Goal: Task Accomplishment & Management: Use online tool/utility

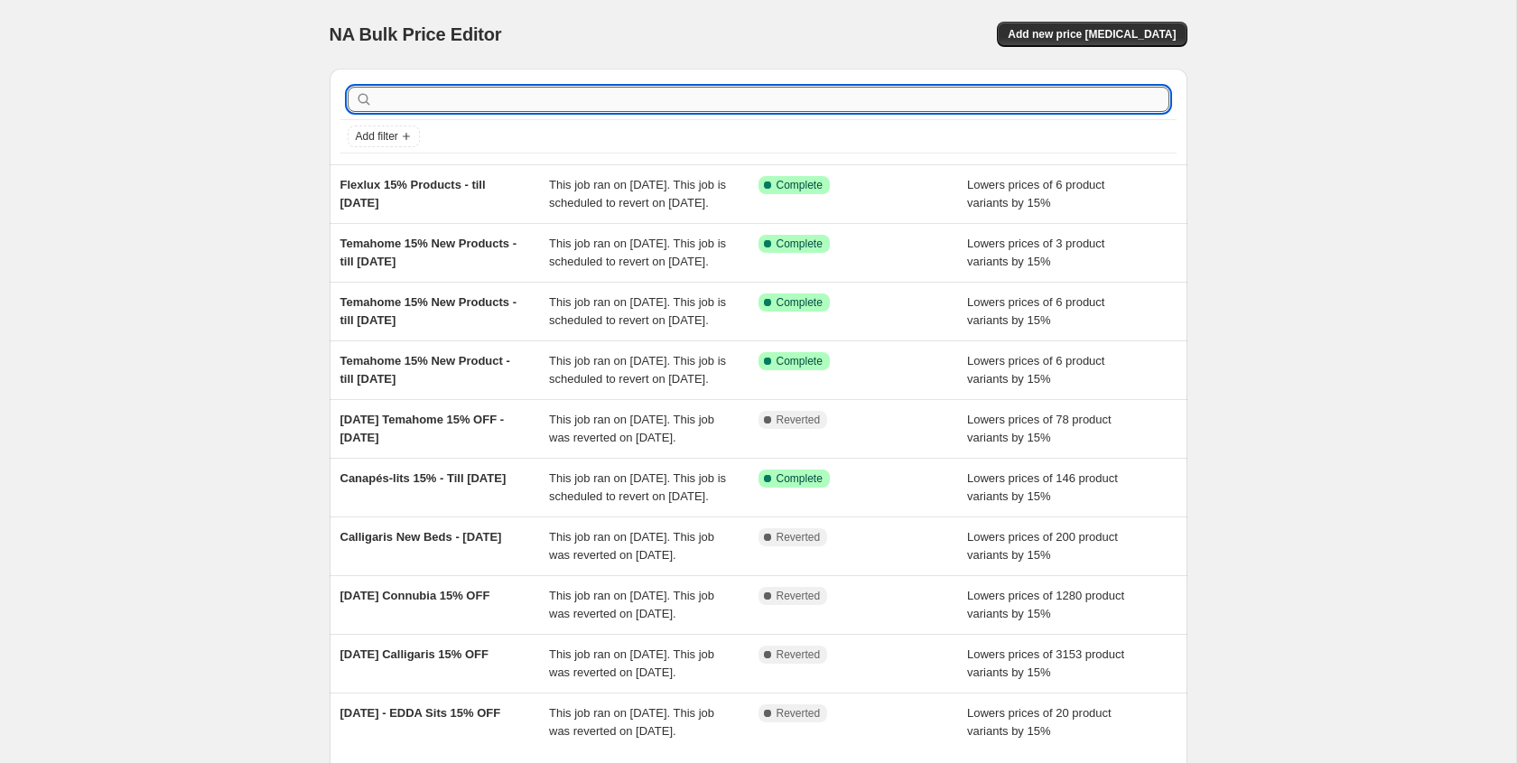
click at [585, 106] on input "text" at bounding box center [773, 99] width 793 height 25
type input "Umage"
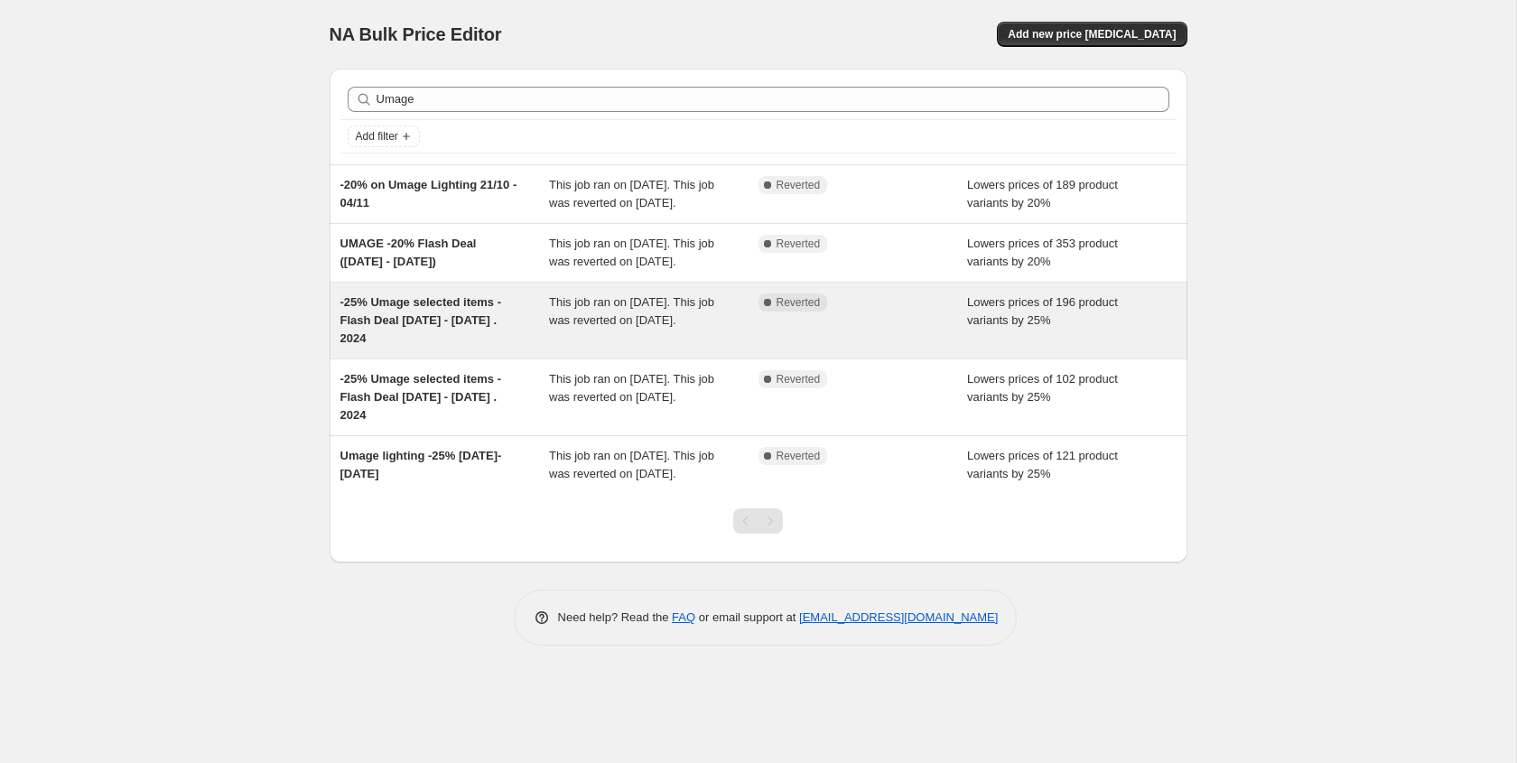
click at [481, 345] on span "-25% Umage selected items - Flash Deal [DATE] - [DATE] . 2024" at bounding box center [420, 320] width 161 height 50
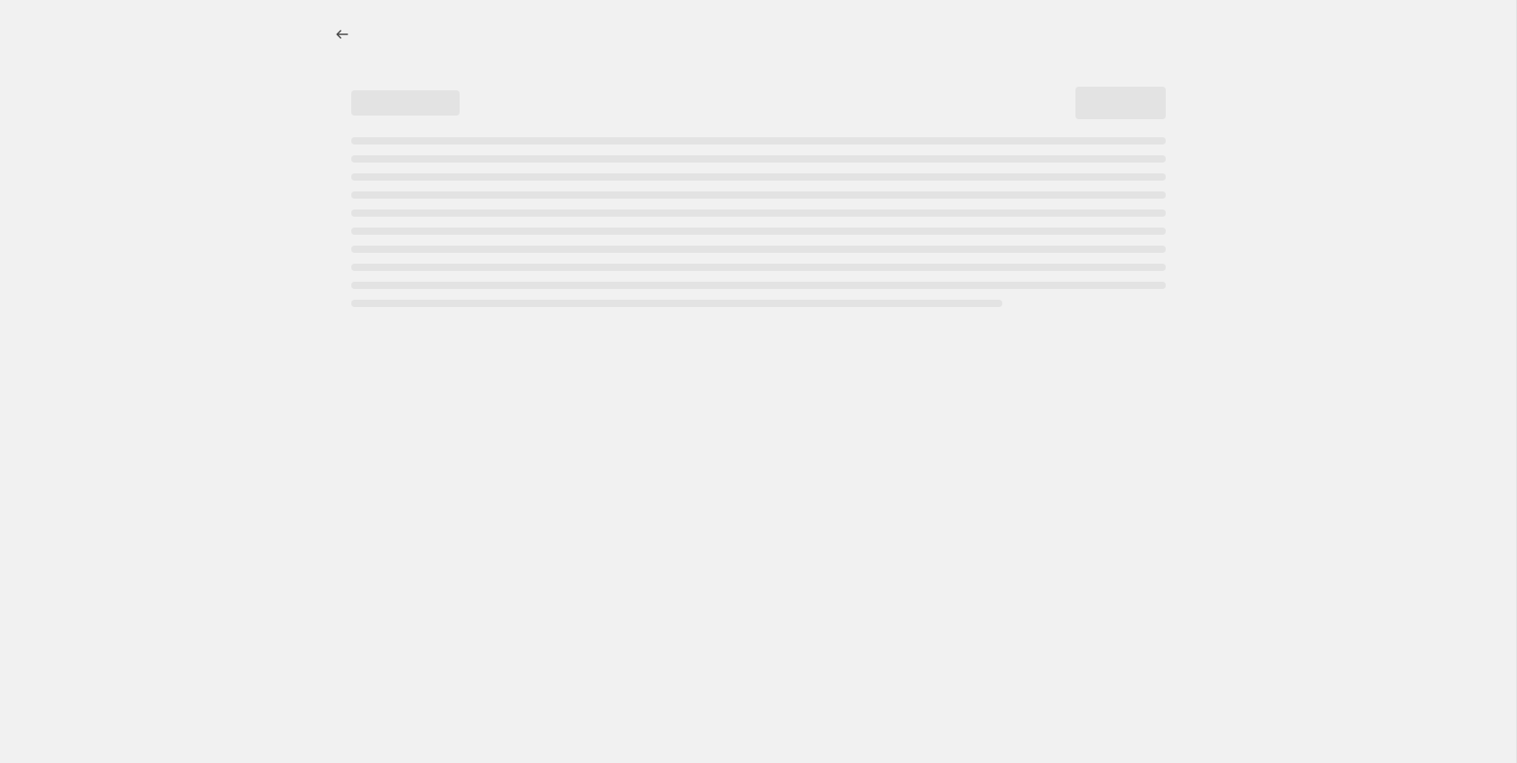
select select "percentage"
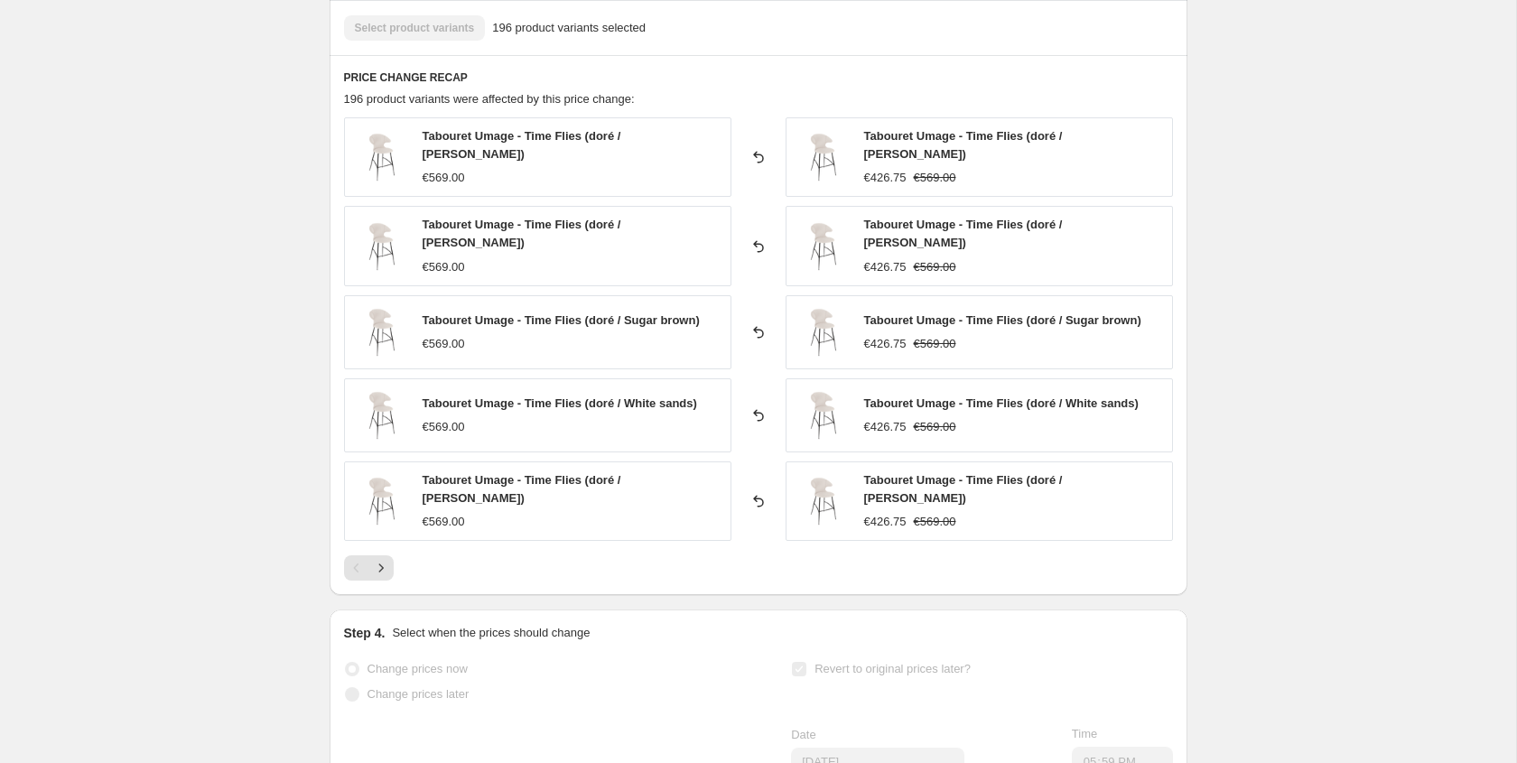
scroll to position [1156, 0]
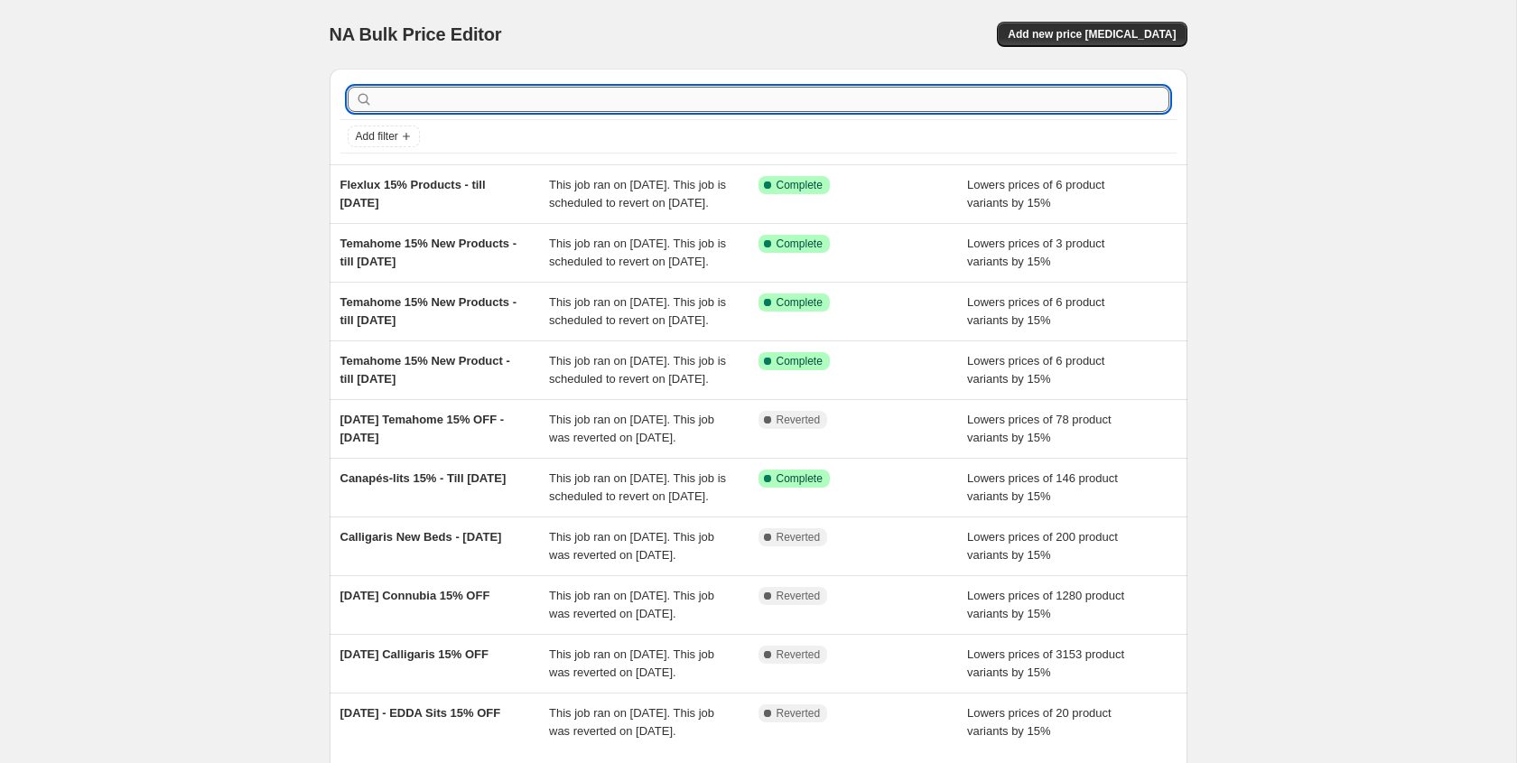
click at [456, 100] on input "text" at bounding box center [773, 99] width 793 height 25
type input "Umage"
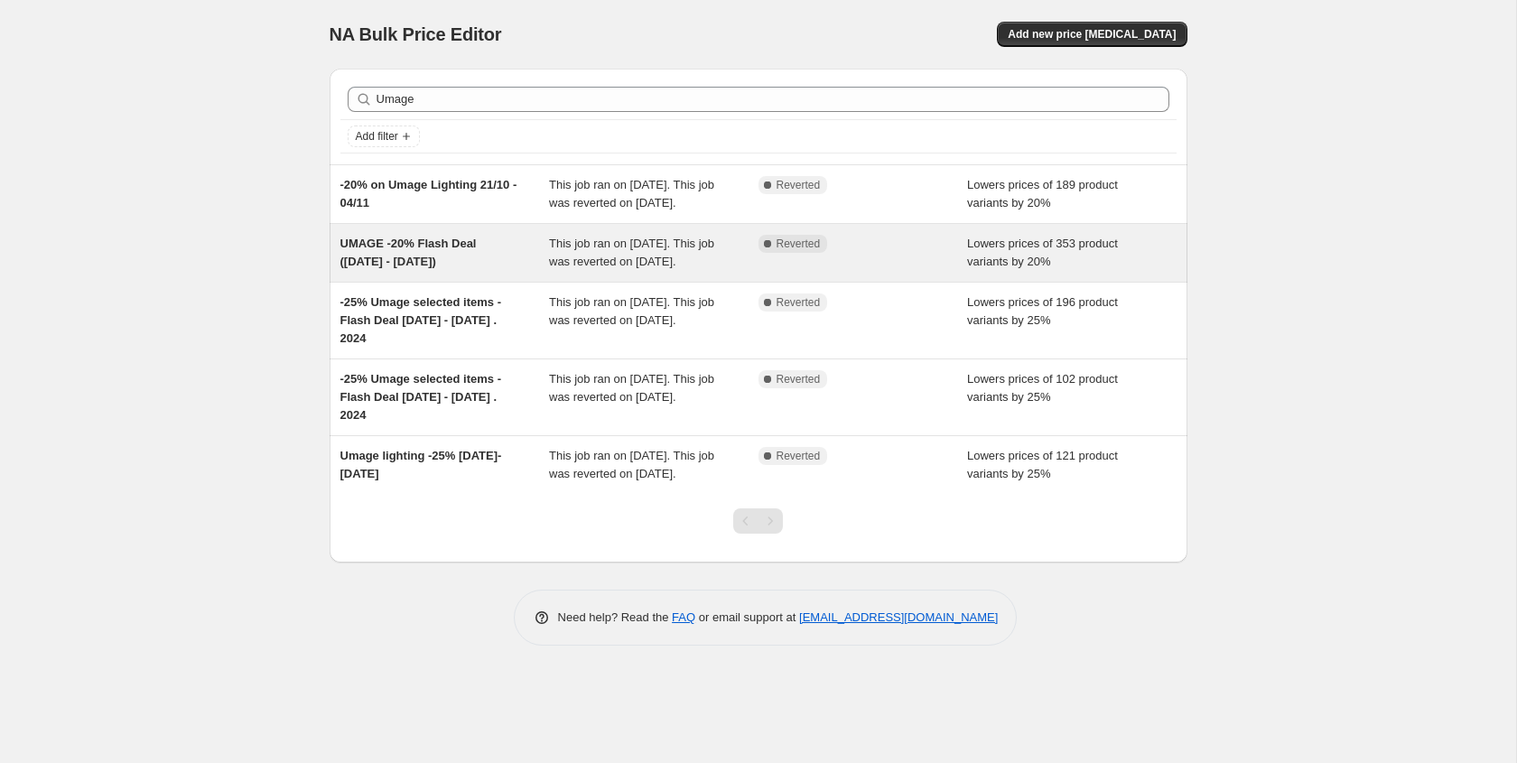
click at [477, 257] on span "UMAGE -20% Flash Deal (30 May - 17 June 2024)" at bounding box center [408, 253] width 136 height 32
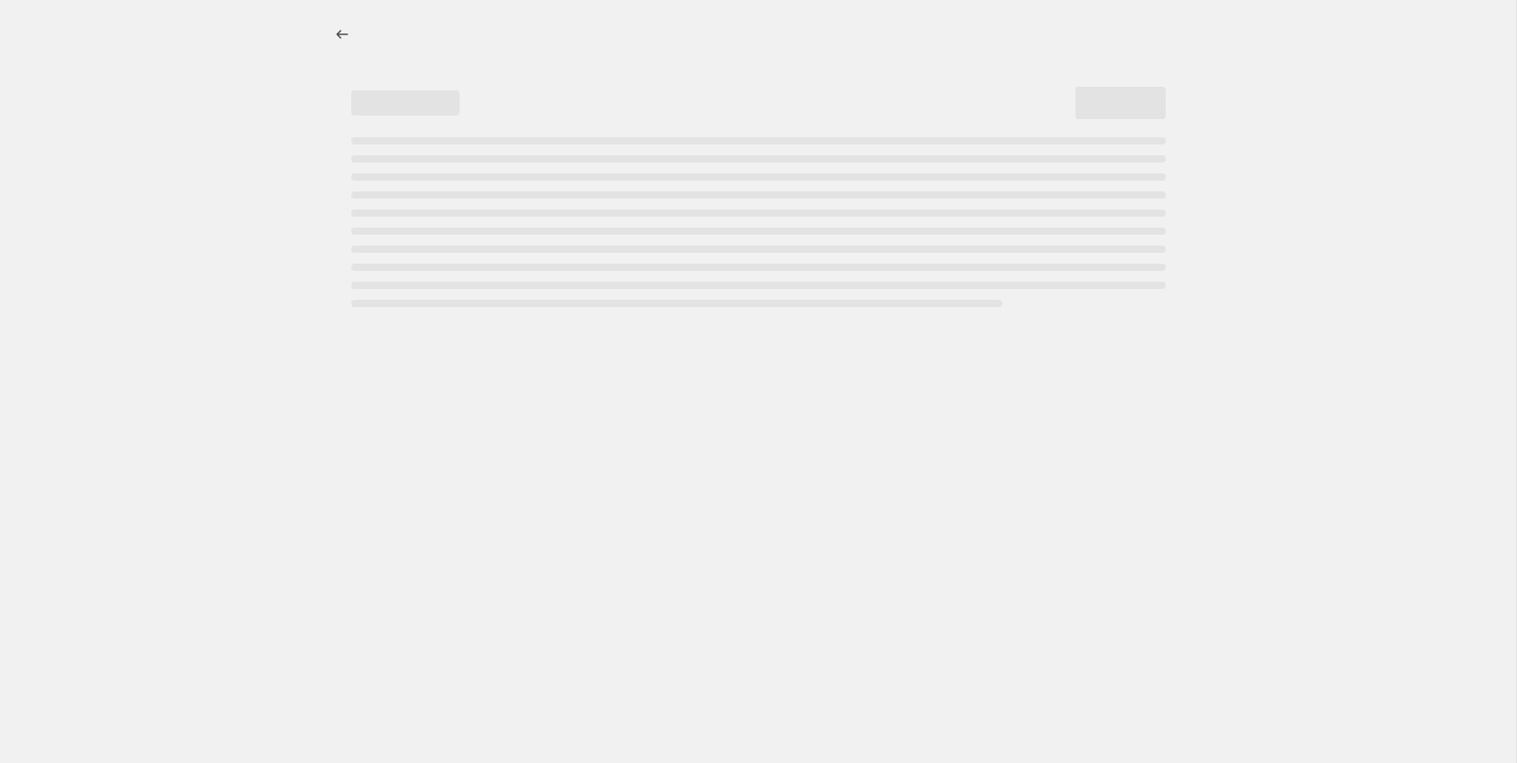
select select "percentage"
select select "vendor"
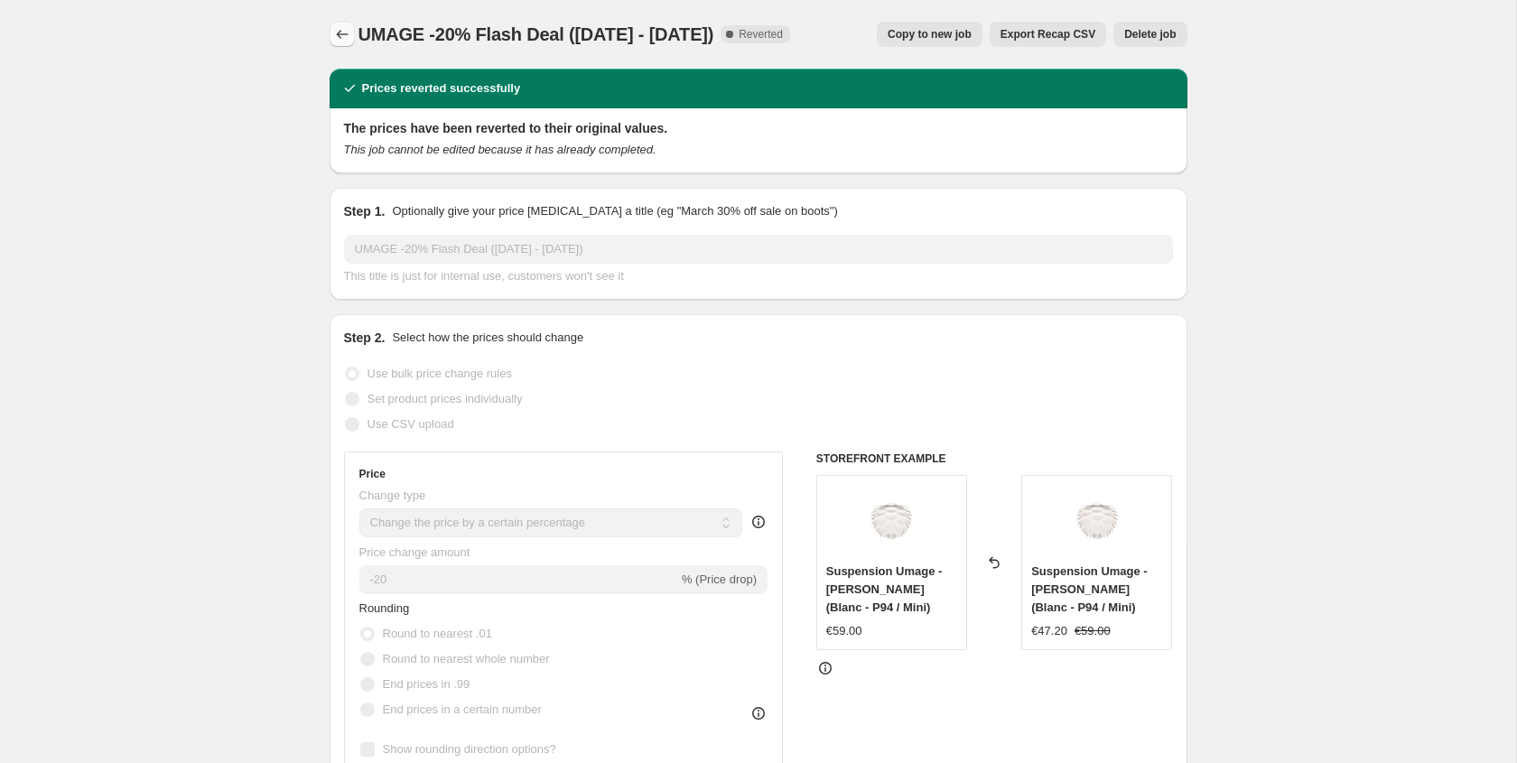
click at [339, 42] on icon "Price change jobs" at bounding box center [342, 34] width 18 height 18
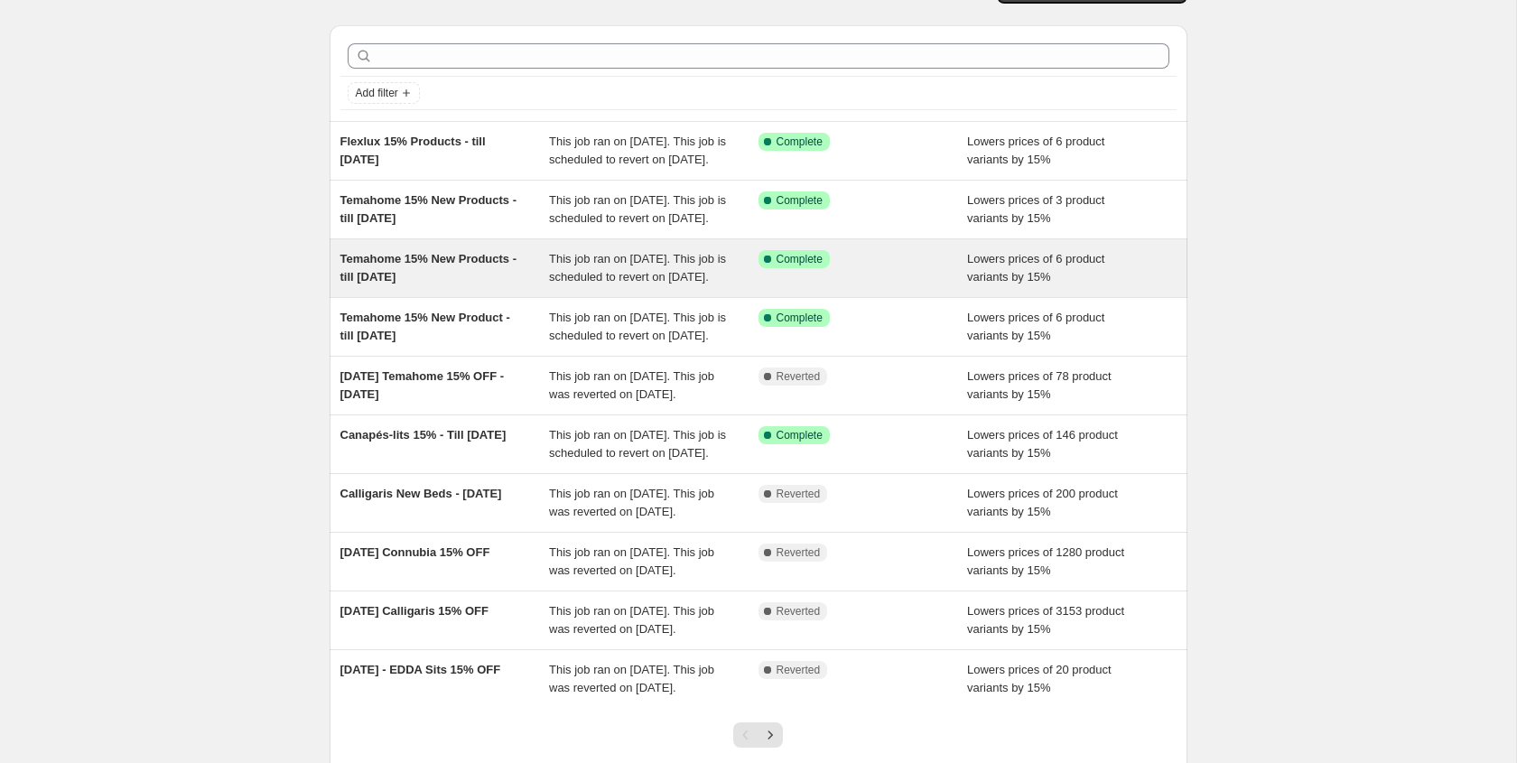
scroll to position [42, 0]
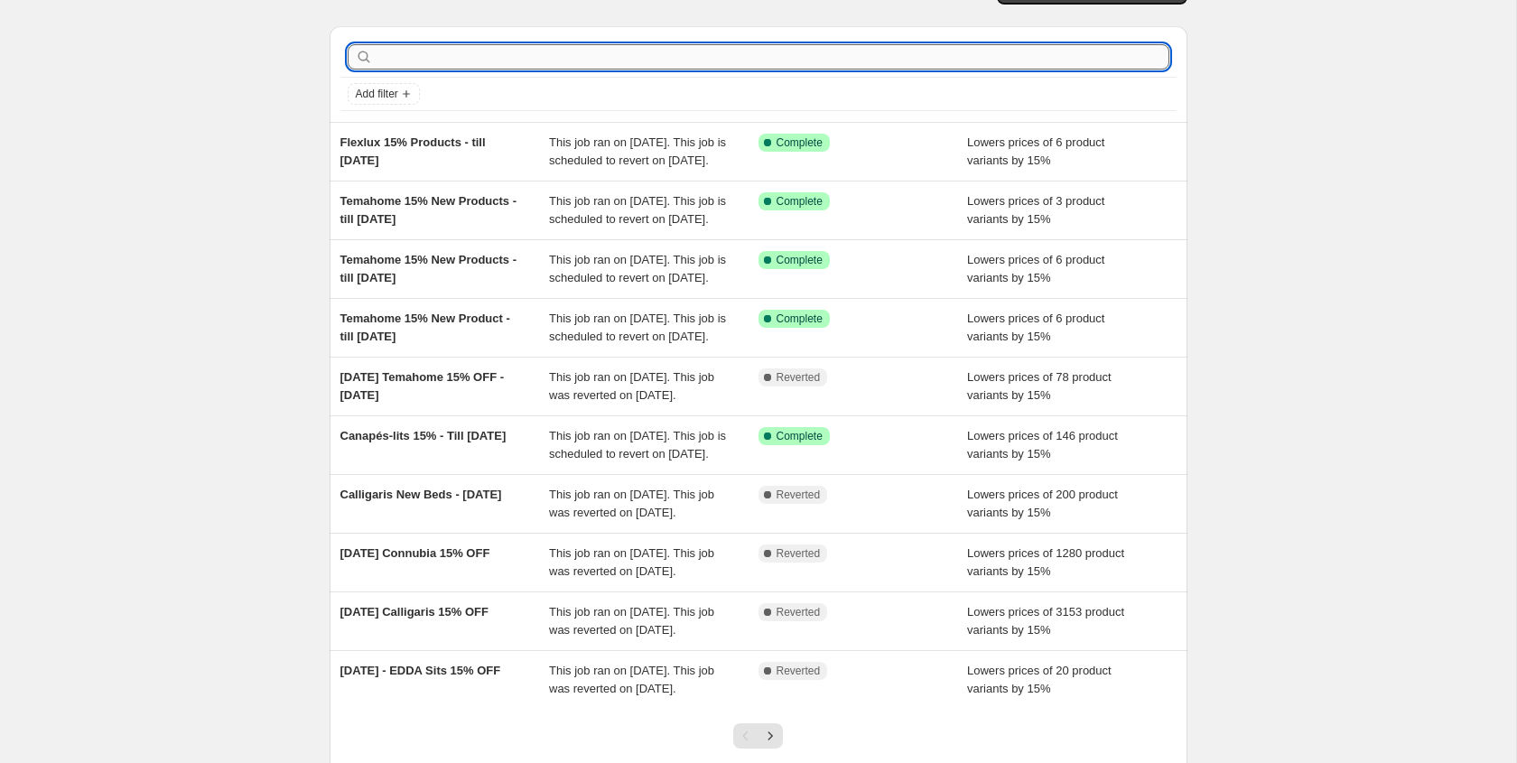
click at [544, 66] on input "text" at bounding box center [773, 56] width 793 height 25
type input "Umage"
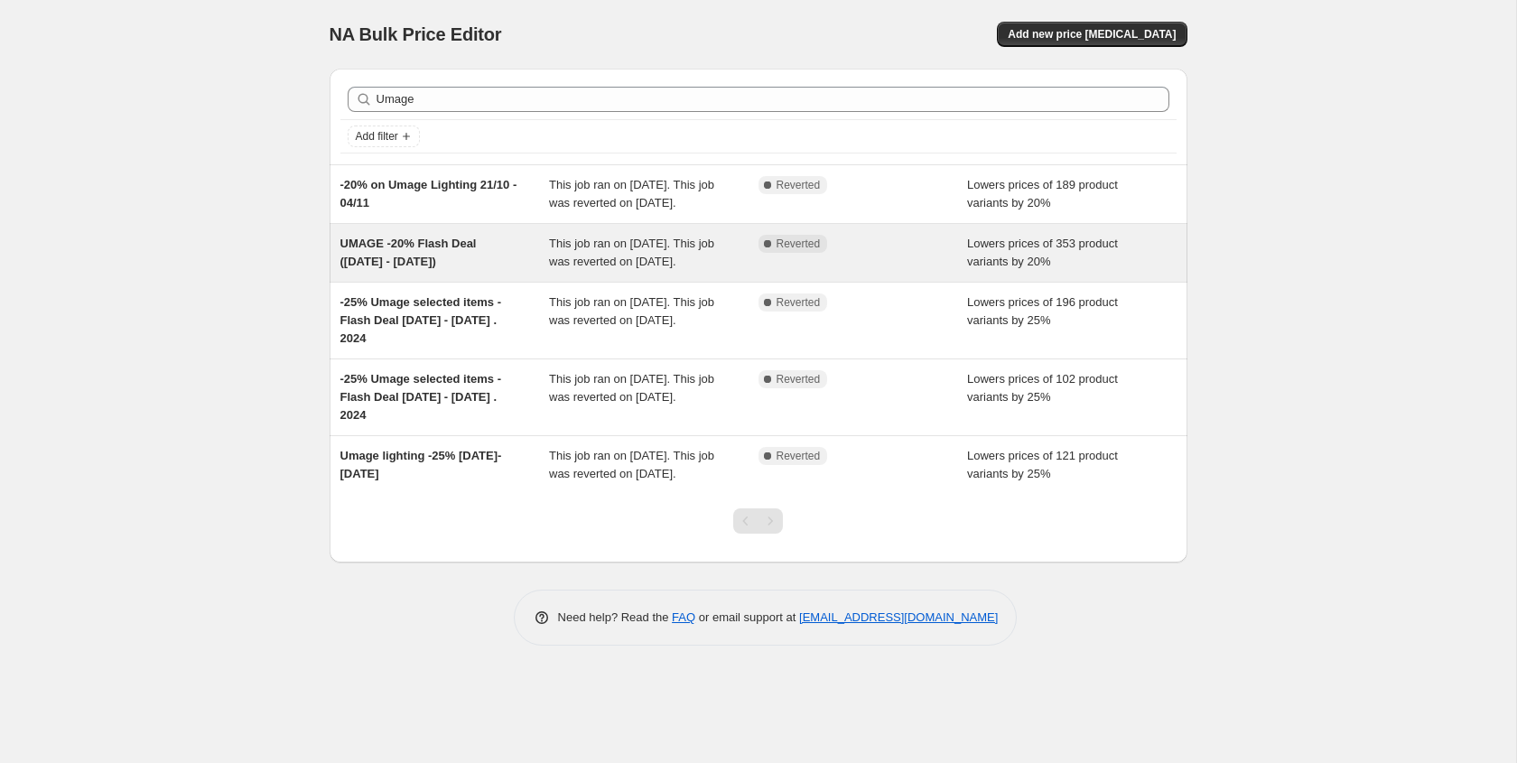
click at [471, 271] on div "UMAGE -20% Flash Deal (30 May - 17 June 2024)" at bounding box center [444, 253] width 209 height 36
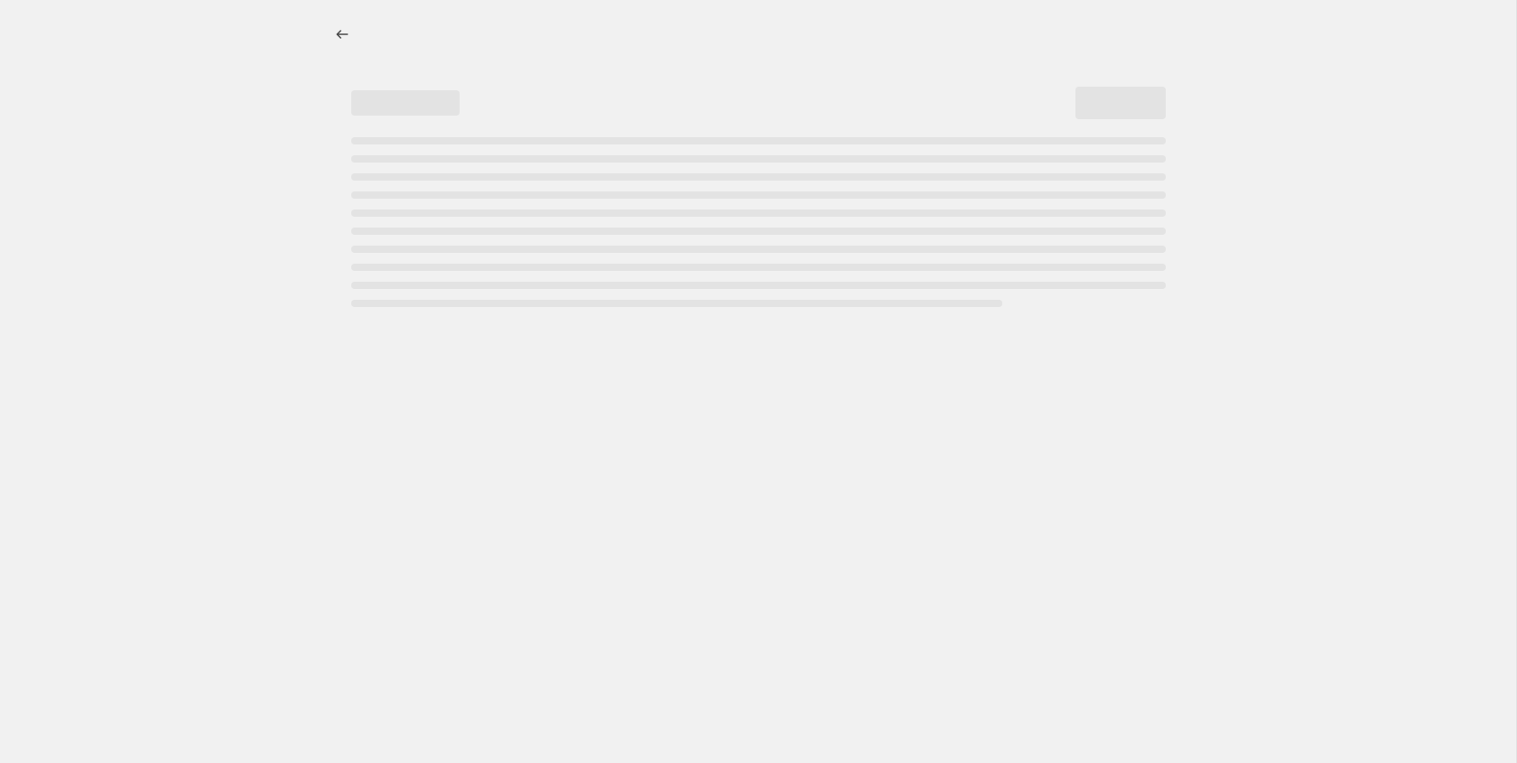
select select "percentage"
select select "vendor"
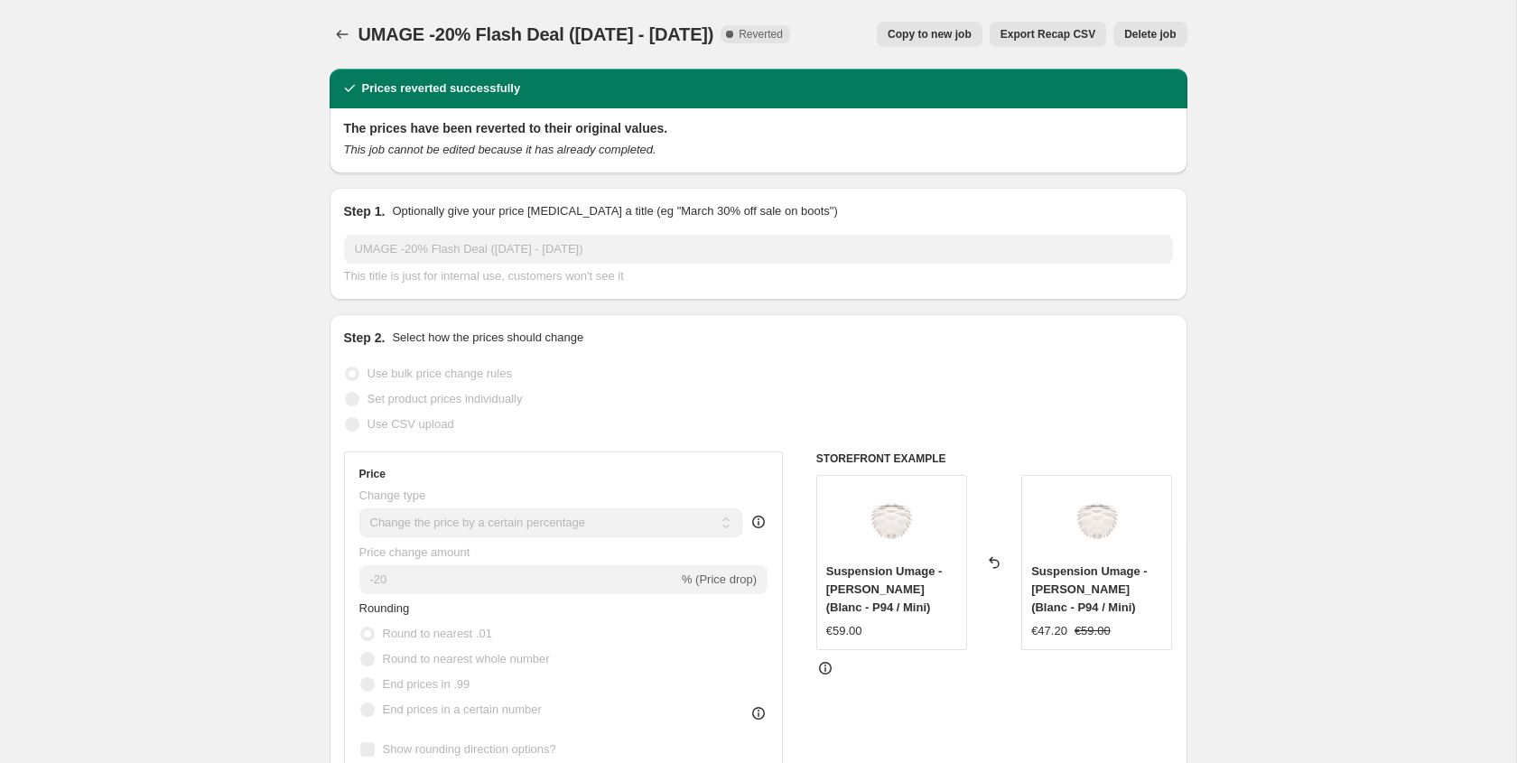
click at [338, 51] on div "UMAGE -20% Flash Deal (30 May - 17 June 2024). This page is ready UMAGE -20% Fl…" at bounding box center [759, 34] width 858 height 69
click at [338, 30] on icon "Price change jobs" at bounding box center [342, 34] width 18 height 18
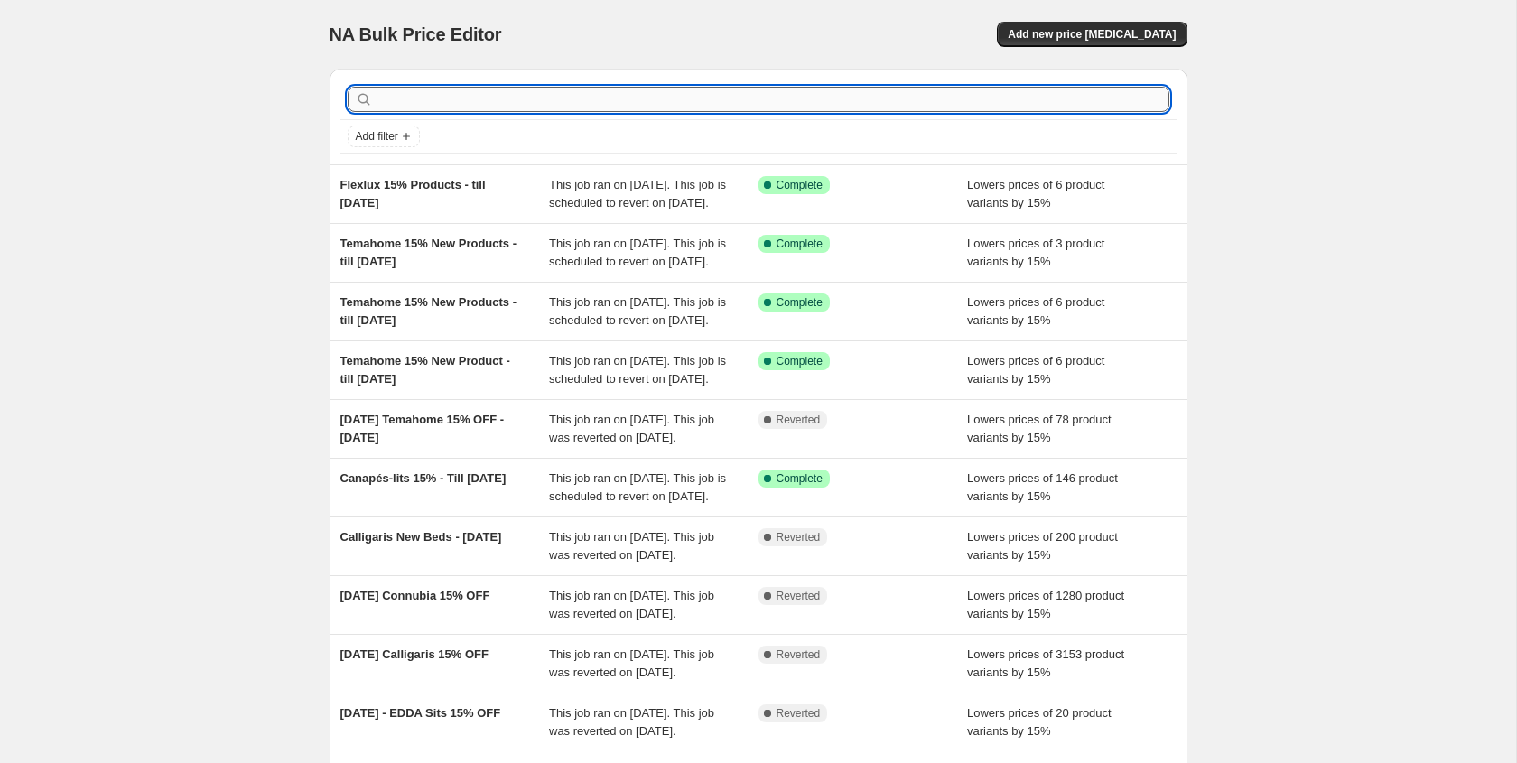
click at [547, 91] on input "text" at bounding box center [773, 99] width 793 height 25
type input "Umage"
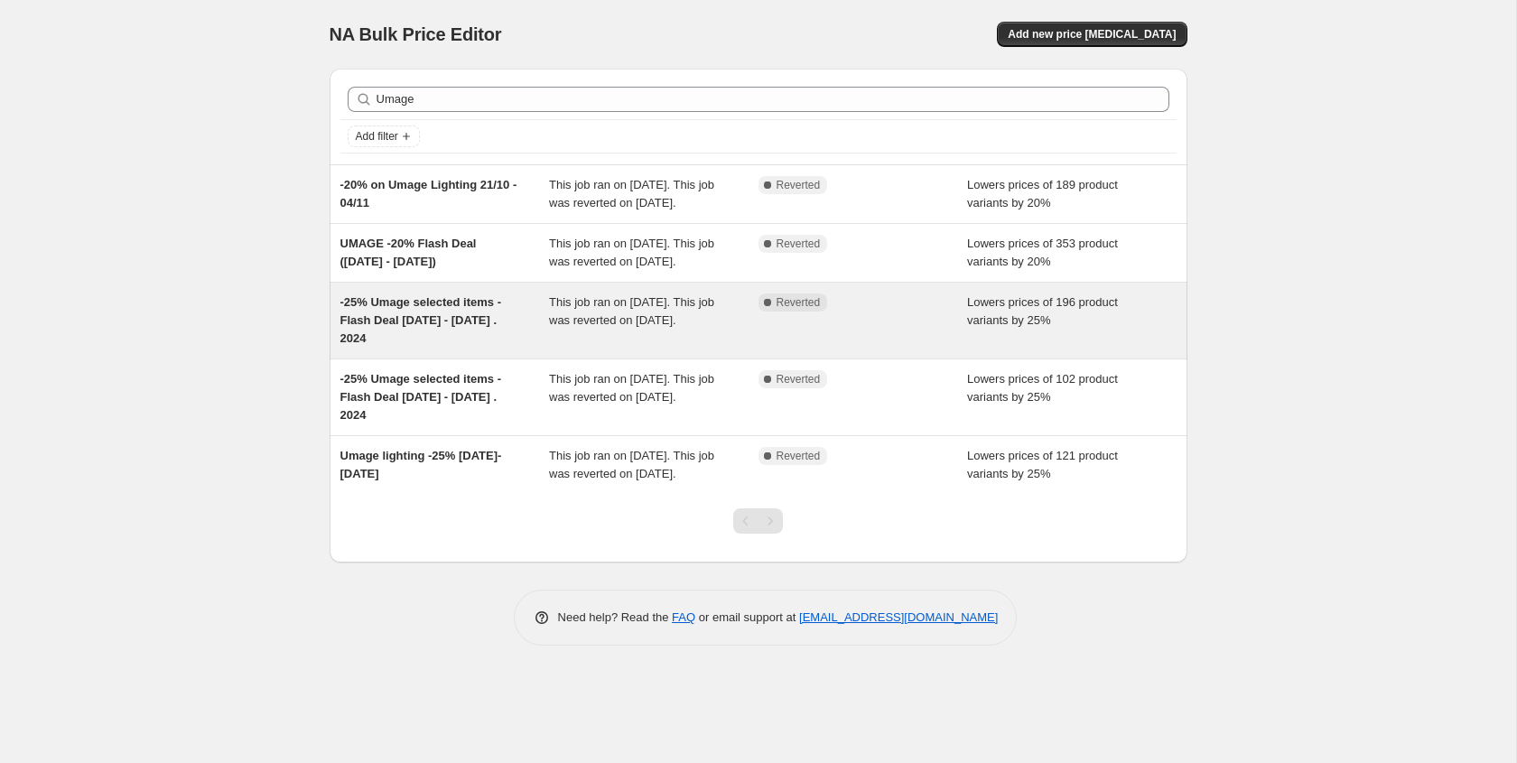
click at [516, 348] on div "-25% Umage selected items - Flash Deal 25 - 30 April . 2024" at bounding box center [444, 320] width 209 height 54
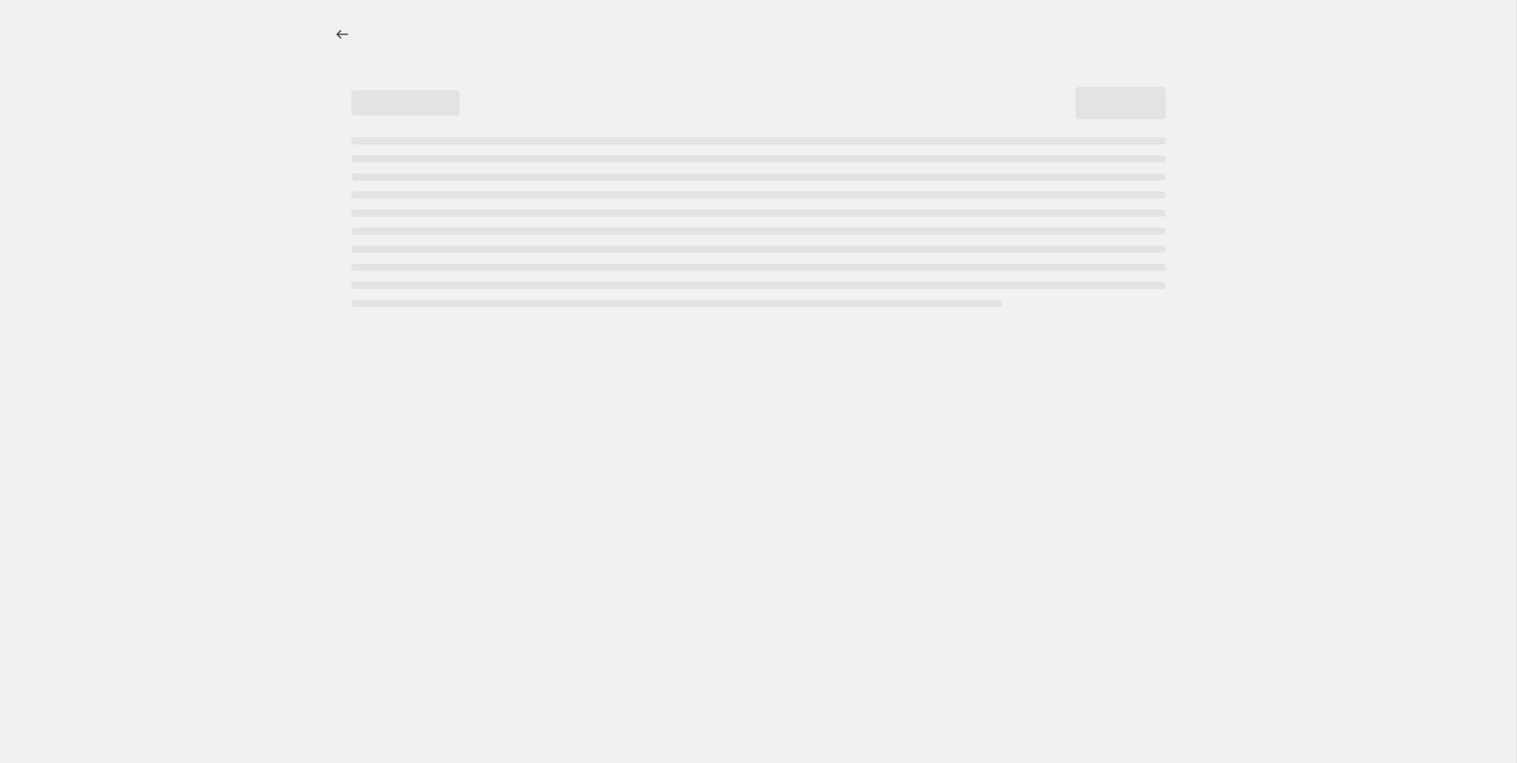
select select "percentage"
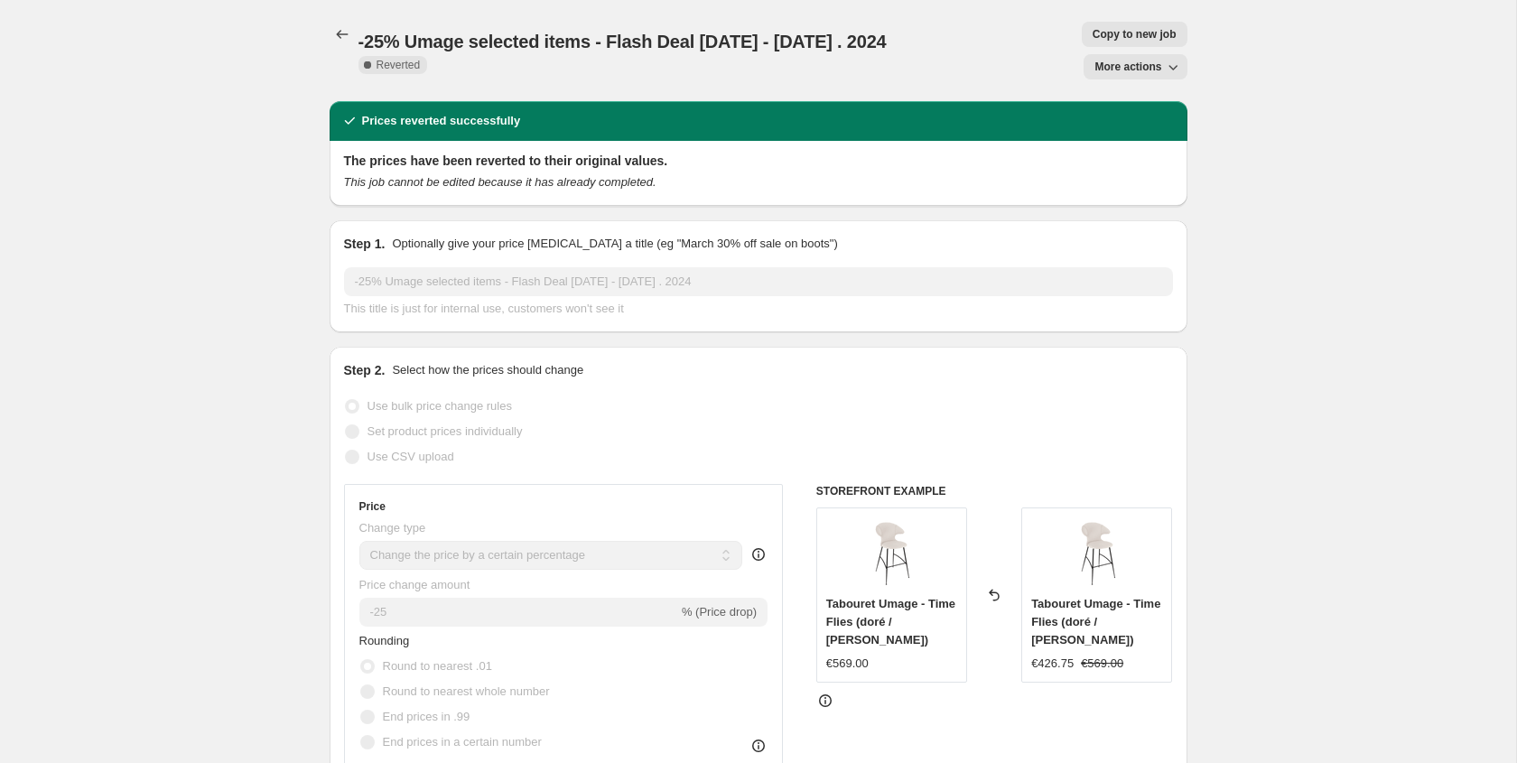
click at [344, 53] on div "-25% Umage selected items - Flash Deal 25 - 30 April . 2024. This page is ready…" at bounding box center [759, 50] width 858 height 101
click at [342, 39] on icon "Price change jobs" at bounding box center [342, 34] width 18 height 18
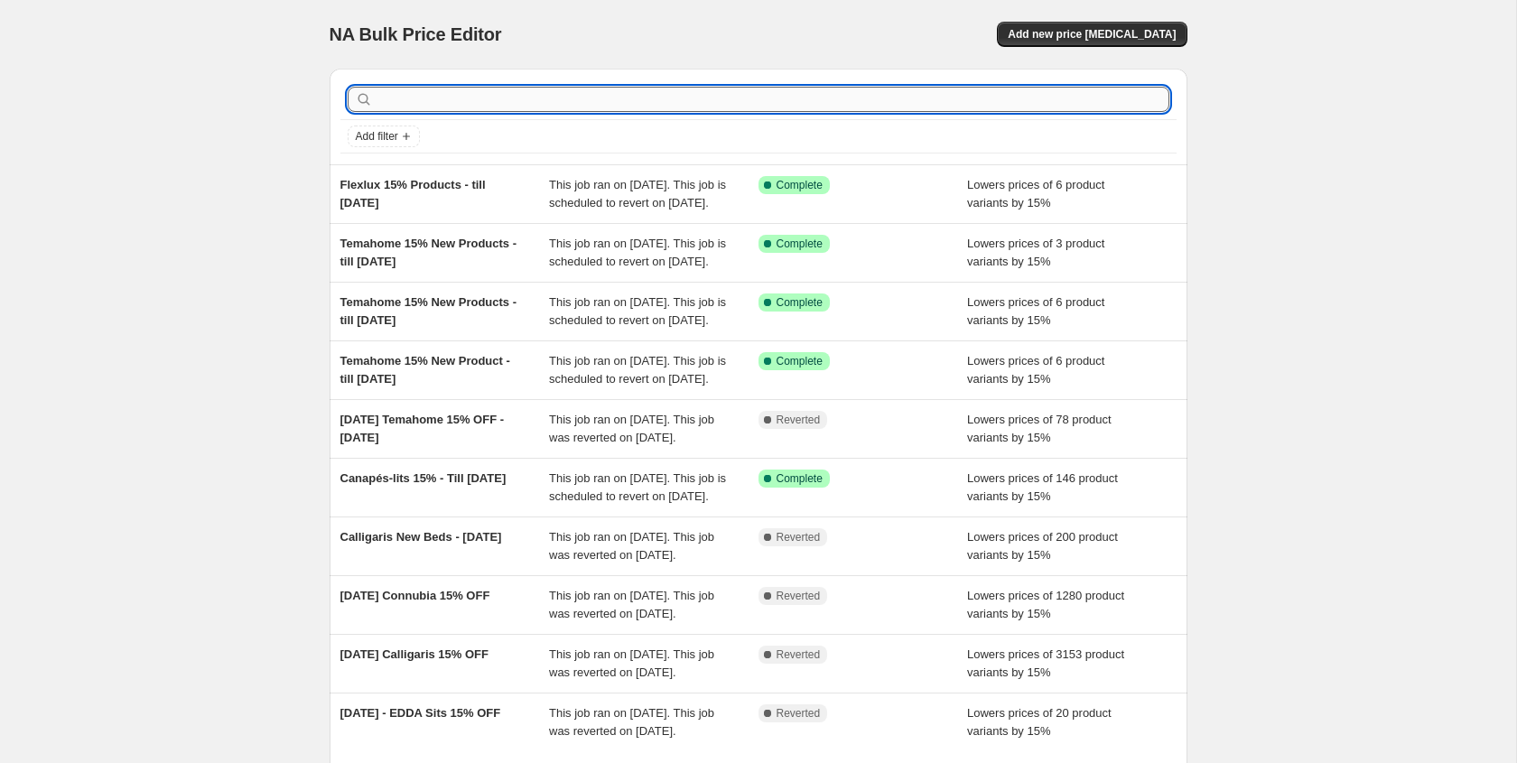
click at [640, 95] on input "text" at bounding box center [773, 99] width 793 height 25
type input "Umage"
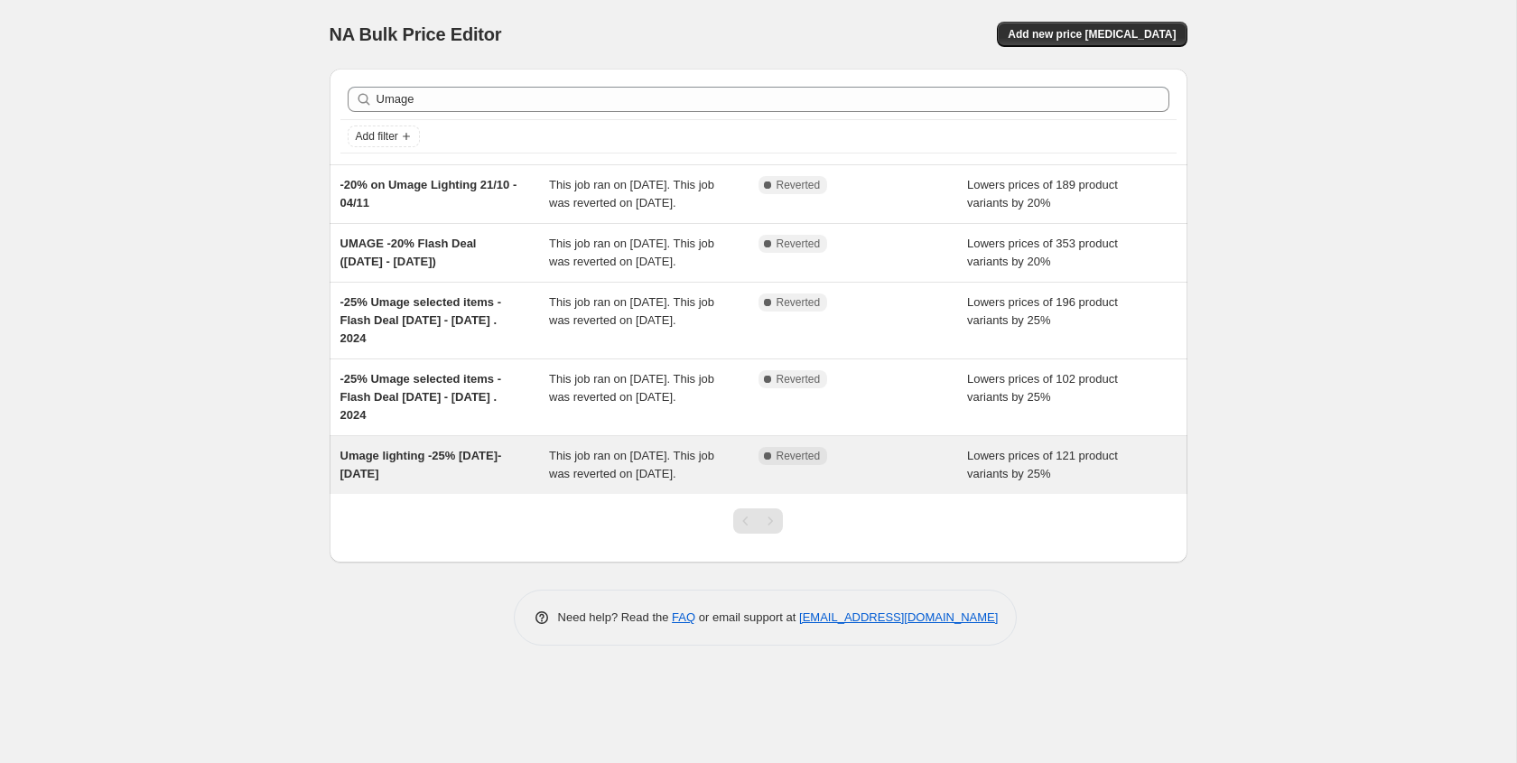
click at [455, 483] on div "Umage lighting -25% Feb-March 2024" at bounding box center [444, 465] width 209 height 36
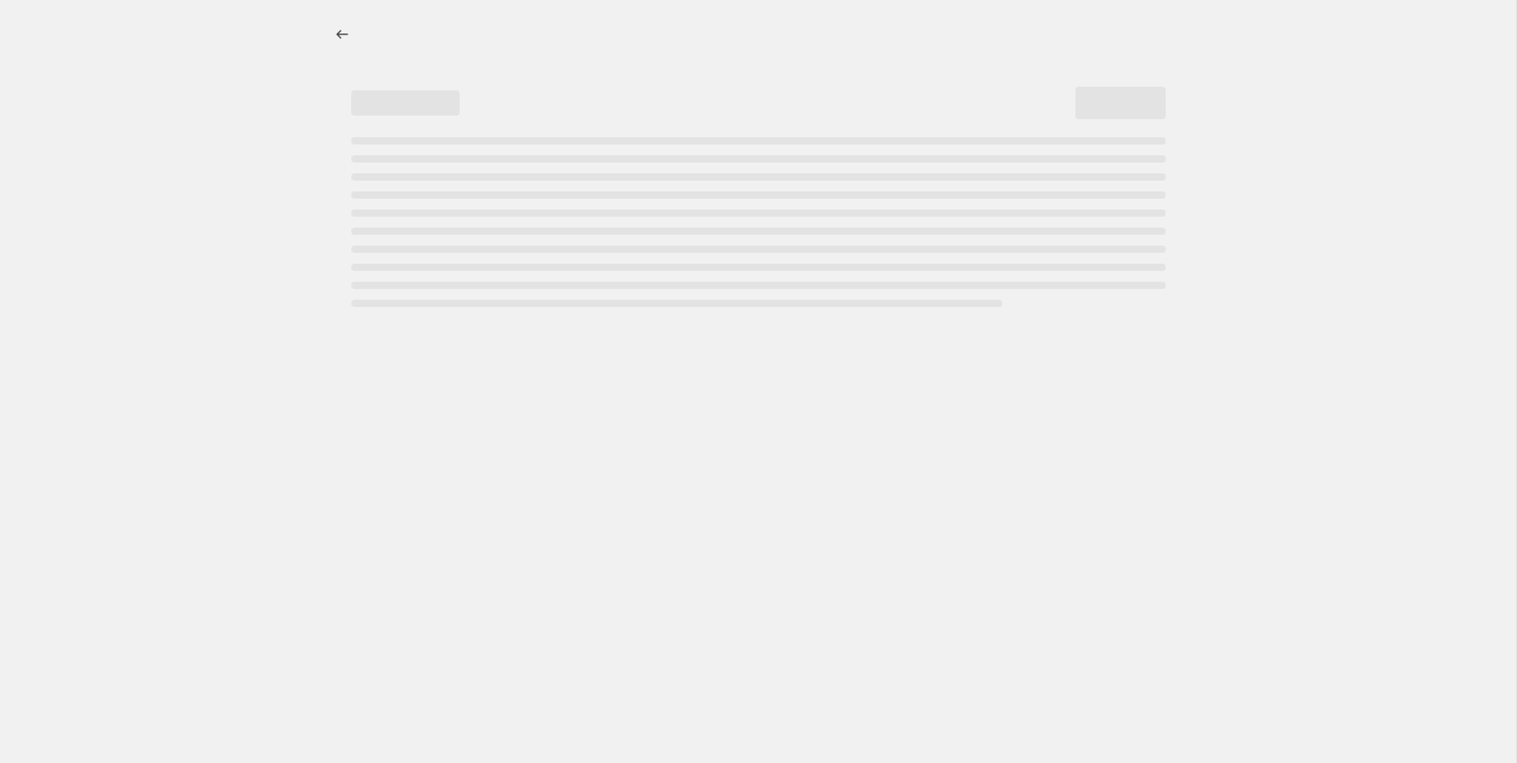
select select "percentage"
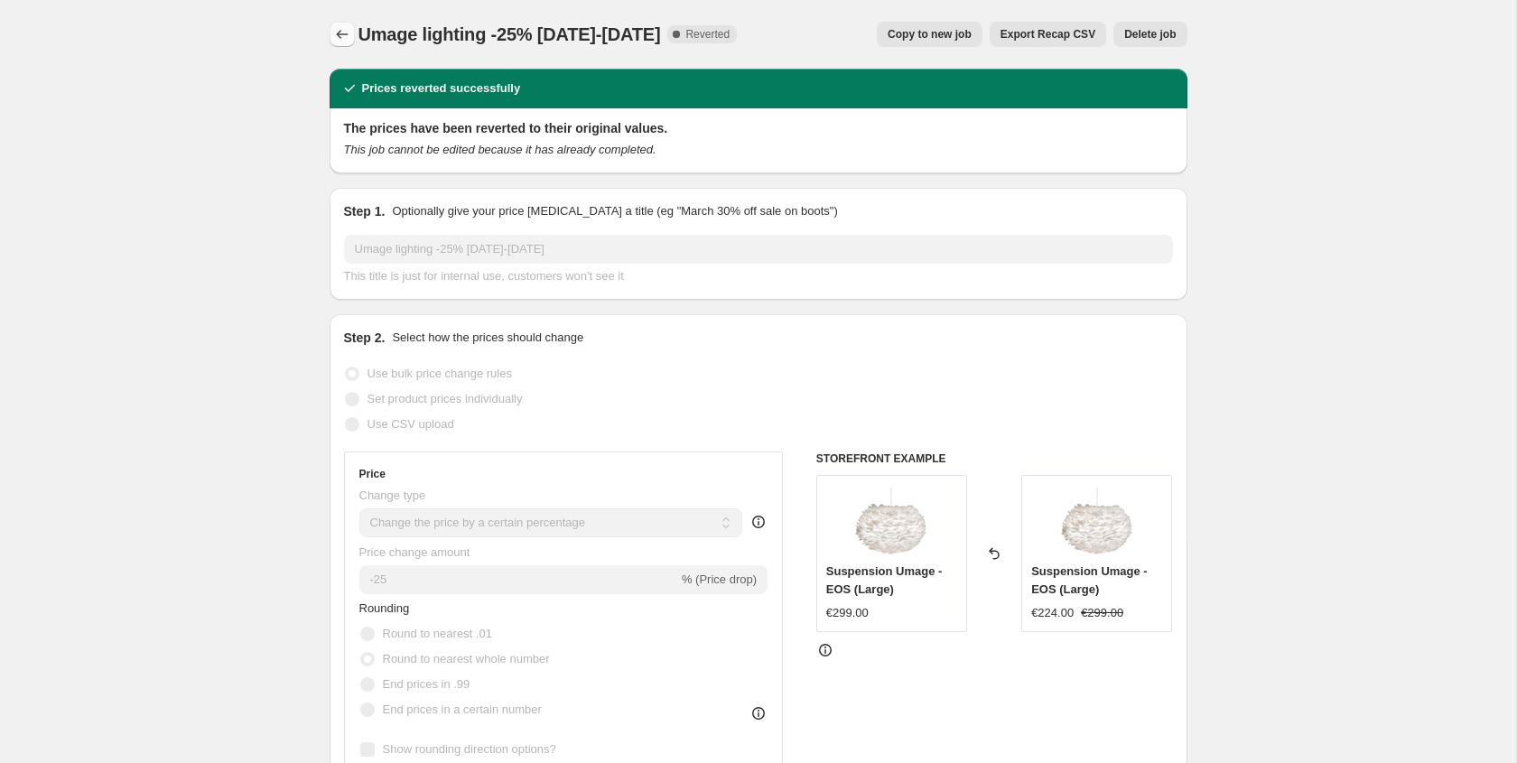
click at [338, 23] on button "Price change jobs" at bounding box center [342, 34] width 25 height 25
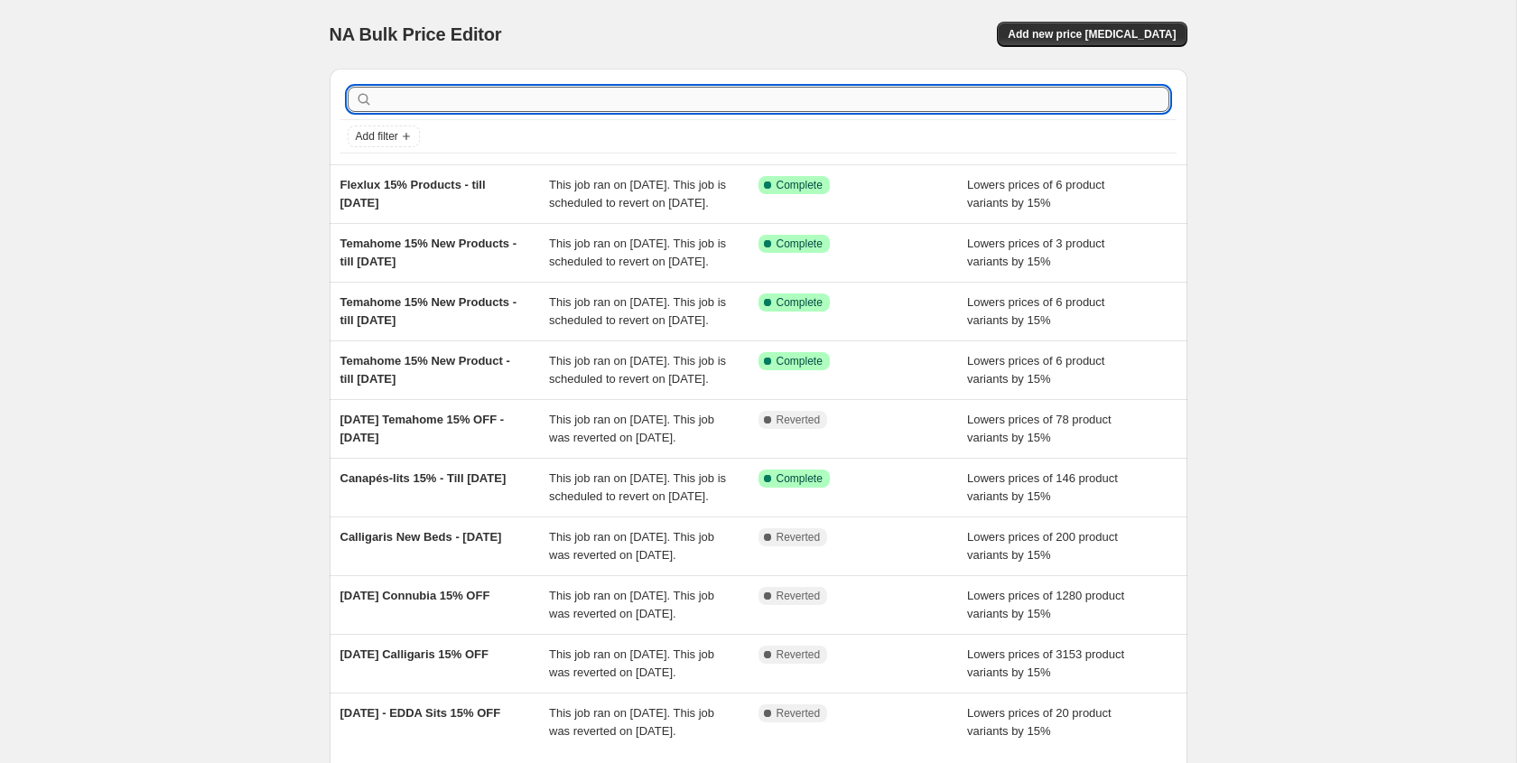
click at [489, 107] on input "text" at bounding box center [773, 99] width 793 height 25
type input "Umage"
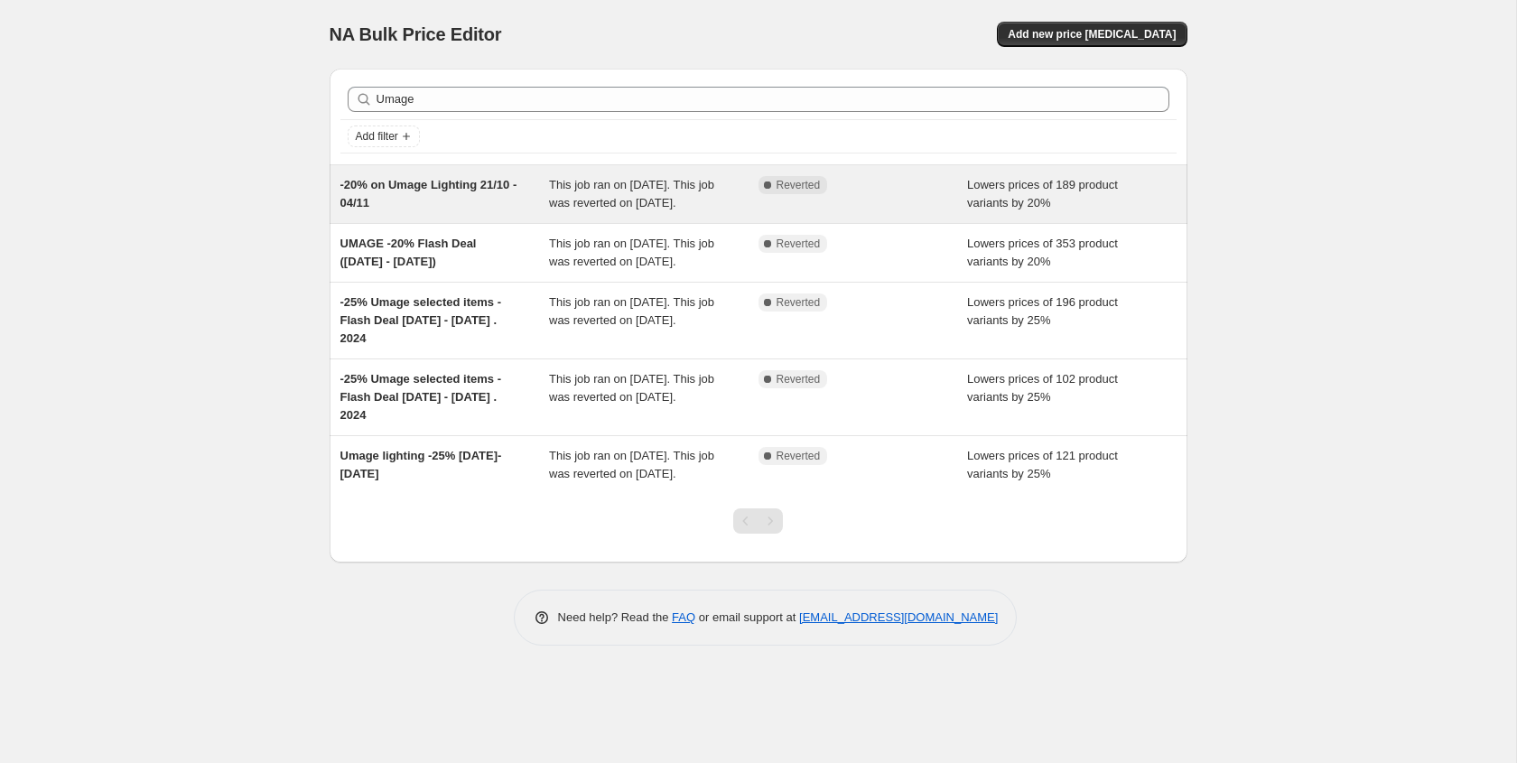
click at [504, 200] on div "-20% on Umage Lighting 21/10 - 04/11" at bounding box center [444, 194] width 209 height 36
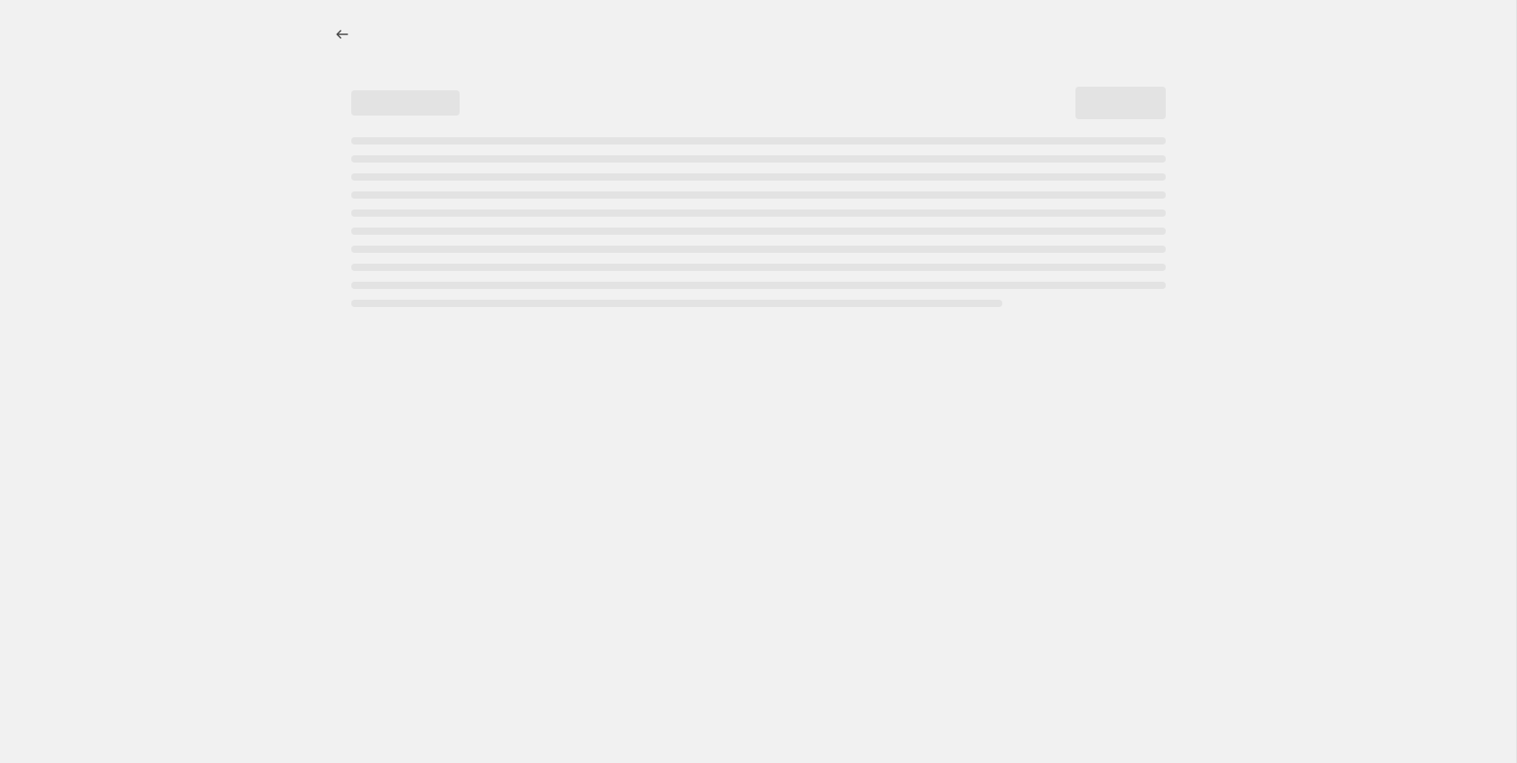
select select "percentage"
select select "vendor"
select select "tag"
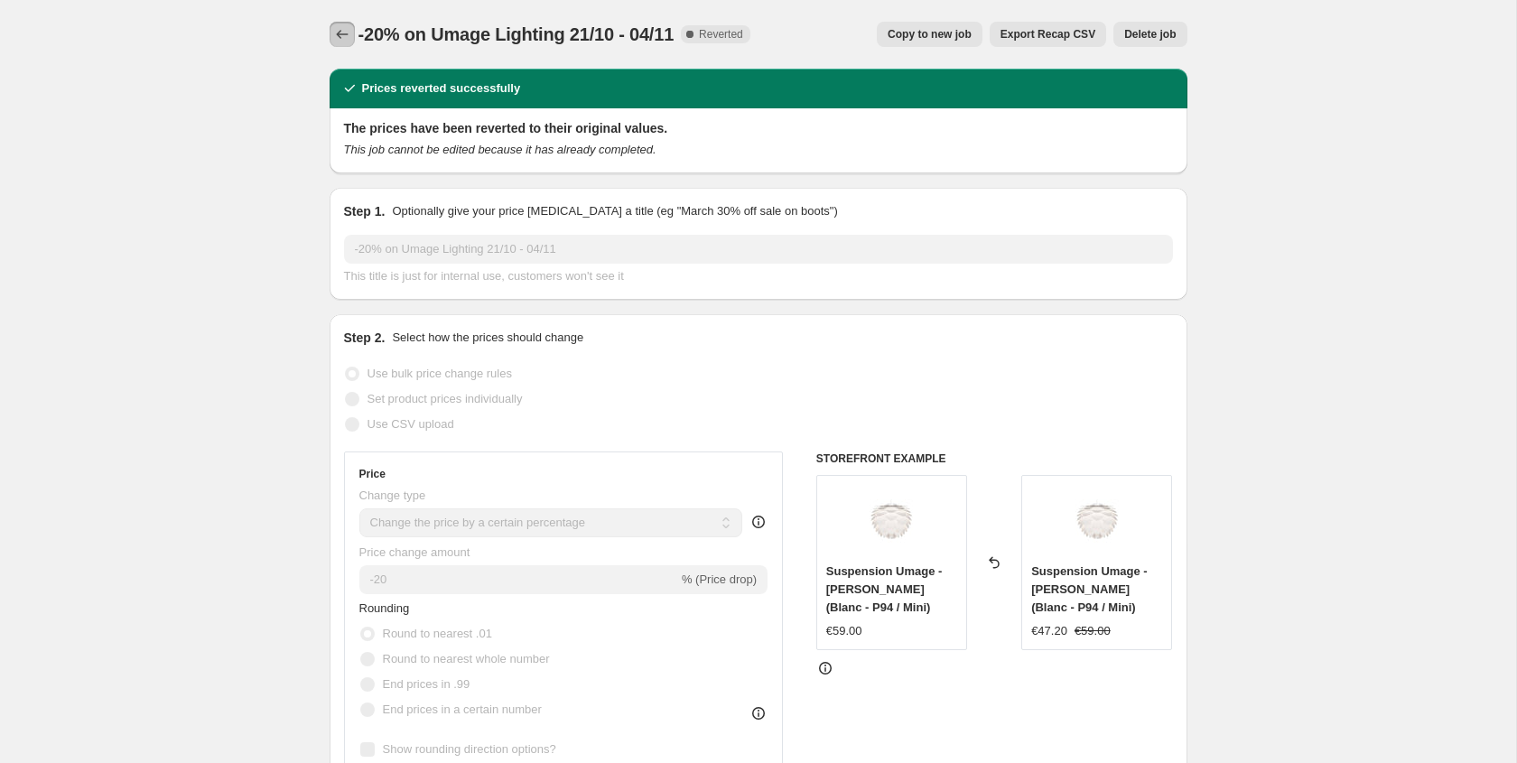
click at [340, 38] on icon "Price change jobs" at bounding box center [342, 34] width 18 height 18
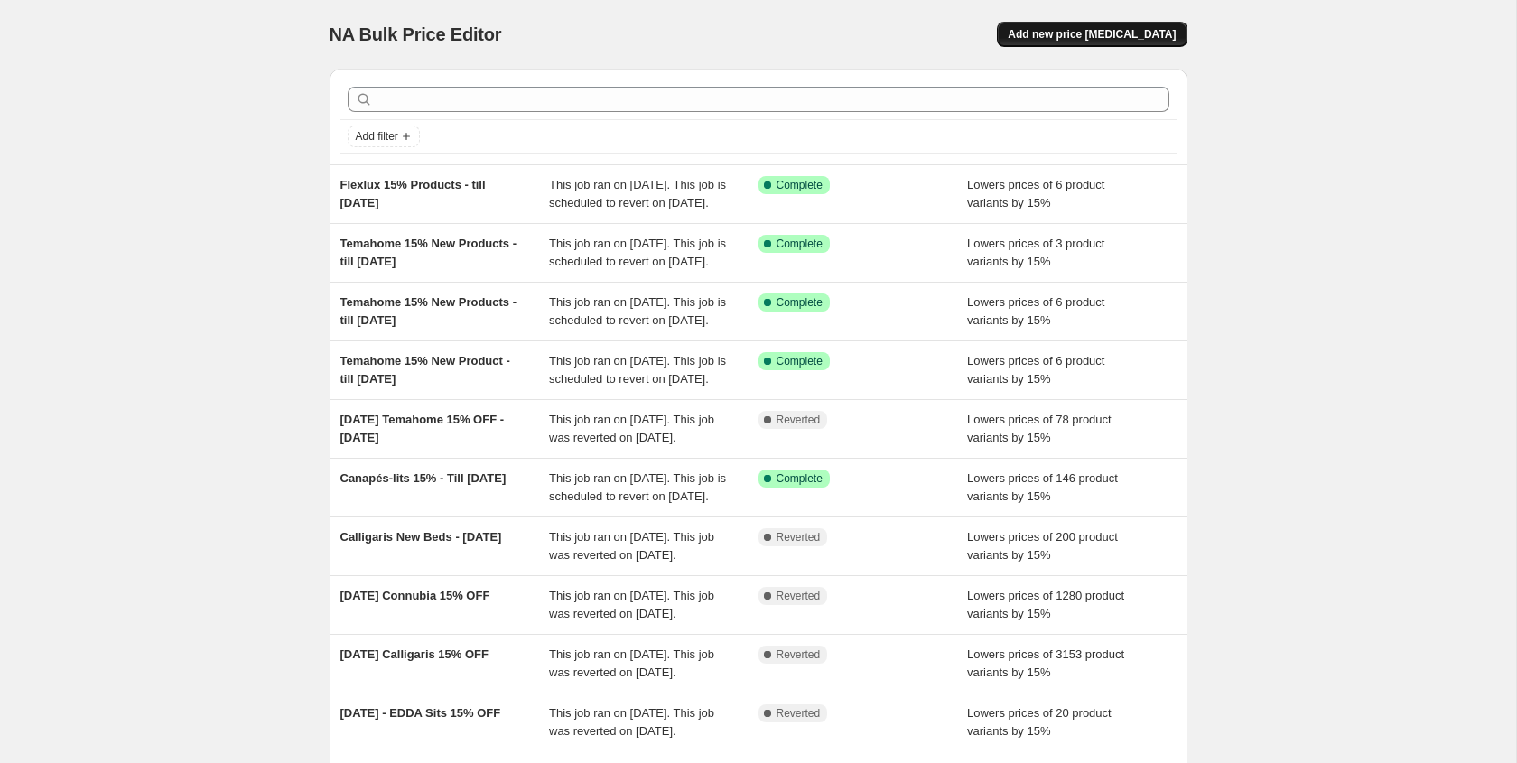
click at [1117, 33] on span "Add new price change job" at bounding box center [1092, 34] width 168 height 14
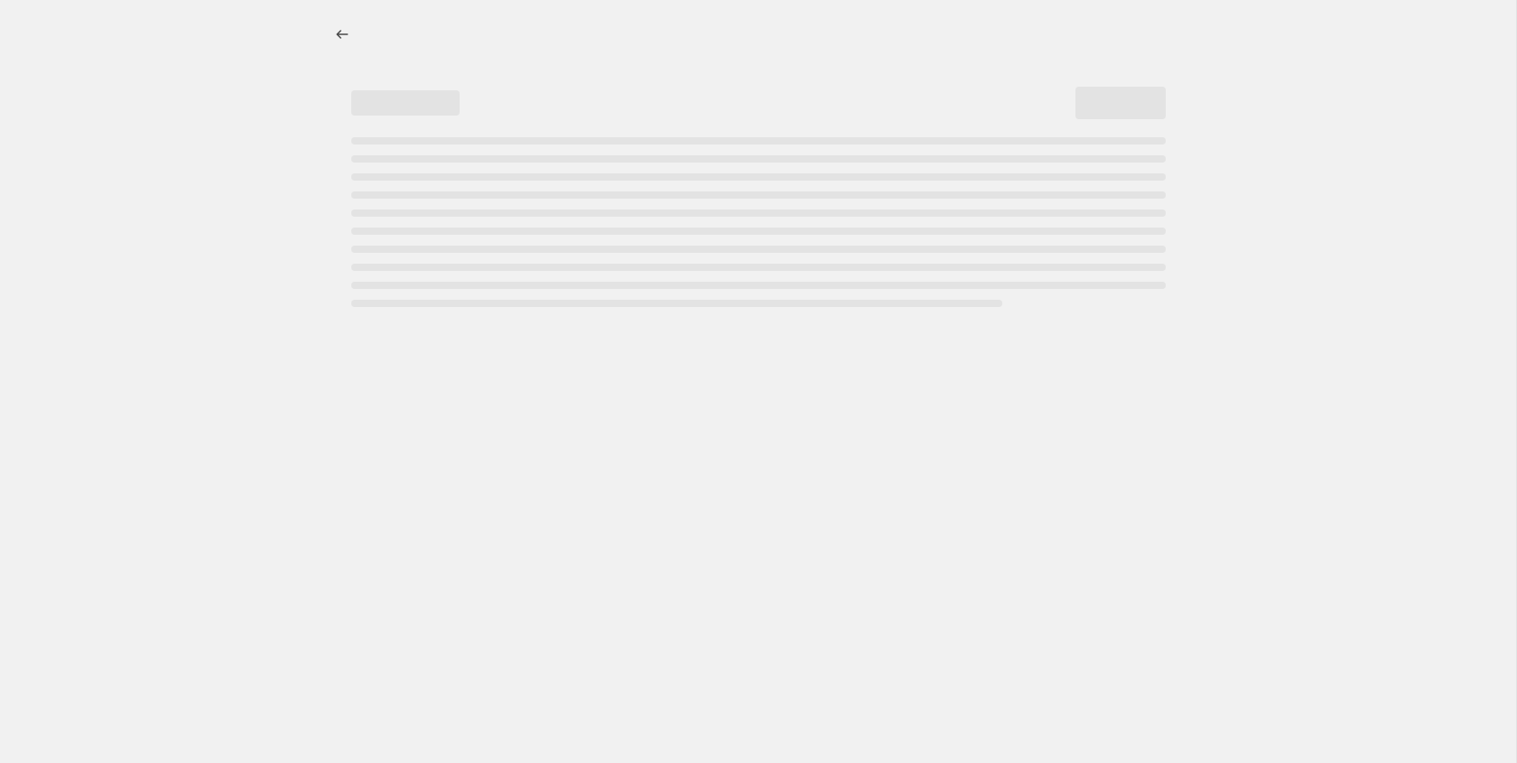
select select "percentage"
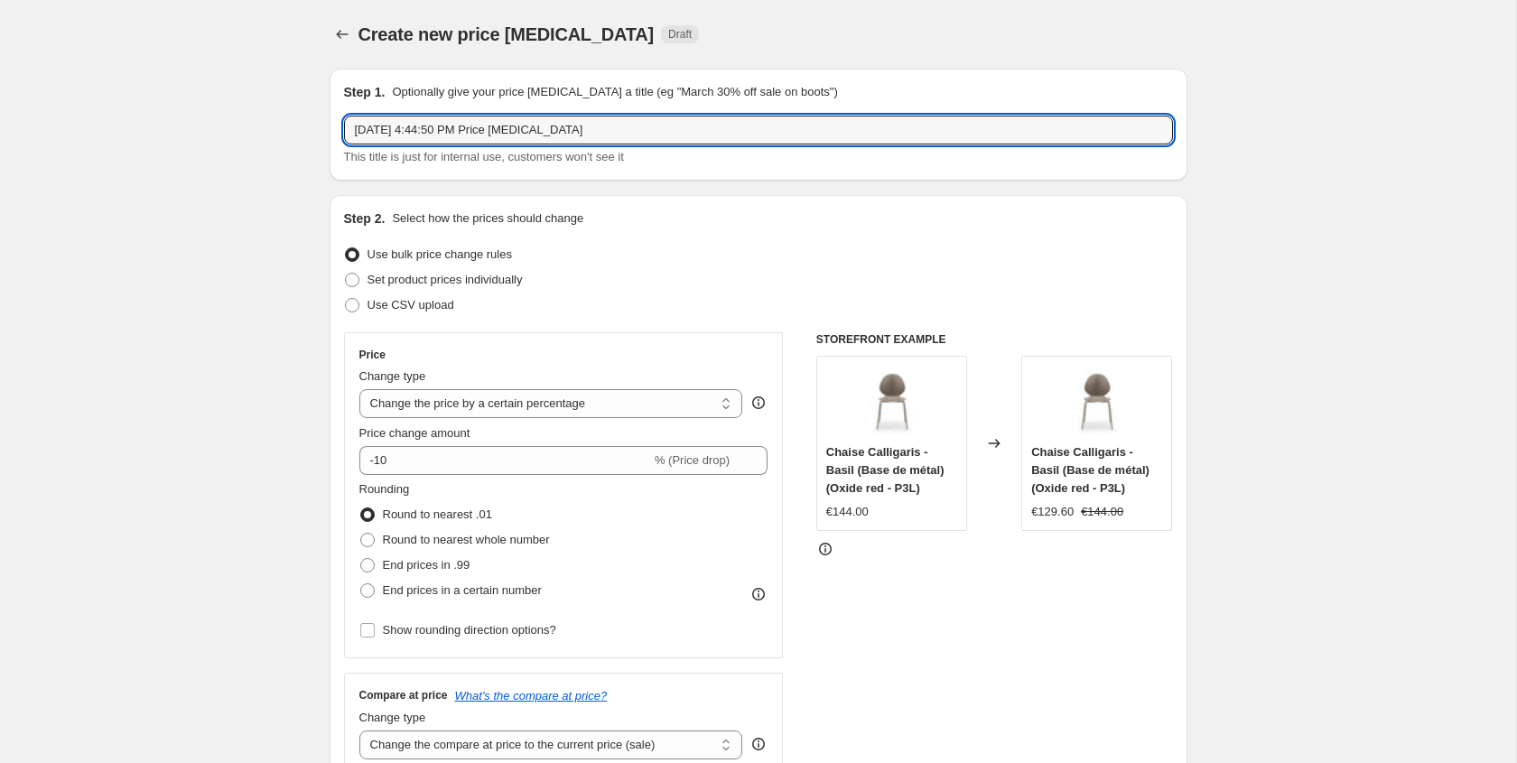
drag, startPoint x: 653, startPoint y: 136, endPoint x: 311, endPoint y: 135, distance: 342.2
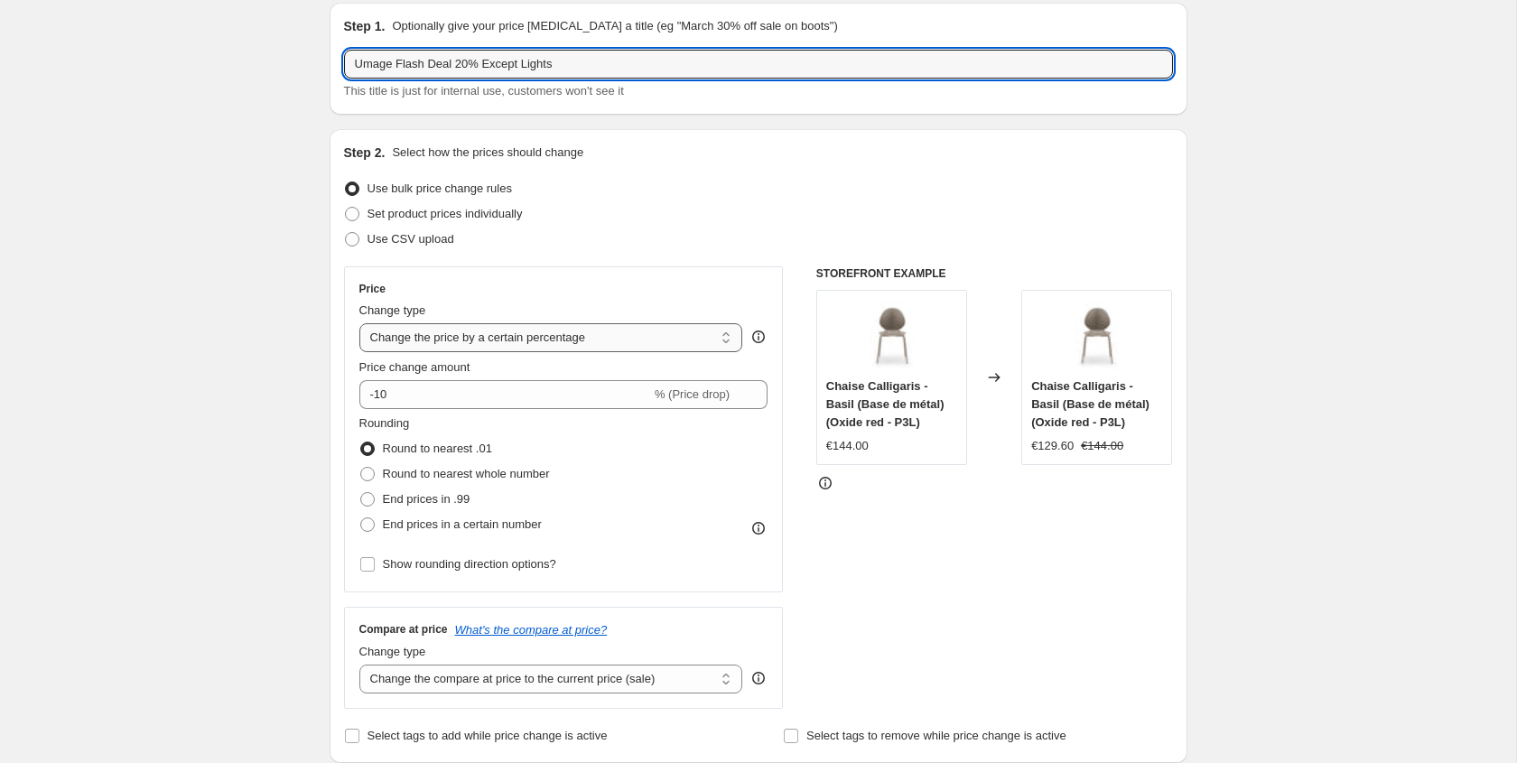
scroll to position [92, 0]
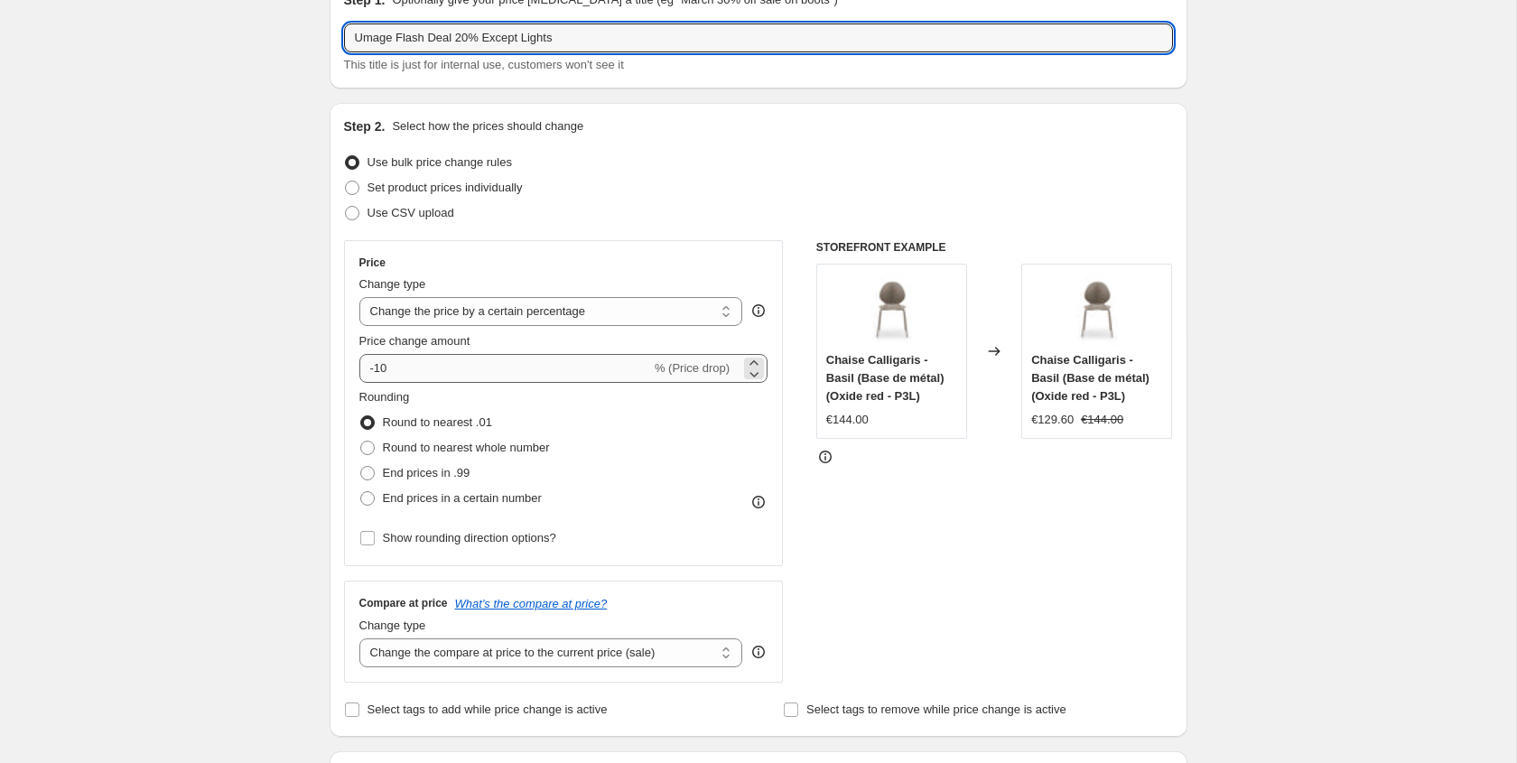
type input "Umage Flash Deal 20% Except Lights"
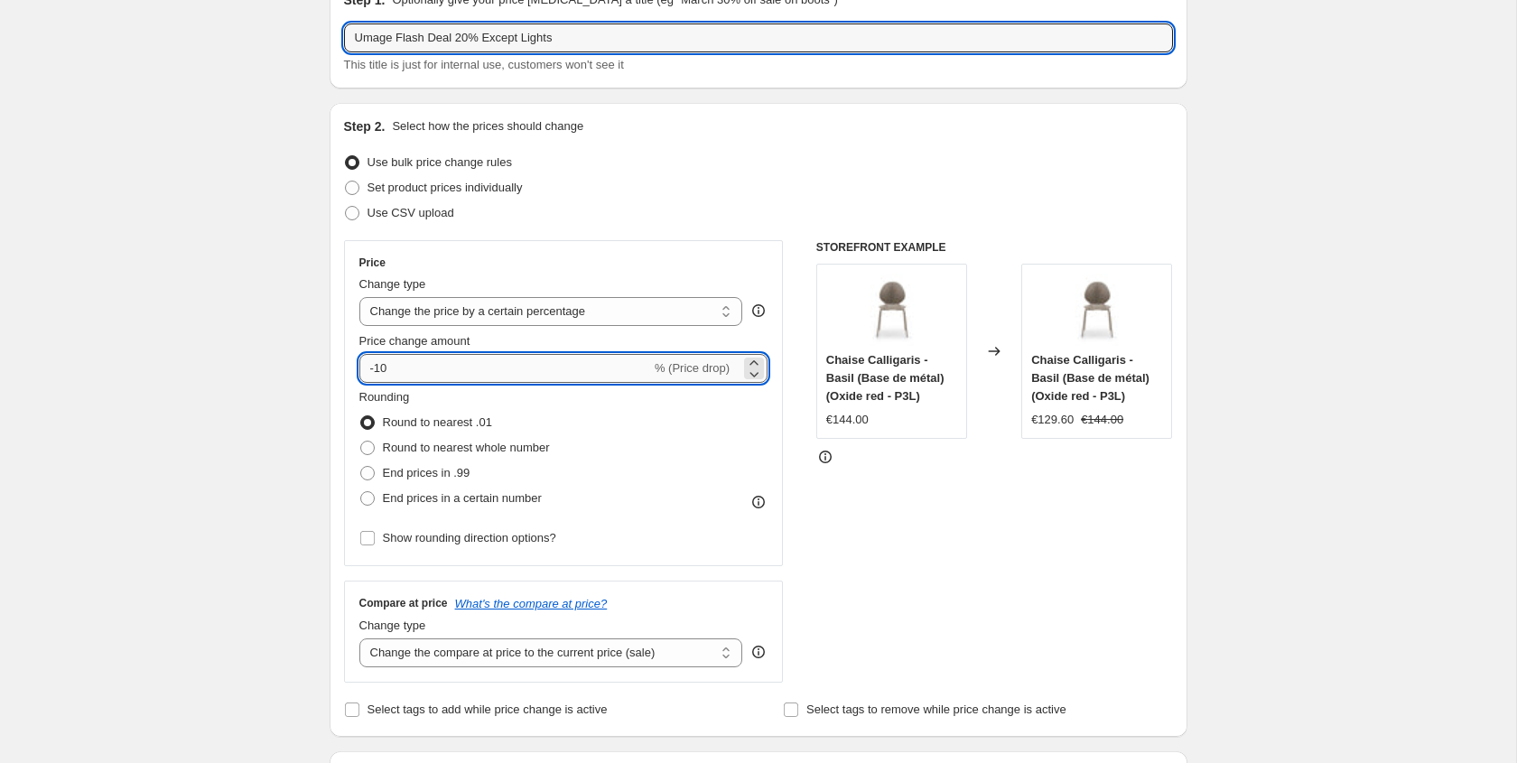
click at [414, 376] on input "-10" at bounding box center [505, 368] width 292 height 29
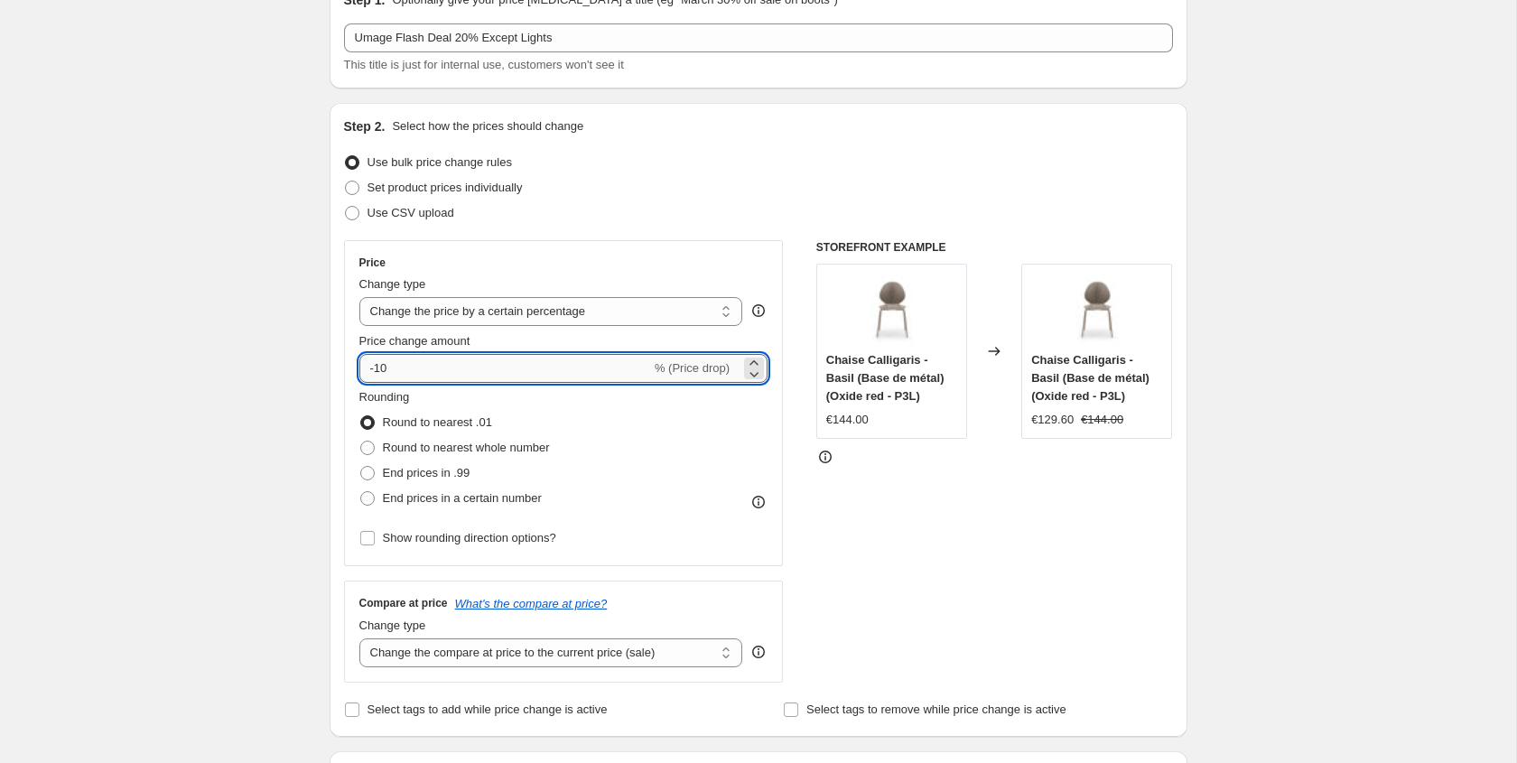
click at [414, 376] on input "-10" at bounding box center [505, 368] width 292 height 29
type input "-1"
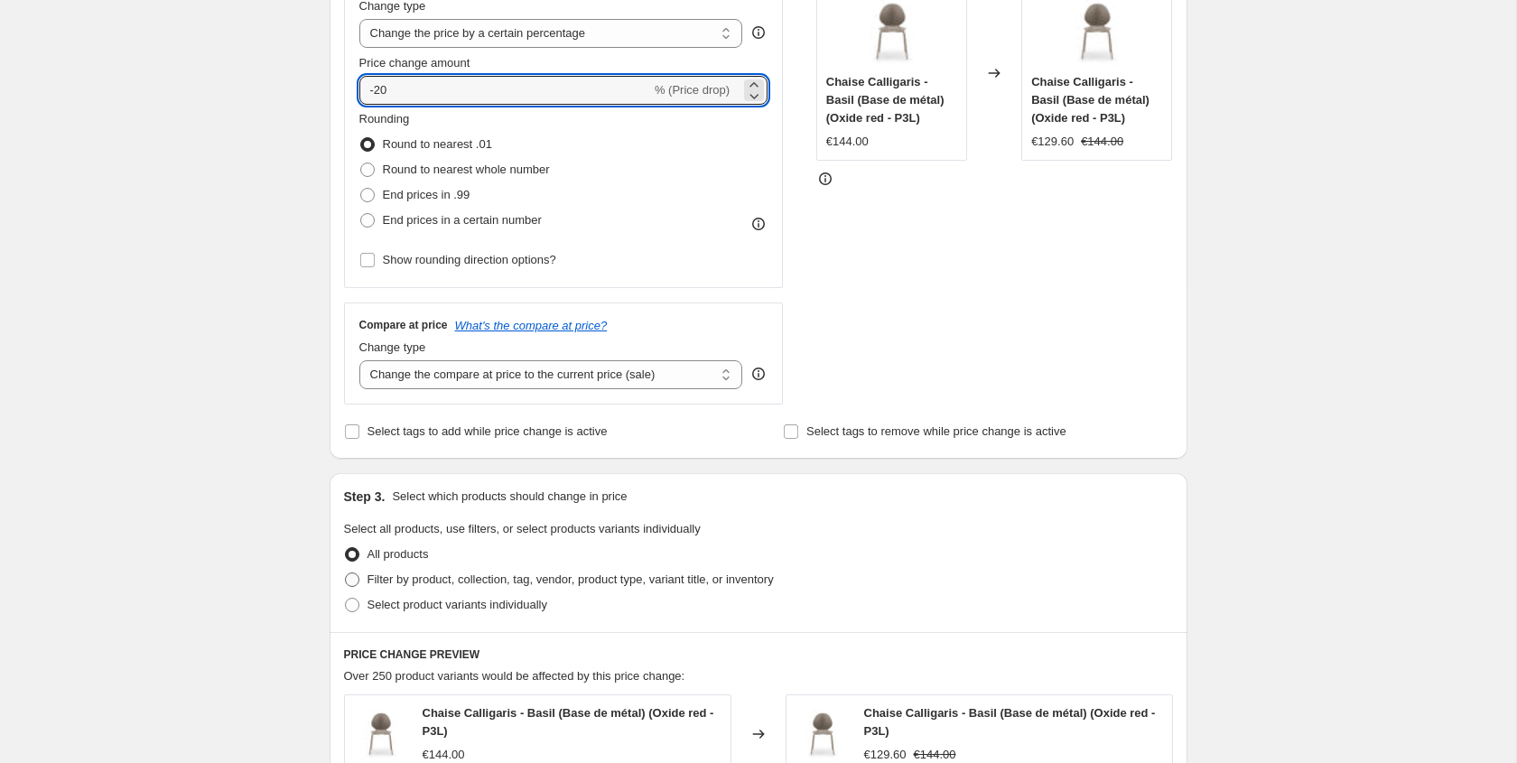
scroll to position [431, 0]
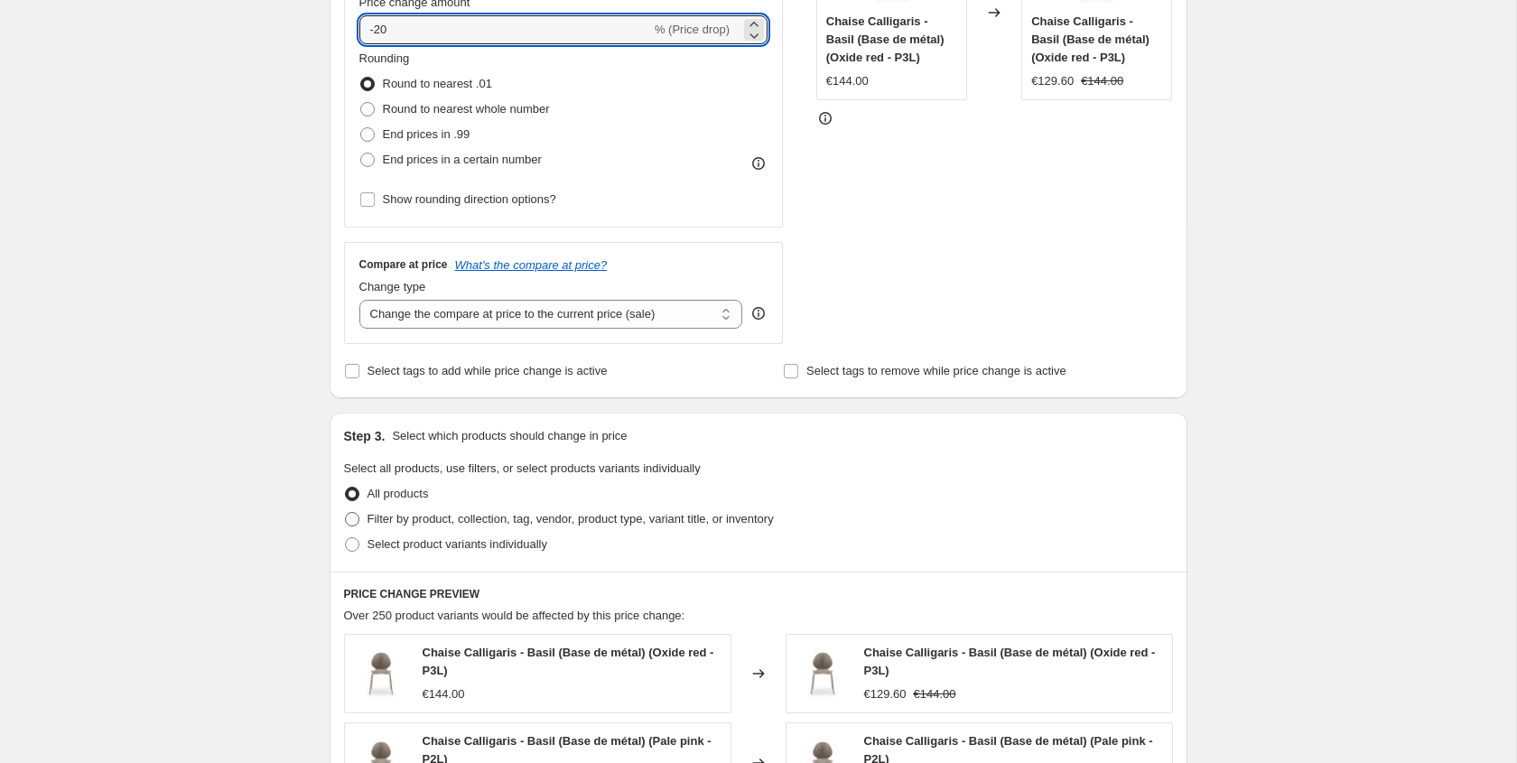
type input "-20"
click at [446, 527] on label "Filter by product, collection, tag, vendor, product type, variant title, or inv…" at bounding box center [559, 519] width 430 height 25
click at [346, 513] on input "Filter by product, collection, tag, vendor, product type, variant title, or inv…" at bounding box center [345, 512] width 1 height 1
radio input "true"
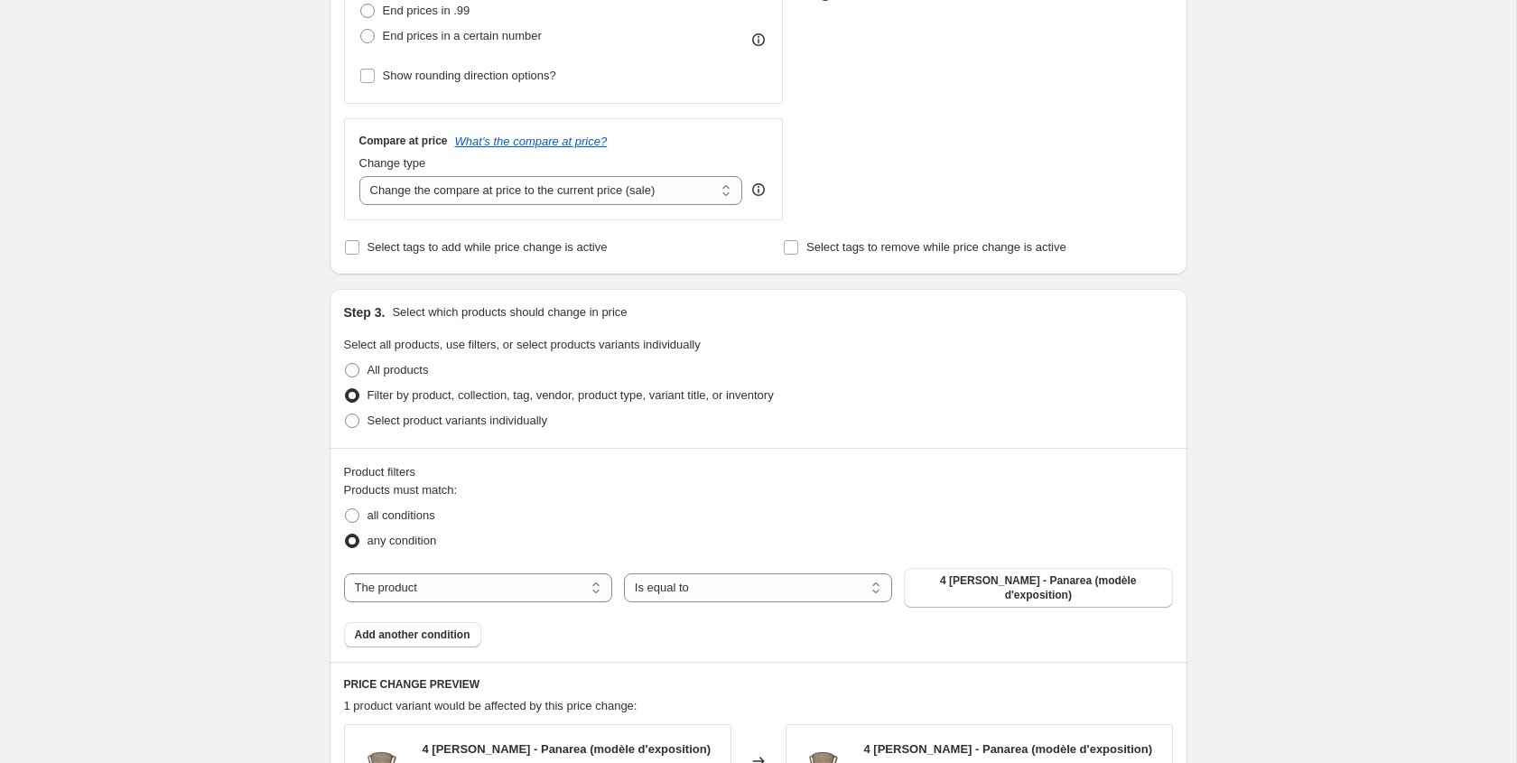
scroll to position [634, 0]
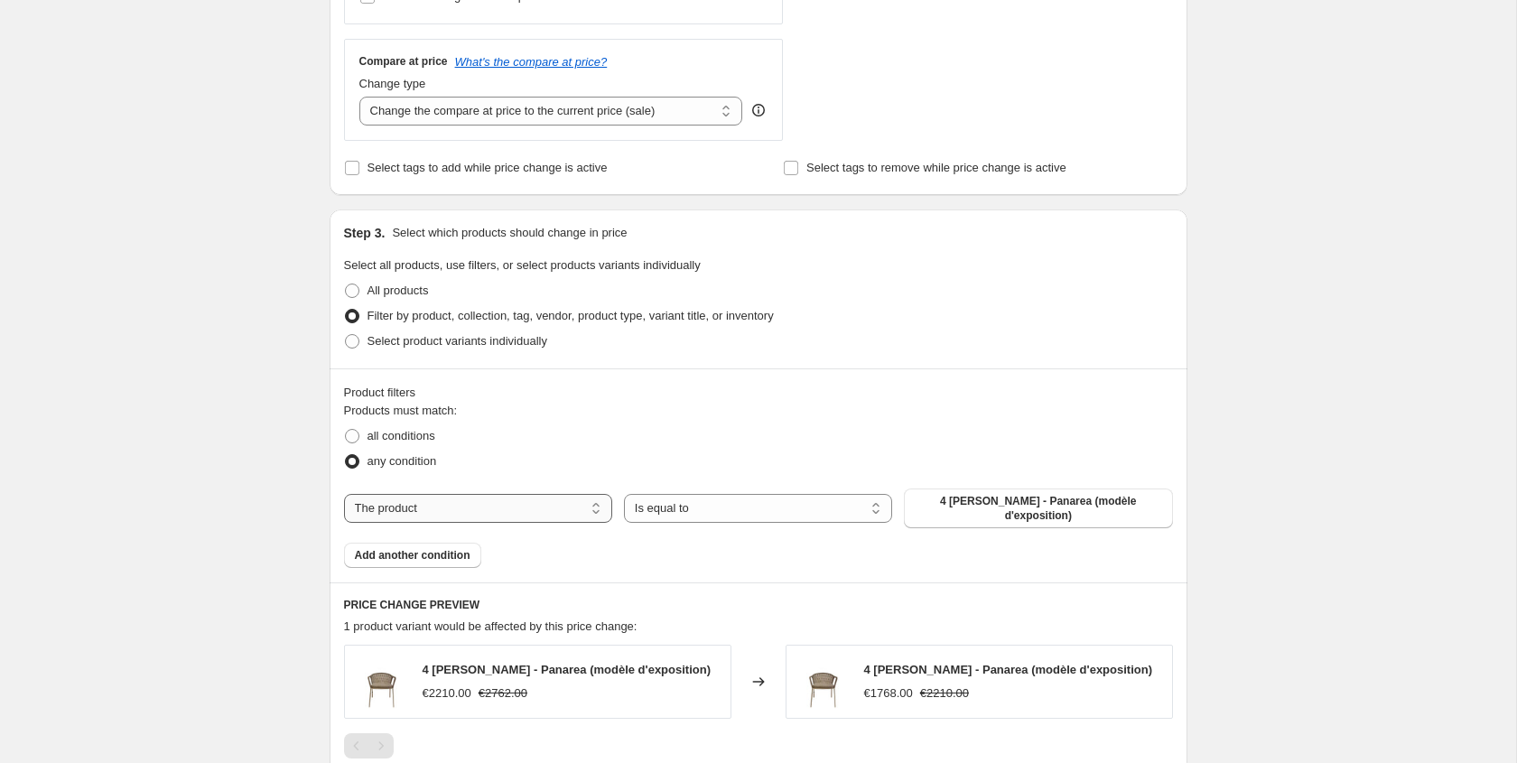
click at [500, 507] on select "The product The product's collection The product's tag The product's vendor The…" at bounding box center [478, 508] width 268 height 29
select select "vendor"
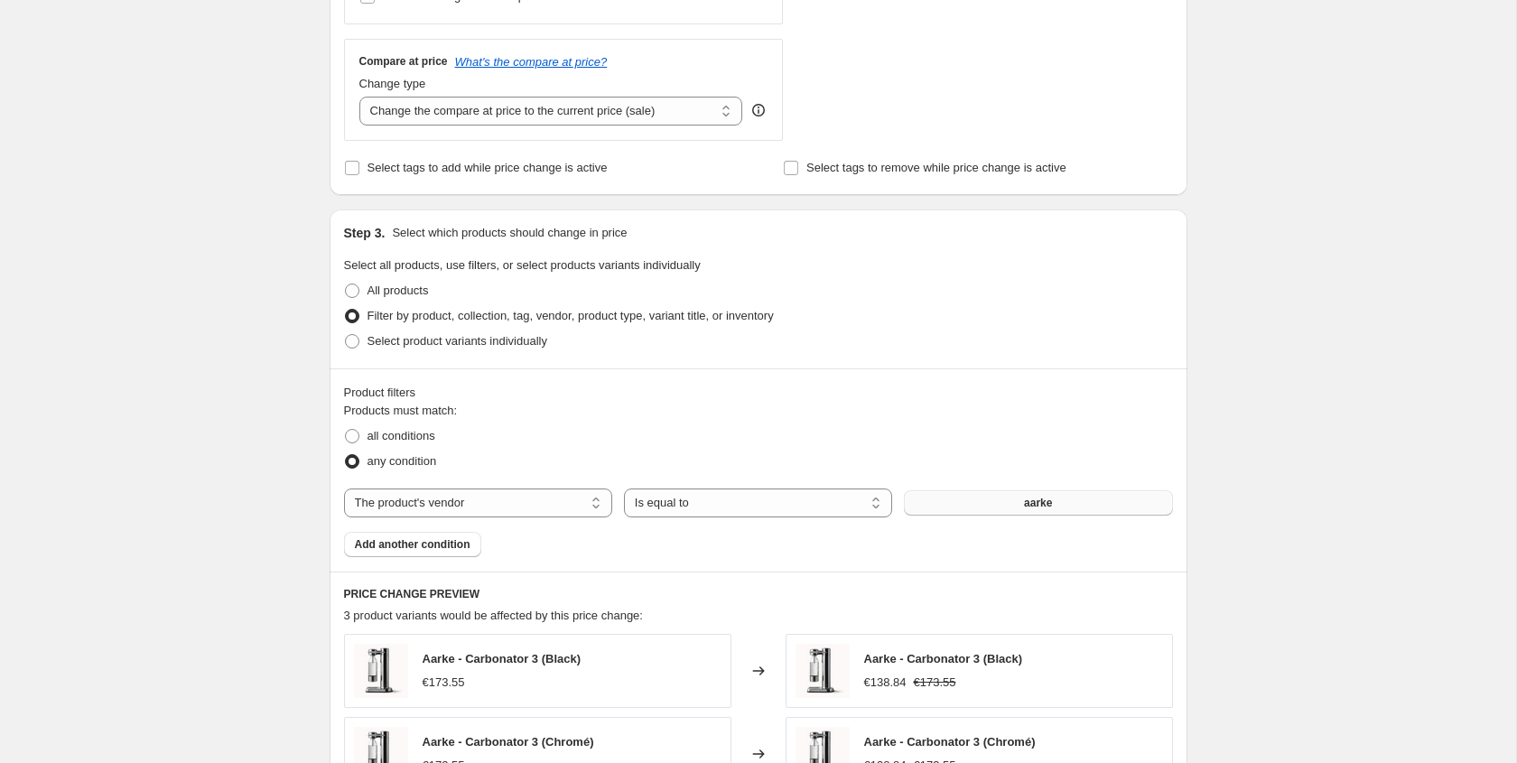
click at [1004, 505] on button "aarke" at bounding box center [1038, 502] width 268 height 25
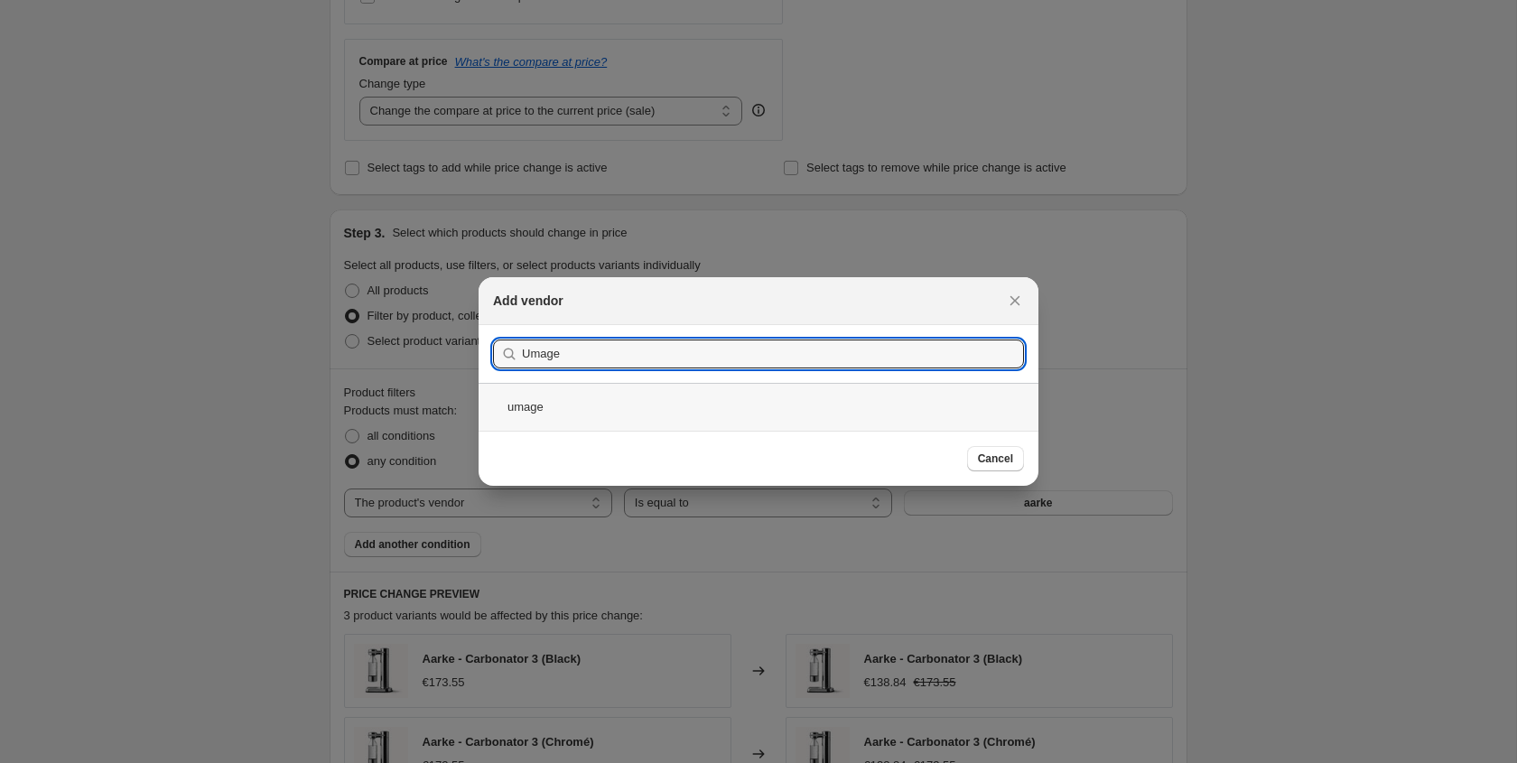
type input "Umage"
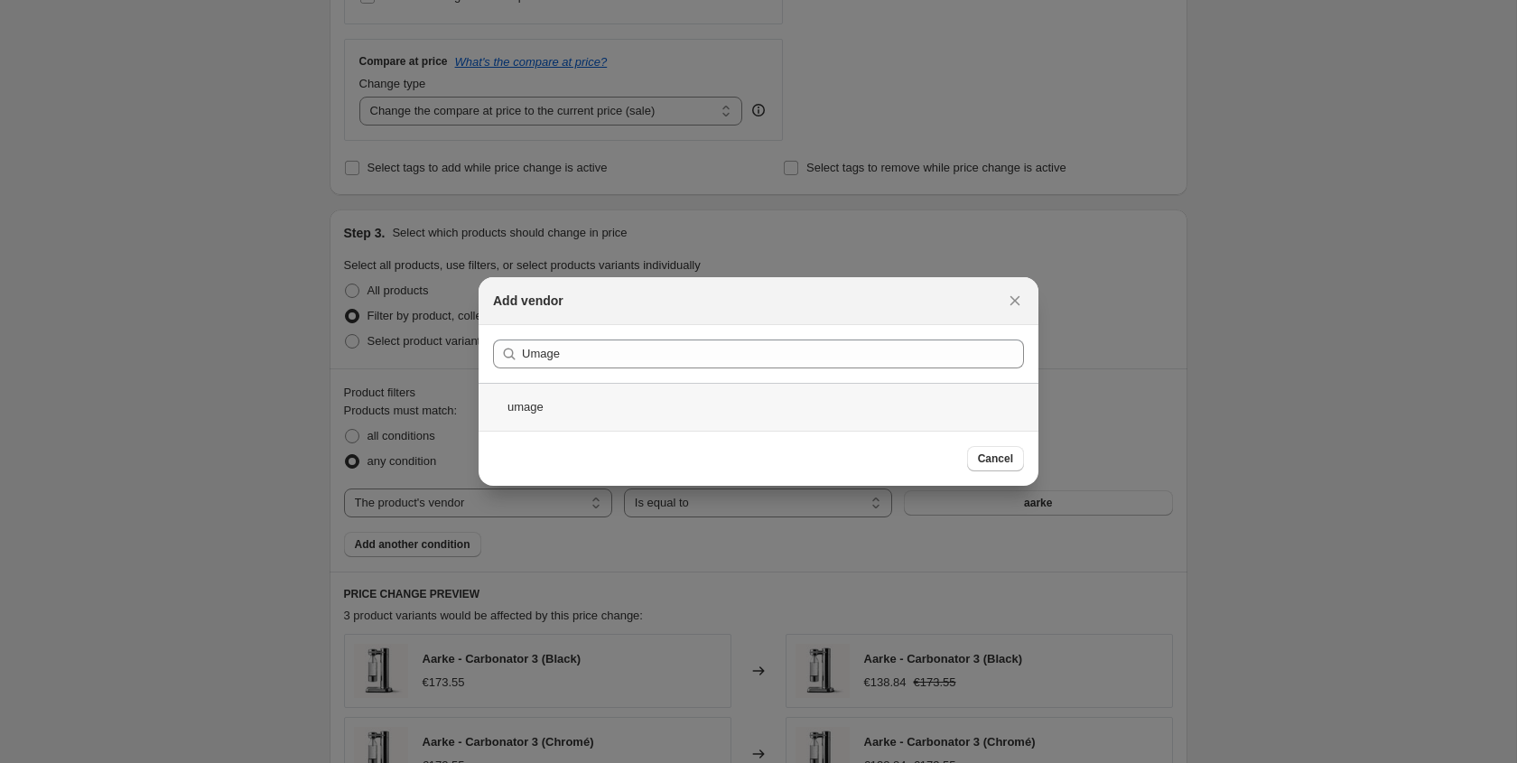
click at [681, 415] on div "umage" at bounding box center [759, 407] width 560 height 48
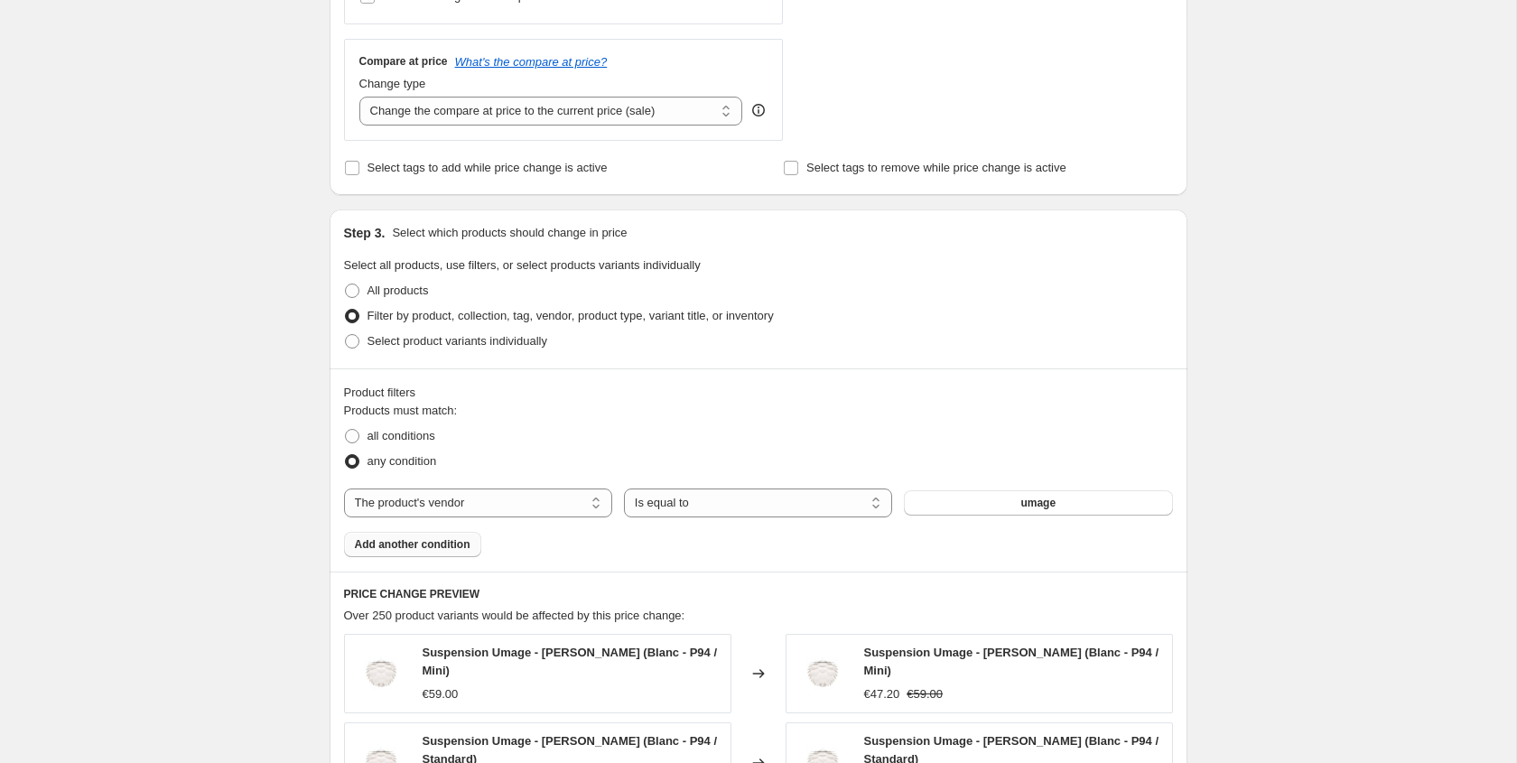
click at [397, 537] on span "Add another condition" at bounding box center [413, 544] width 116 height 14
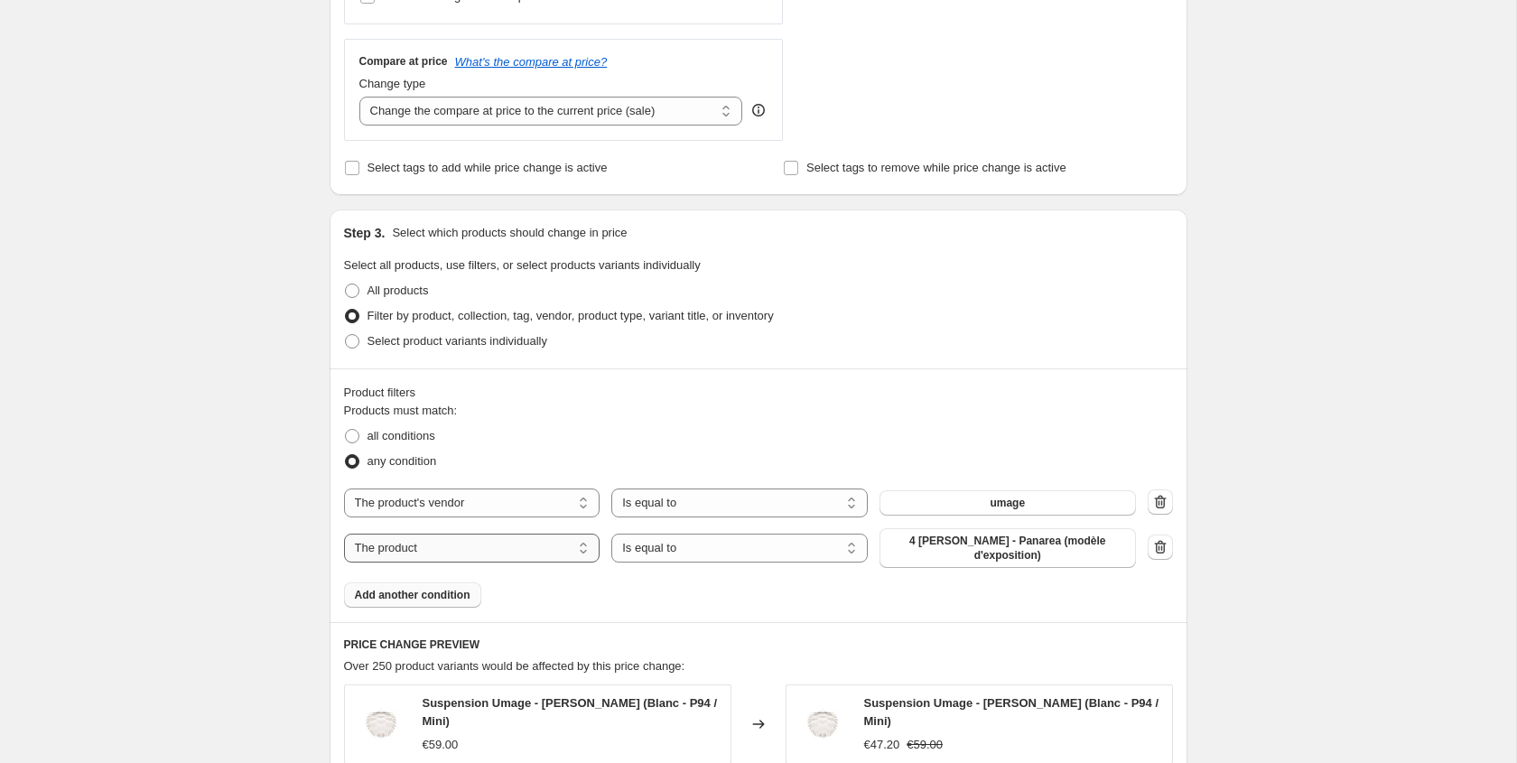
click at [483, 551] on select "The product The product's collection The product's tag The product's vendor The…" at bounding box center [472, 548] width 256 height 29
select select "tag"
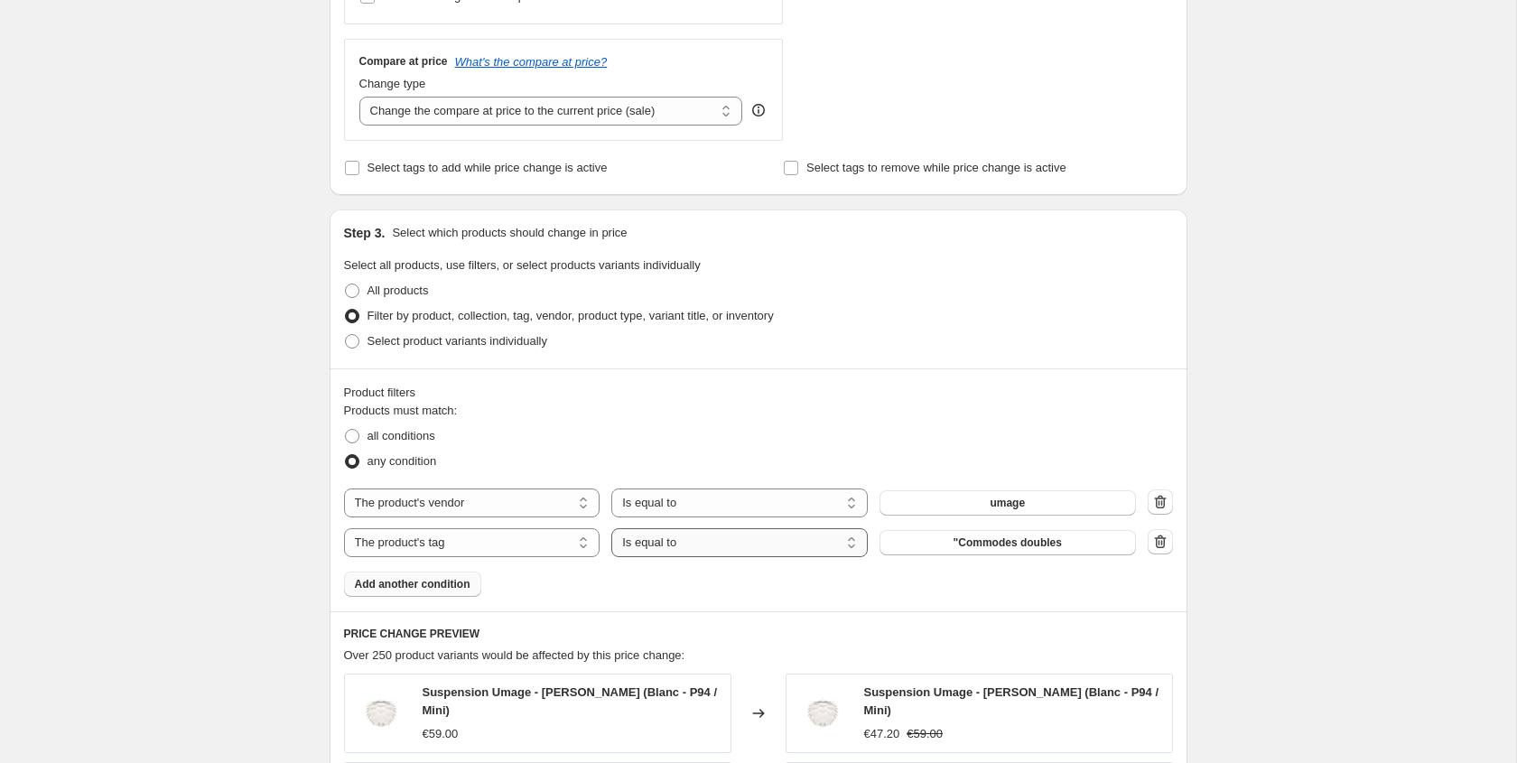
click at [649, 548] on select "Is equal to Is not equal to" at bounding box center [739, 542] width 256 height 29
select select "not_equal"
click at [972, 544] on span ""Commodes doubles" at bounding box center [1007, 542] width 108 height 14
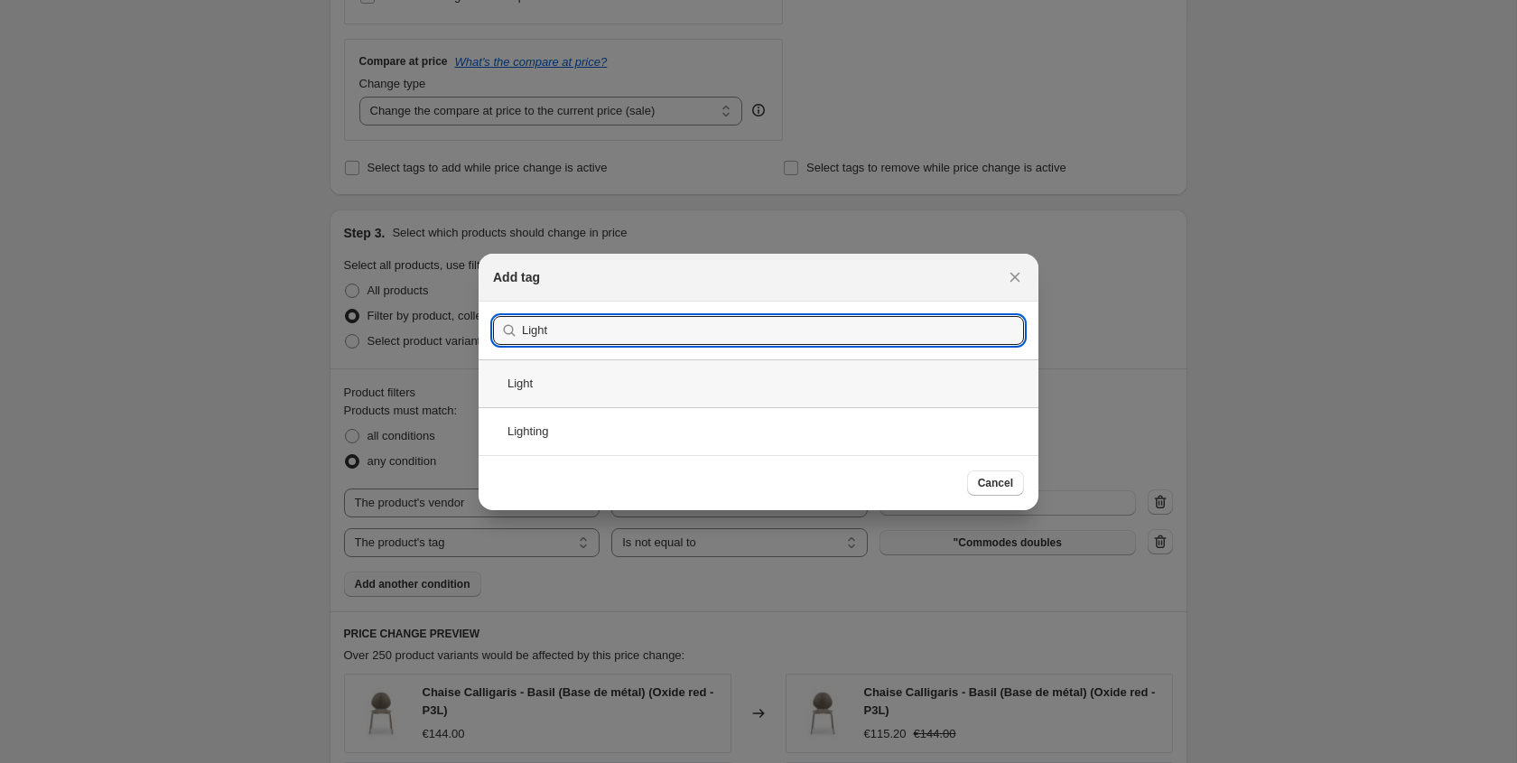
type input "Light"
click at [529, 394] on div "Light" at bounding box center [759, 383] width 560 height 48
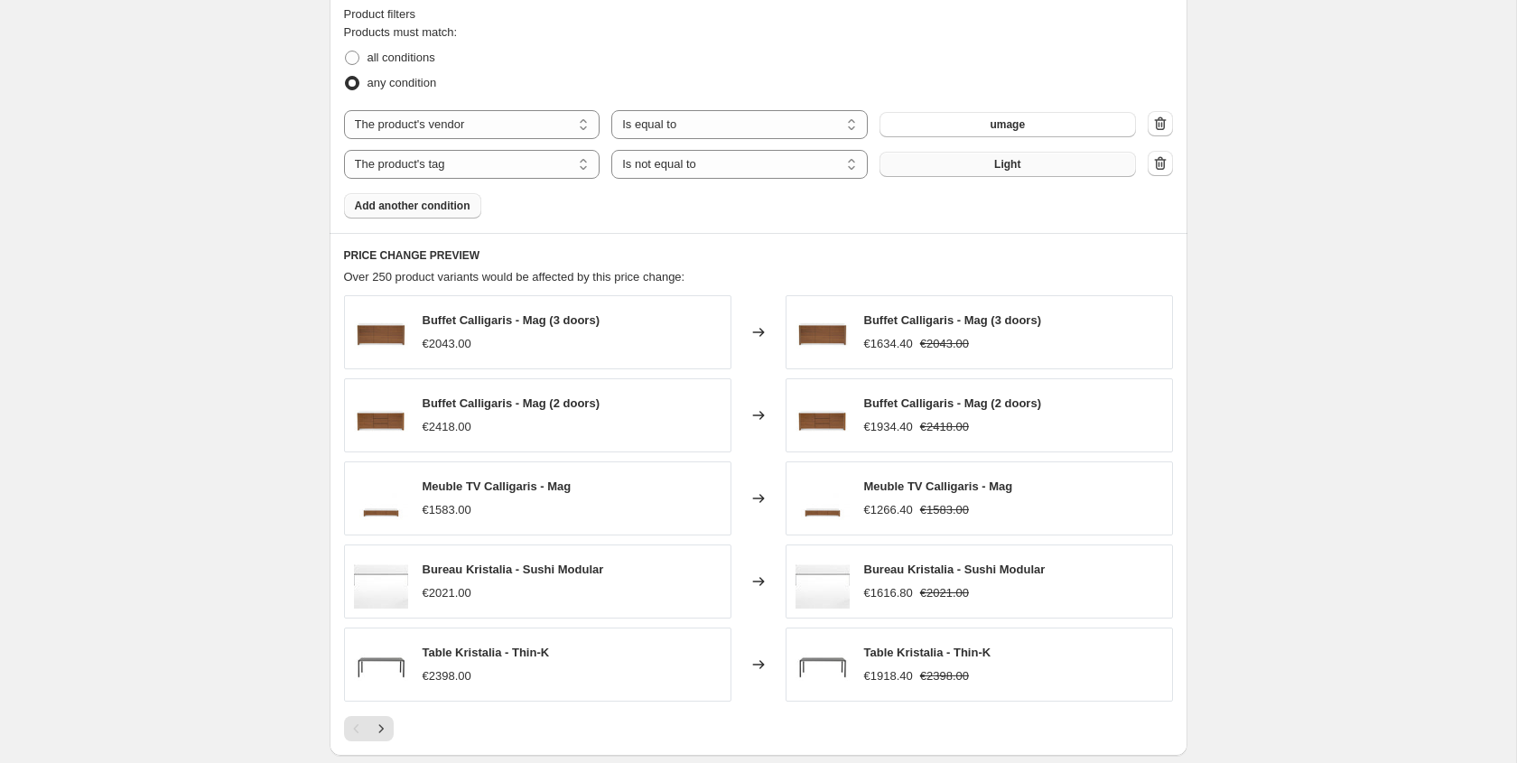
scroll to position [1011, 0]
click at [1158, 162] on icon "button" at bounding box center [1160, 164] width 18 height 18
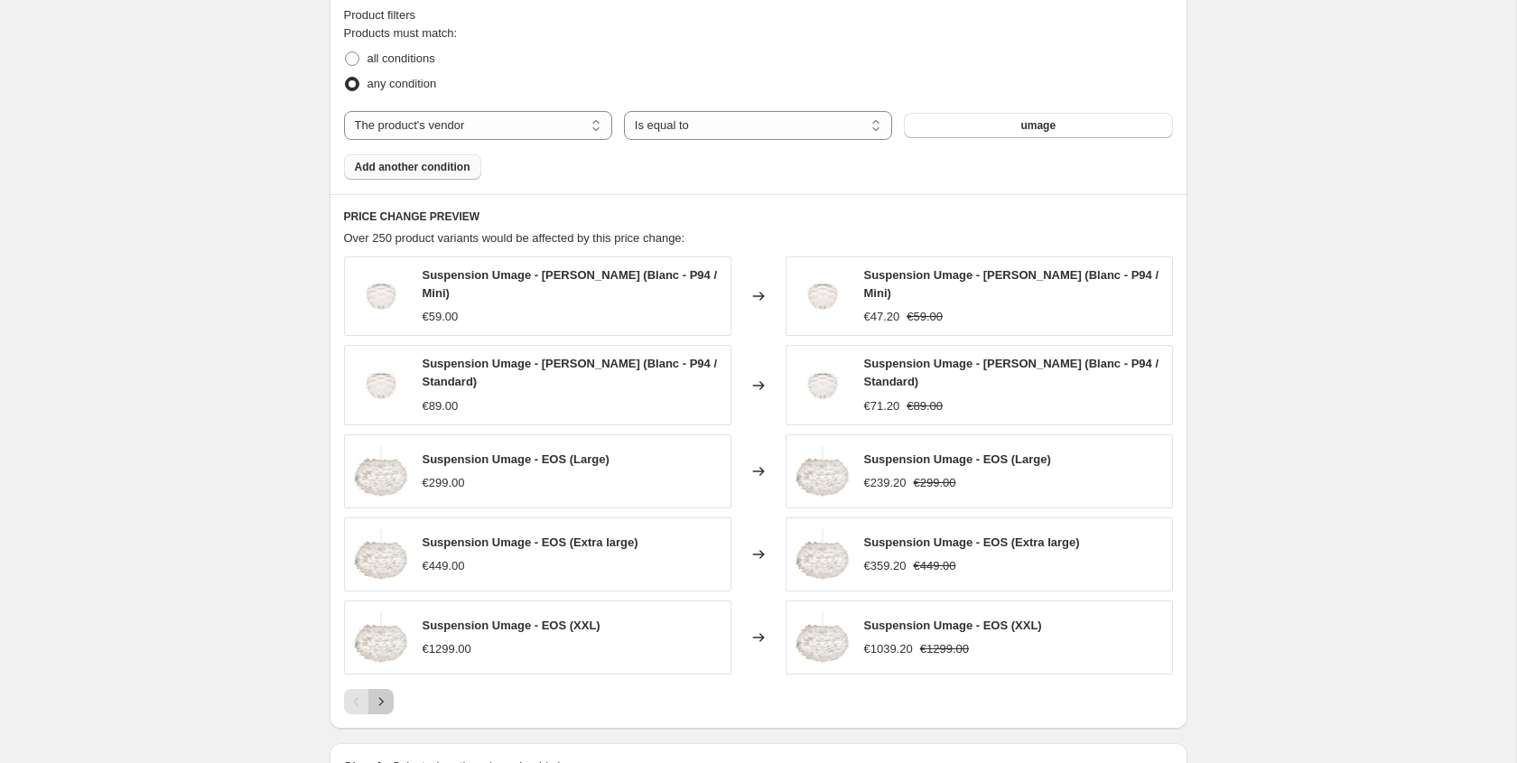
click at [388, 695] on icon "Next" at bounding box center [381, 702] width 18 height 18
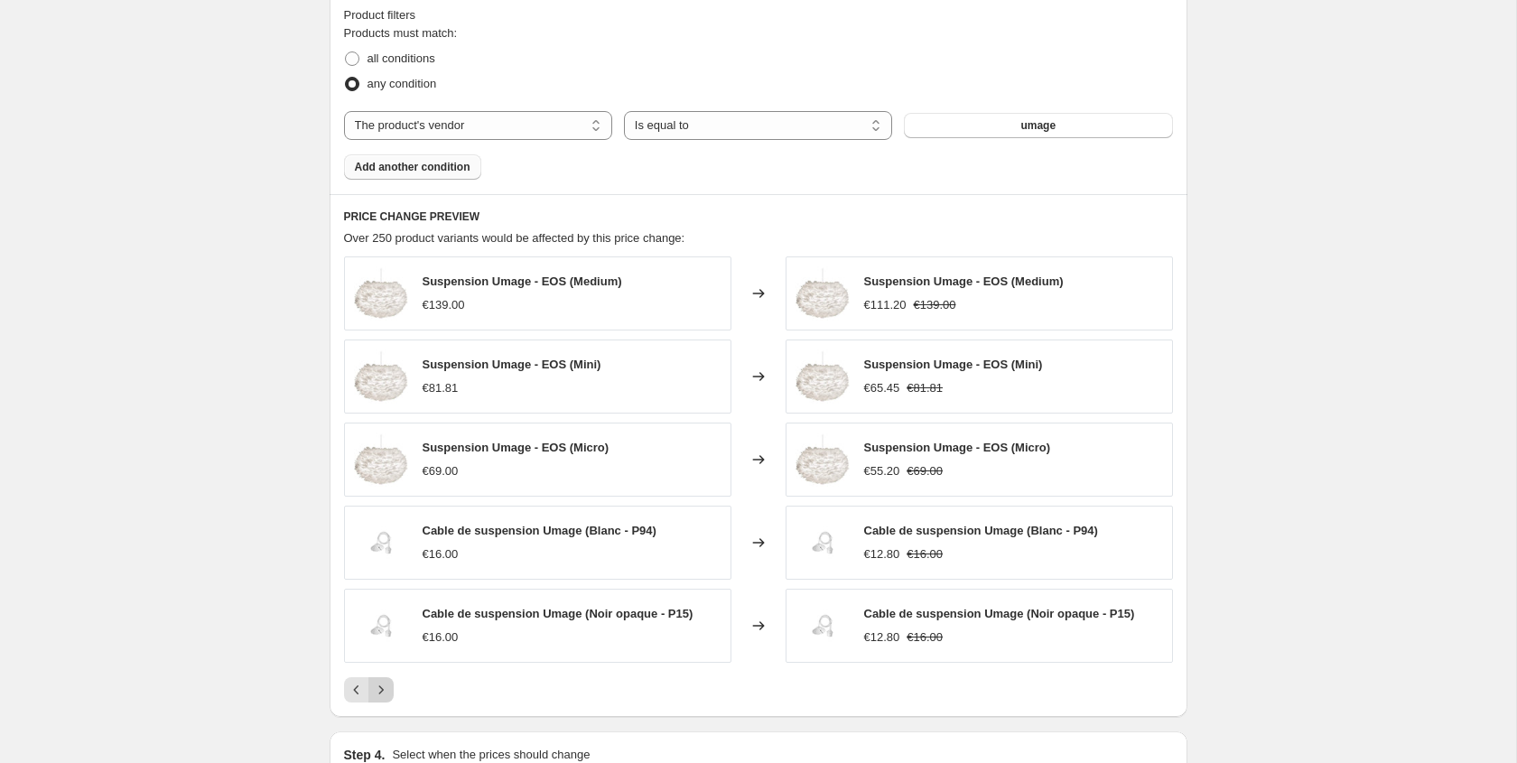
click at [385, 695] on icon "Next" at bounding box center [381, 690] width 18 height 18
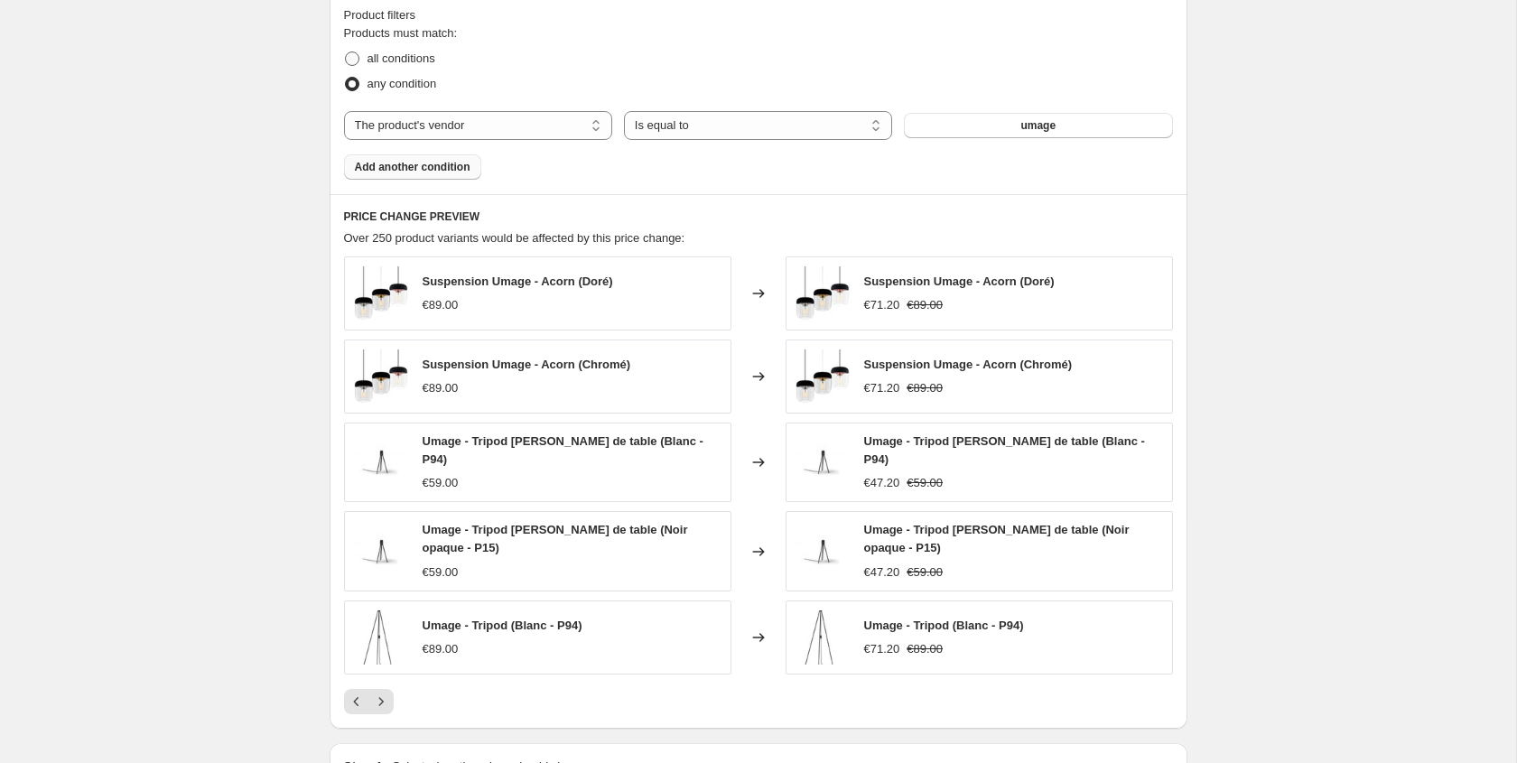
click at [377, 70] on label "all conditions" at bounding box center [389, 58] width 91 height 25
click at [346, 52] on input "all conditions" at bounding box center [345, 51] width 1 height 1
radio input "true"
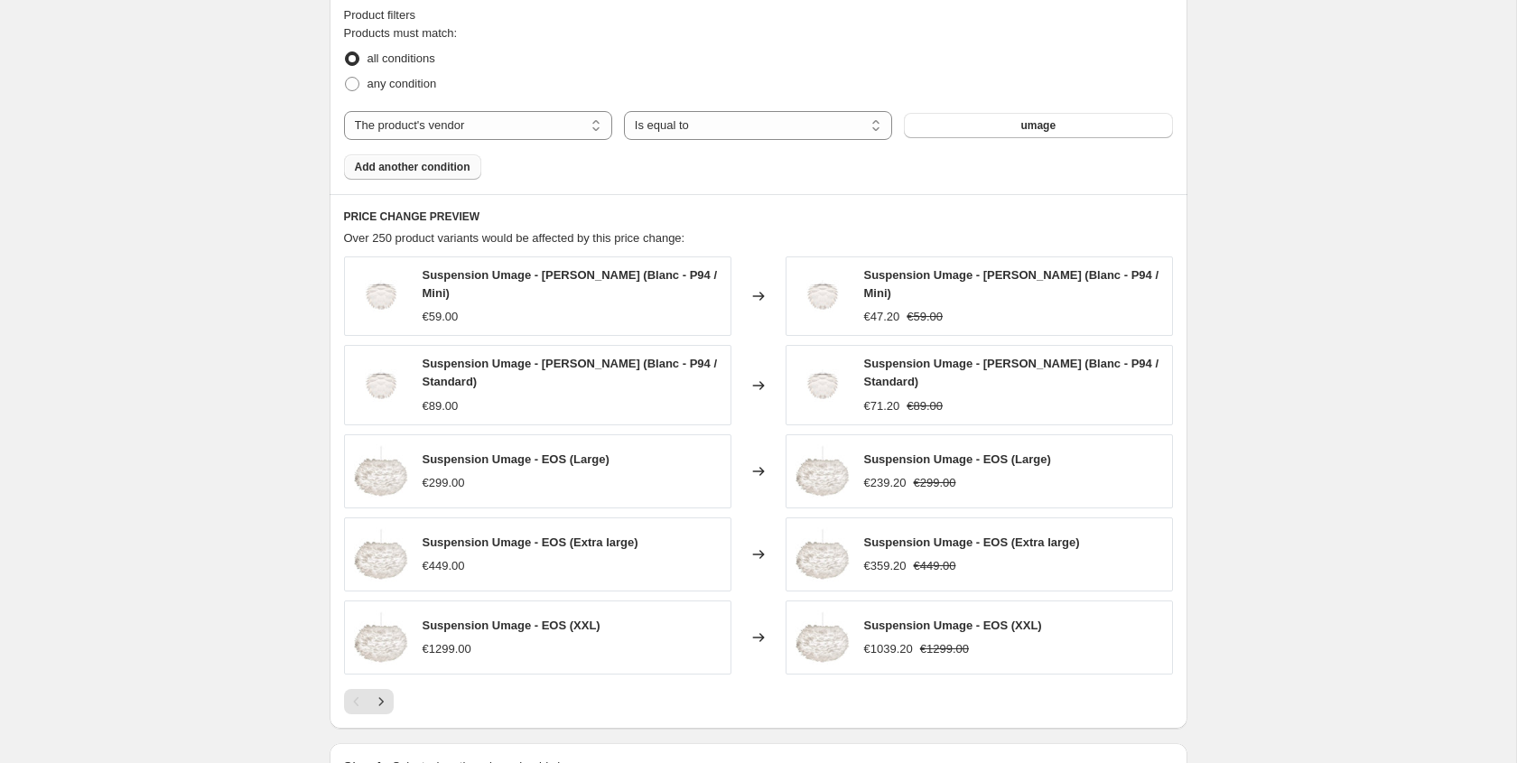
click at [442, 174] on button "Add another condition" at bounding box center [412, 166] width 137 height 25
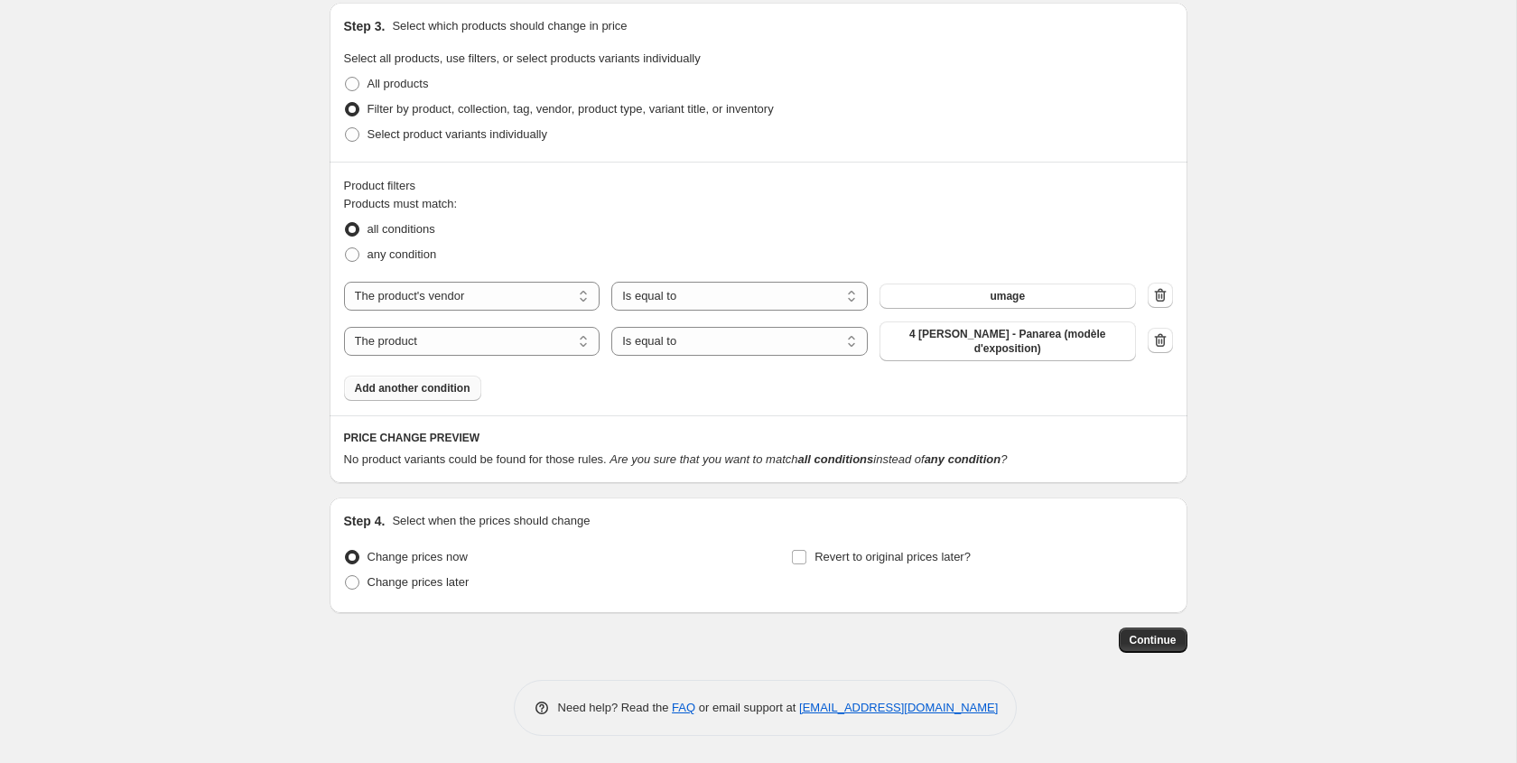
scroll to position [841, 0]
click at [563, 349] on select "The product The product's collection The product's tag The product's vendor The…" at bounding box center [472, 341] width 256 height 29
select select "tag"
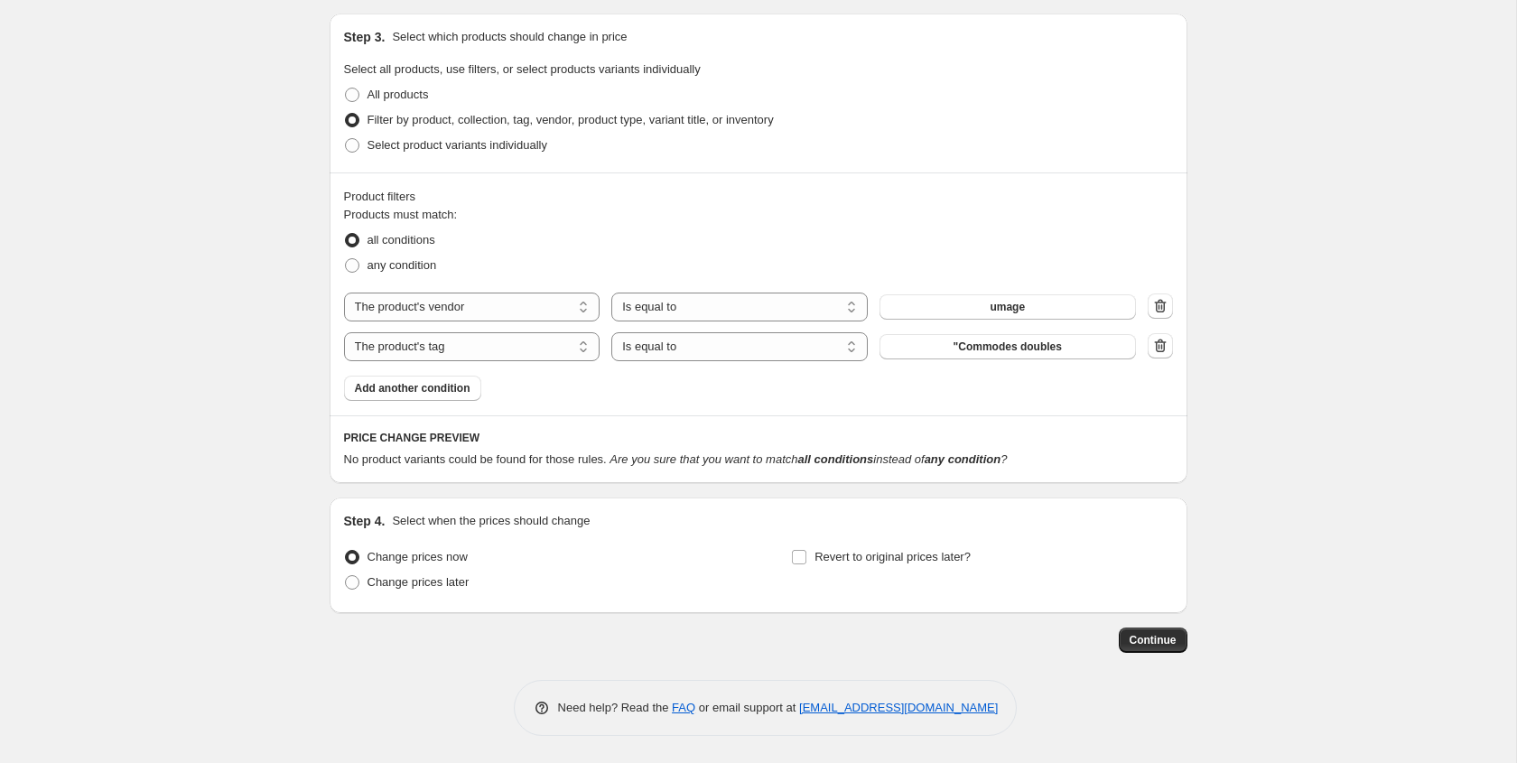
scroll to position [830, 0]
click at [939, 348] on button ""Commodes doubles" at bounding box center [1007, 346] width 256 height 25
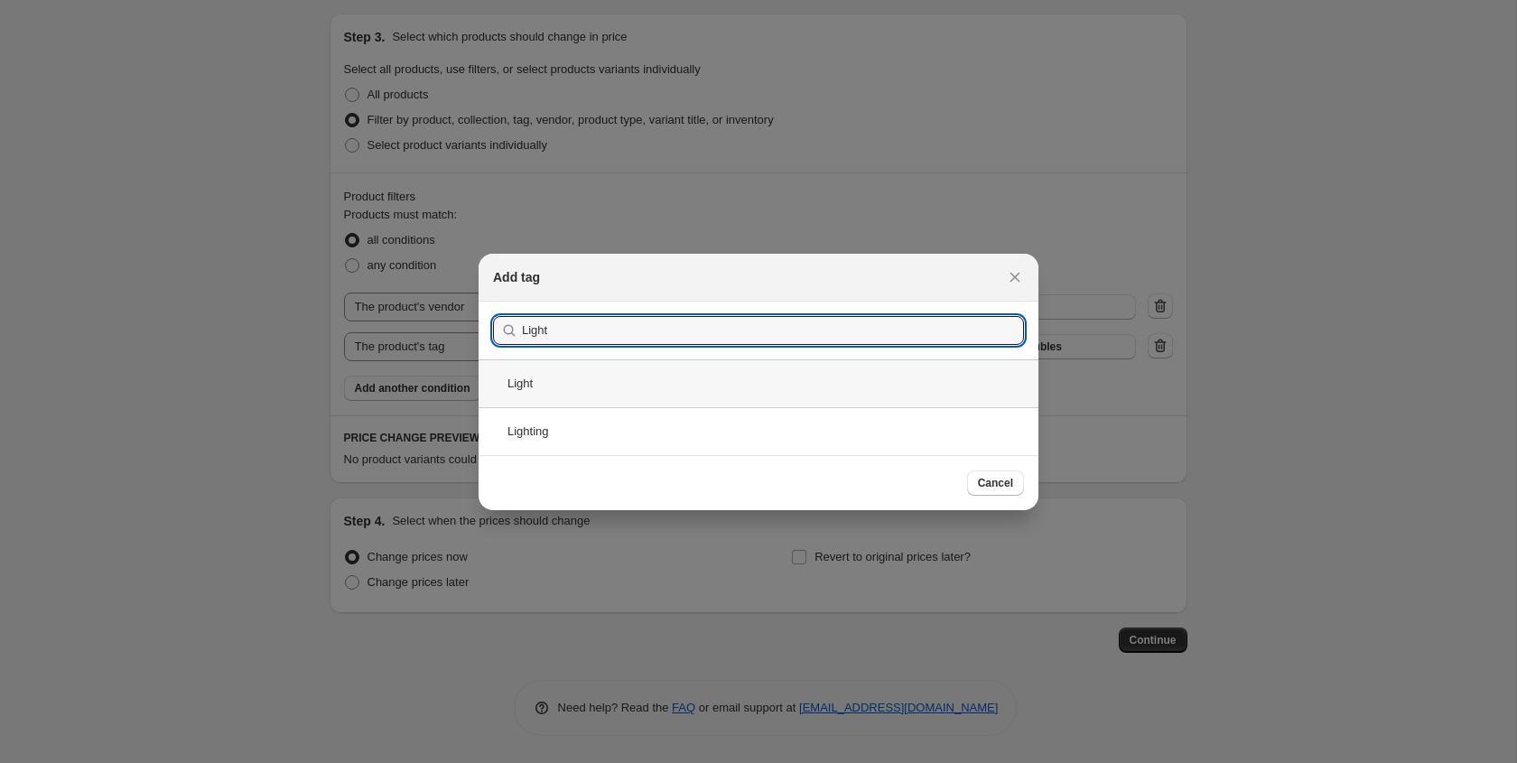
type input "Light"
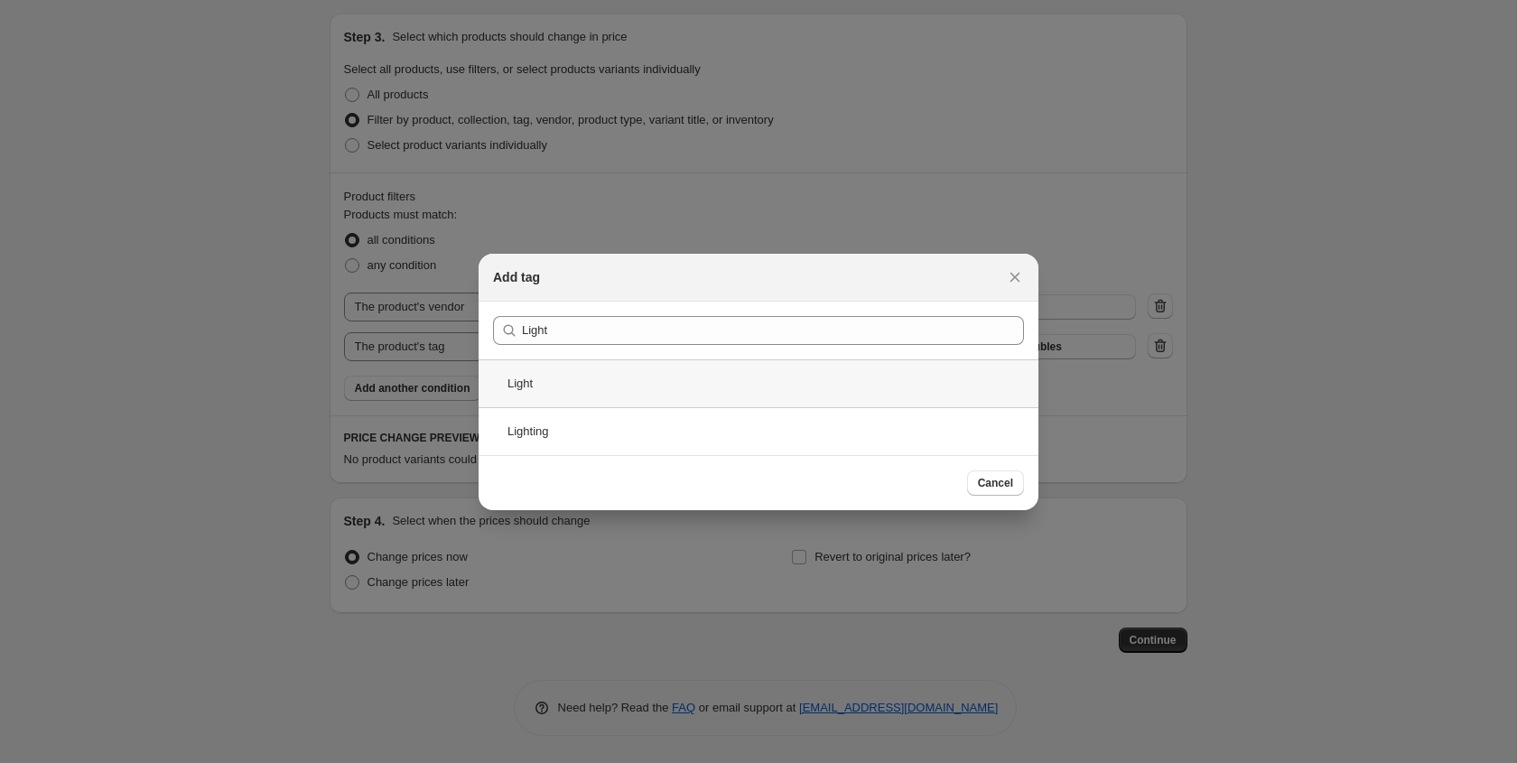
click at [572, 386] on div "Light" at bounding box center [759, 383] width 560 height 48
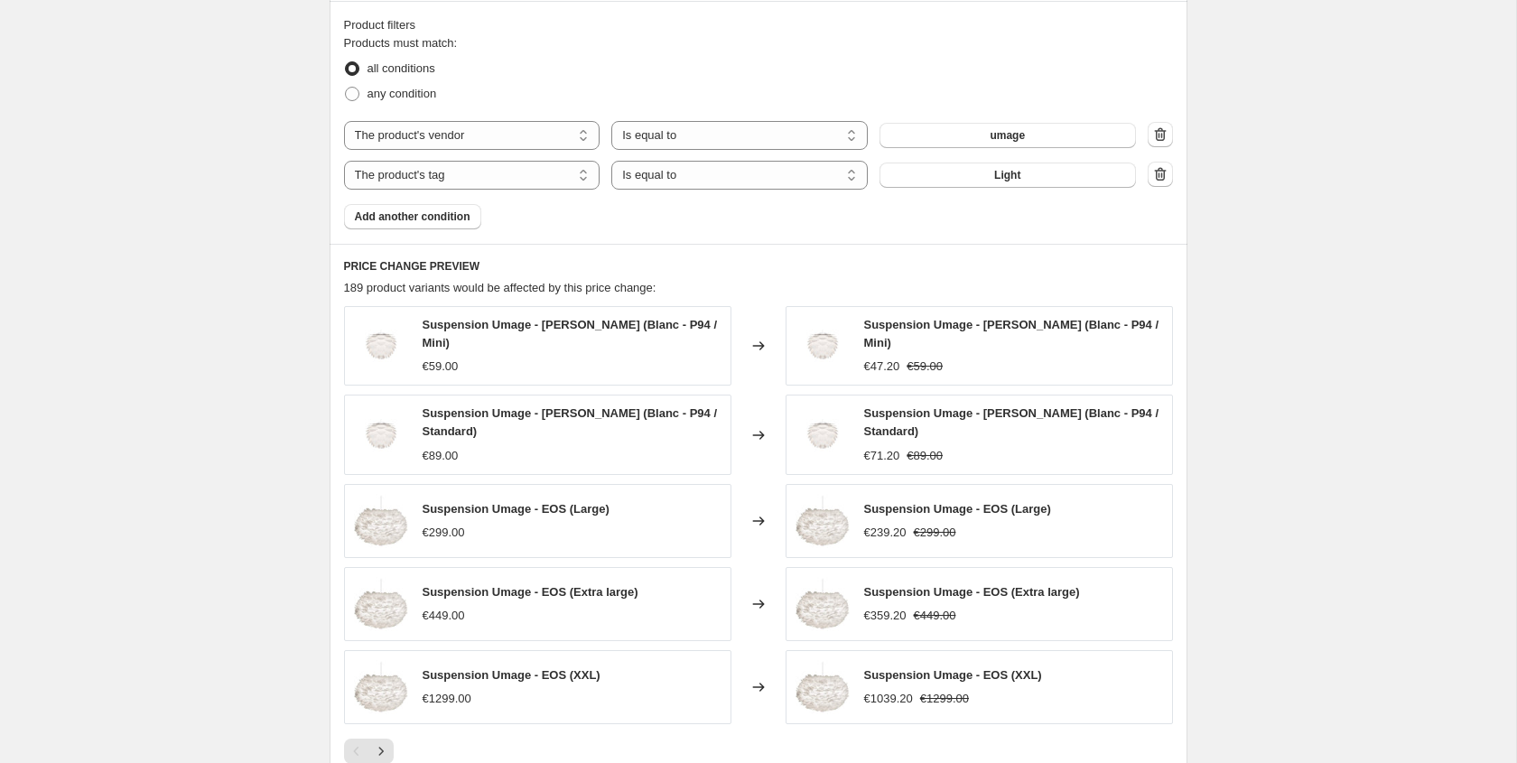
scroll to position [989, 0]
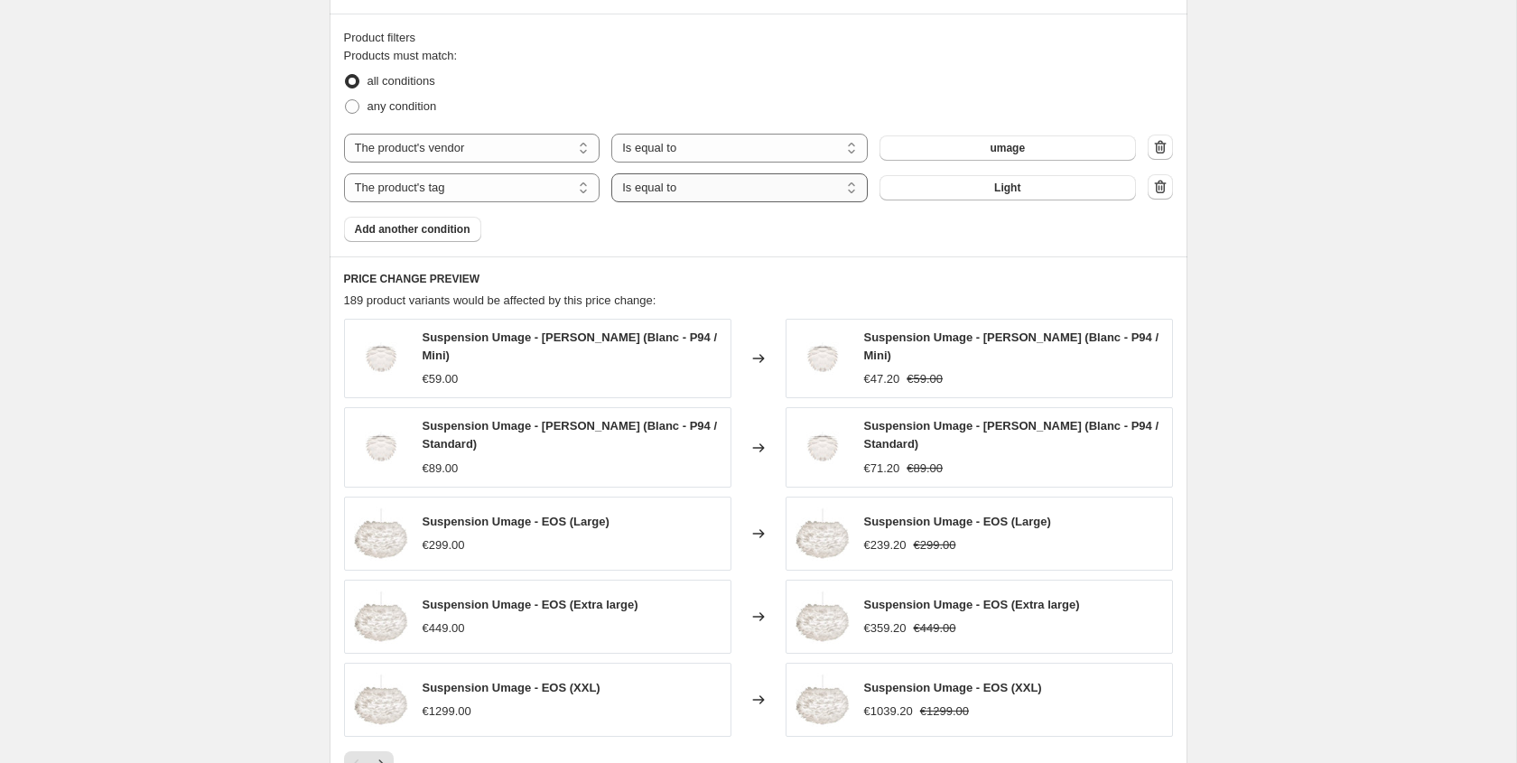
click at [748, 199] on select "Is equal to Is not equal to" at bounding box center [739, 187] width 256 height 29
select select "not_equal"
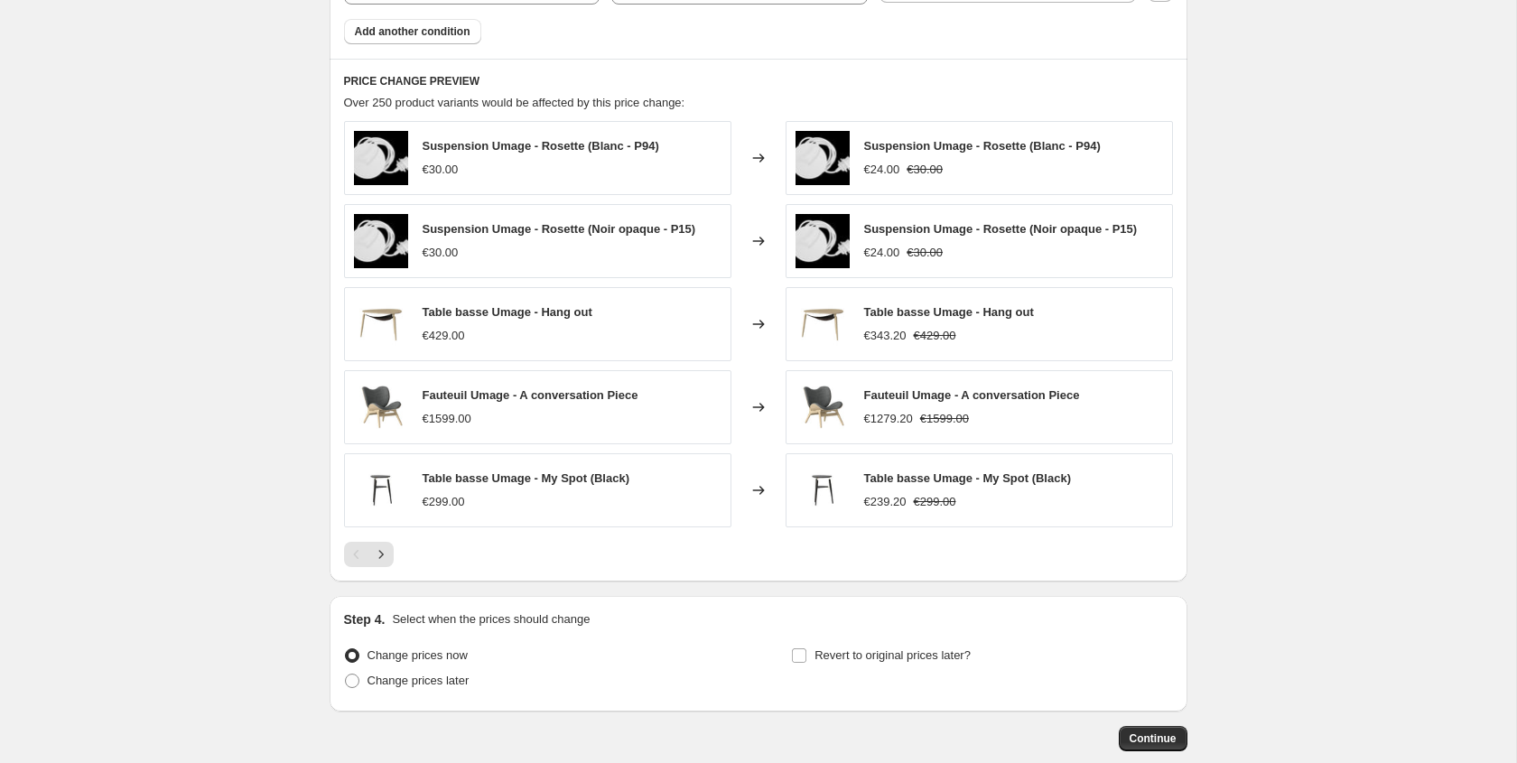
scroll to position [1218, 0]
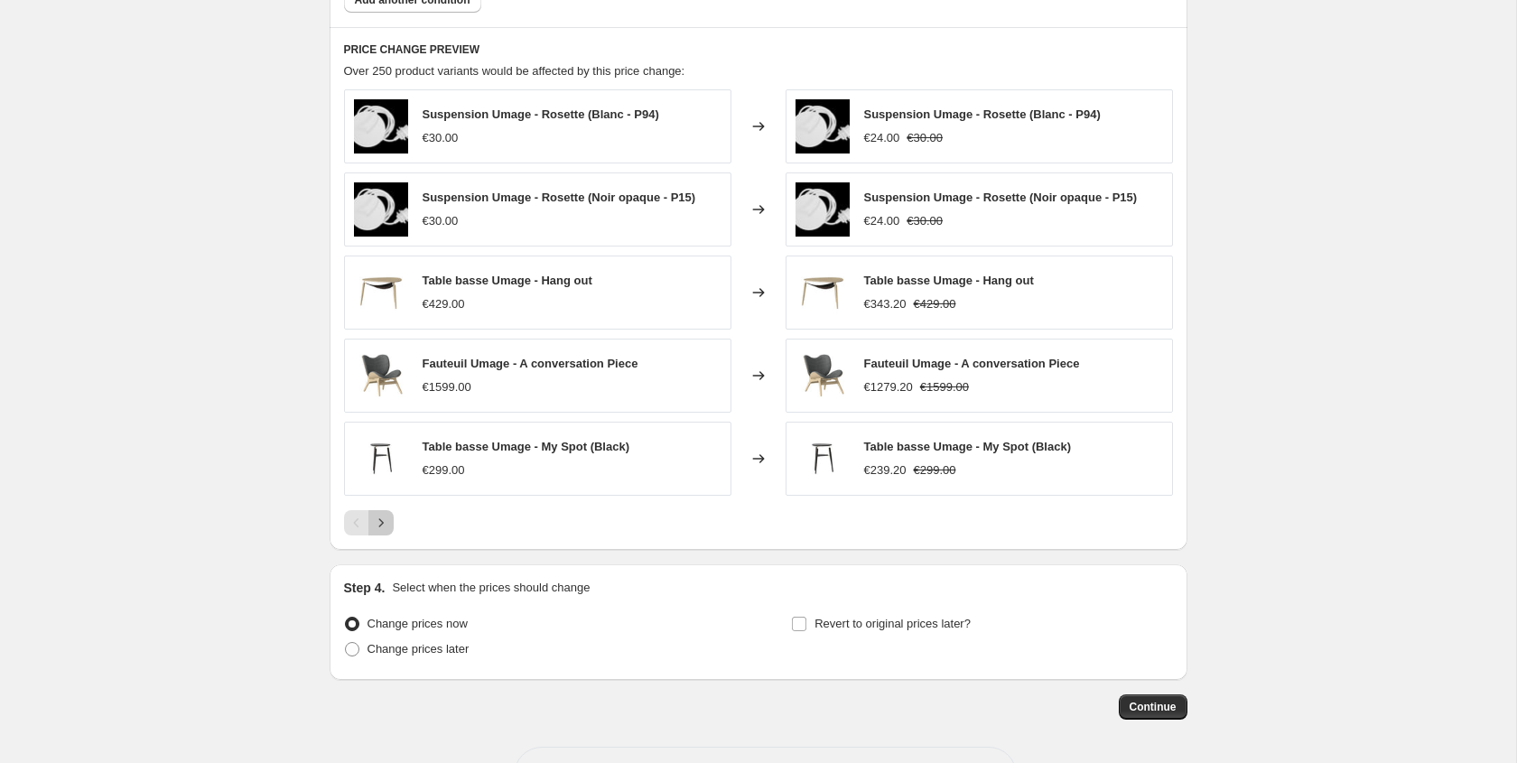
click at [373, 520] on icon "Next" at bounding box center [381, 523] width 18 height 18
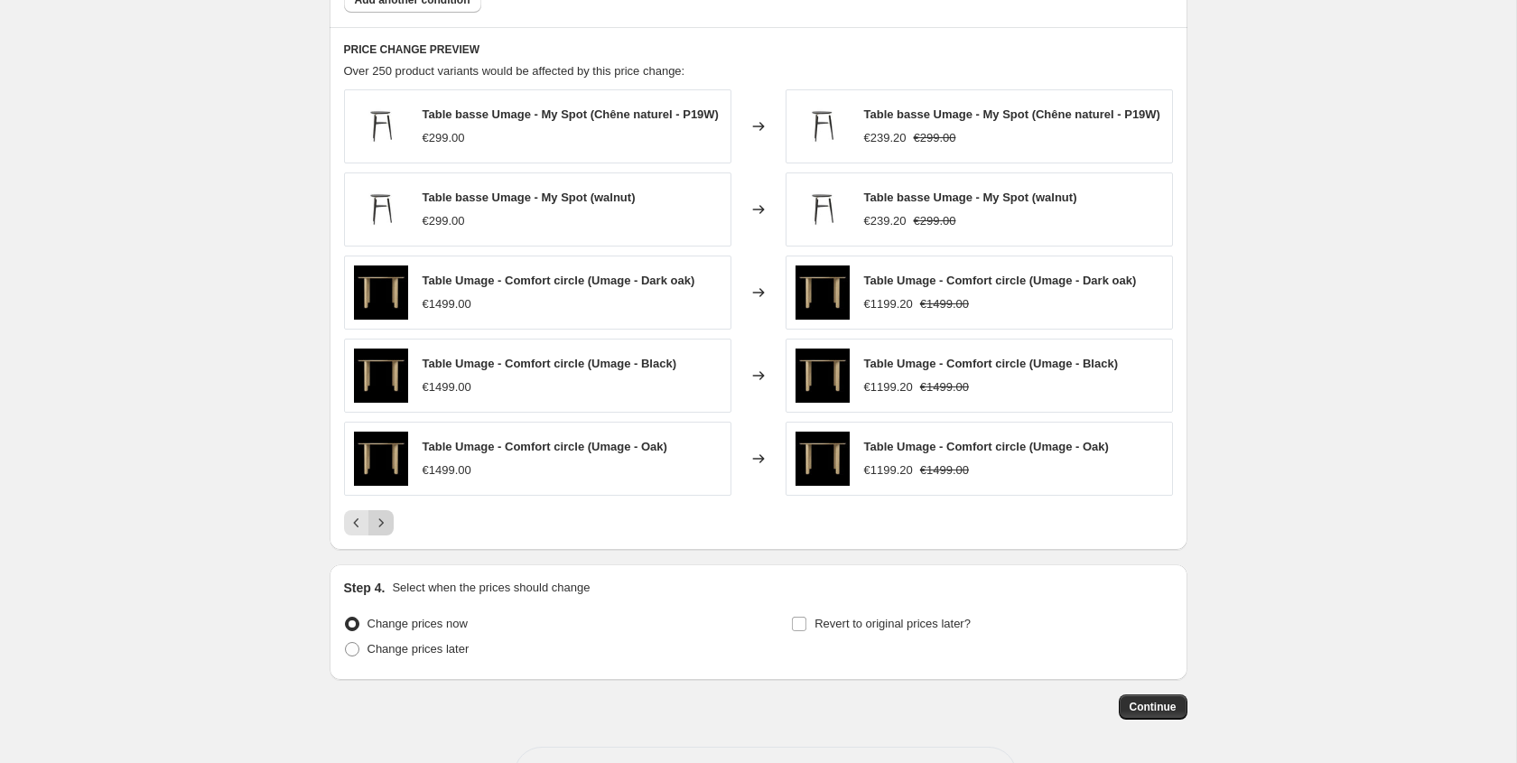
click at [386, 518] on button "Next" at bounding box center [380, 522] width 25 height 25
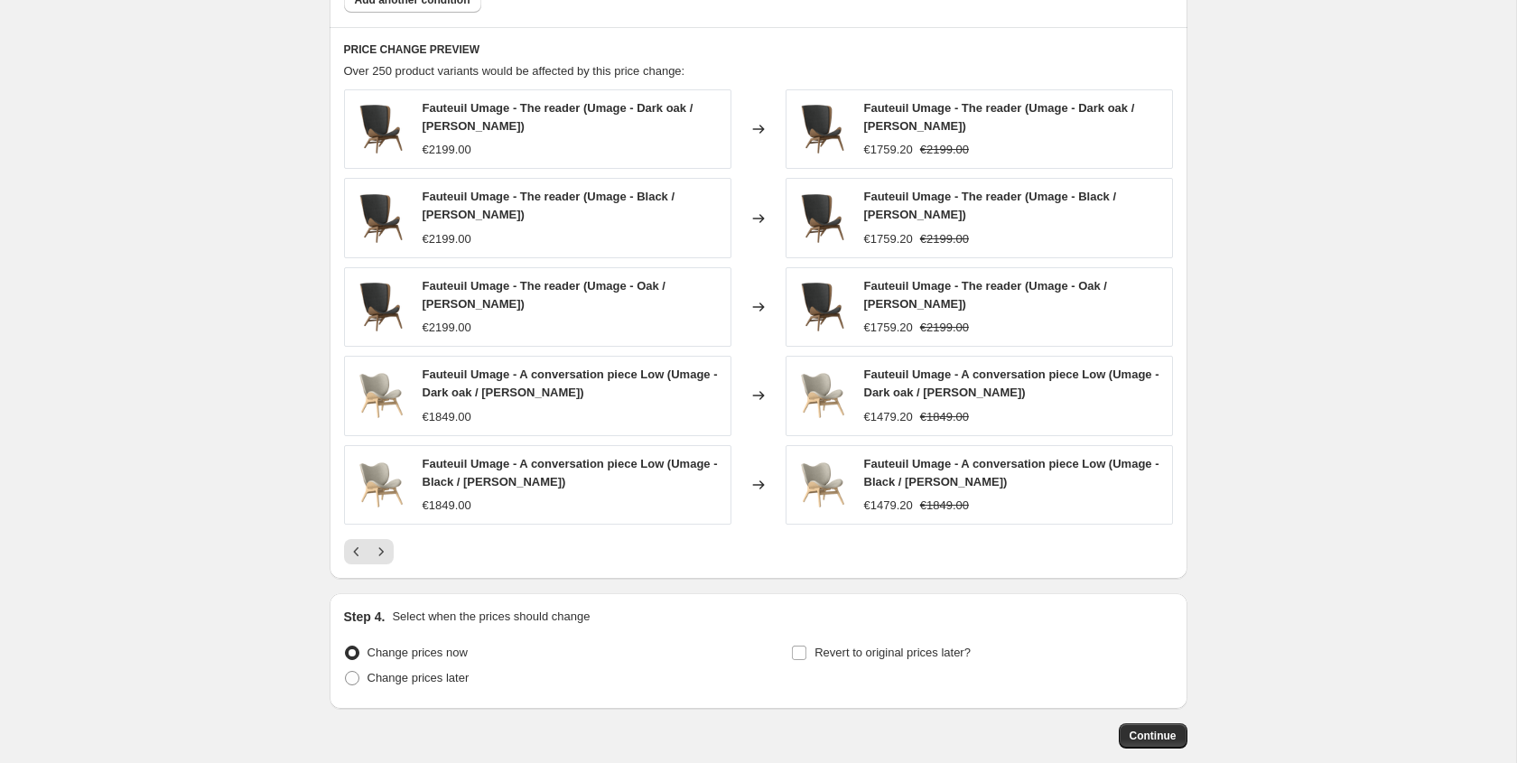
click at [386, 521] on div "Fauteuil Umage - A conversation piece Low (Umage - Black / Teddy White) €1849.00" at bounding box center [537, 484] width 387 height 79
click at [386, 534] on div "Fauteuil Umage - The reader (Umage - Dark oak / Teddy White) €2199.00 Changed t…" at bounding box center [758, 326] width 829 height 475
click at [386, 557] on icon "Next" at bounding box center [381, 552] width 18 height 18
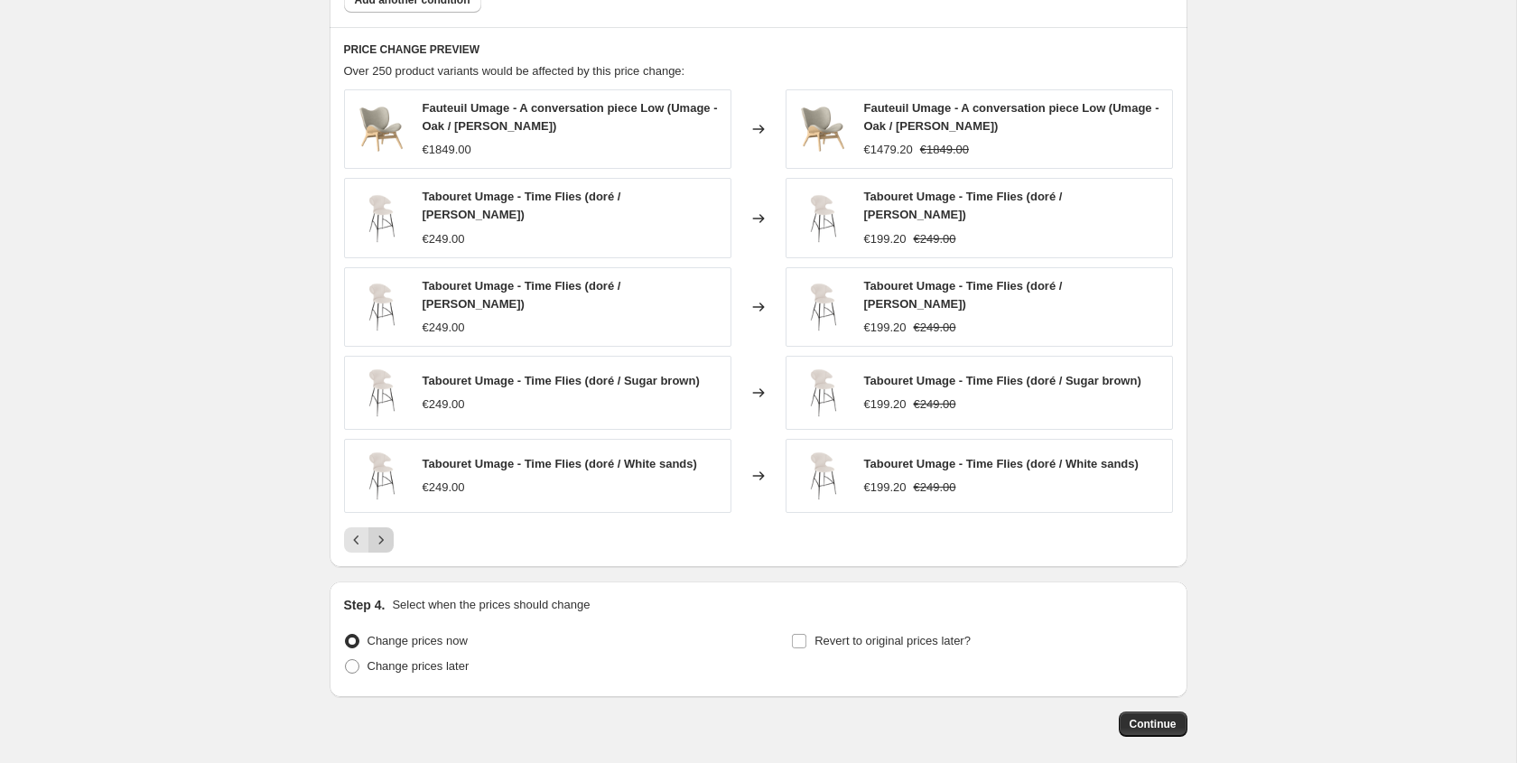
click at [382, 543] on div "PRICE CHANGE PREVIEW Over 250 product variants would be affected by this price …" at bounding box center [759, 297] width 858 height 541
click at [382, 535] on icon "Next" at bounding box center [381, 540] width 18 height 18
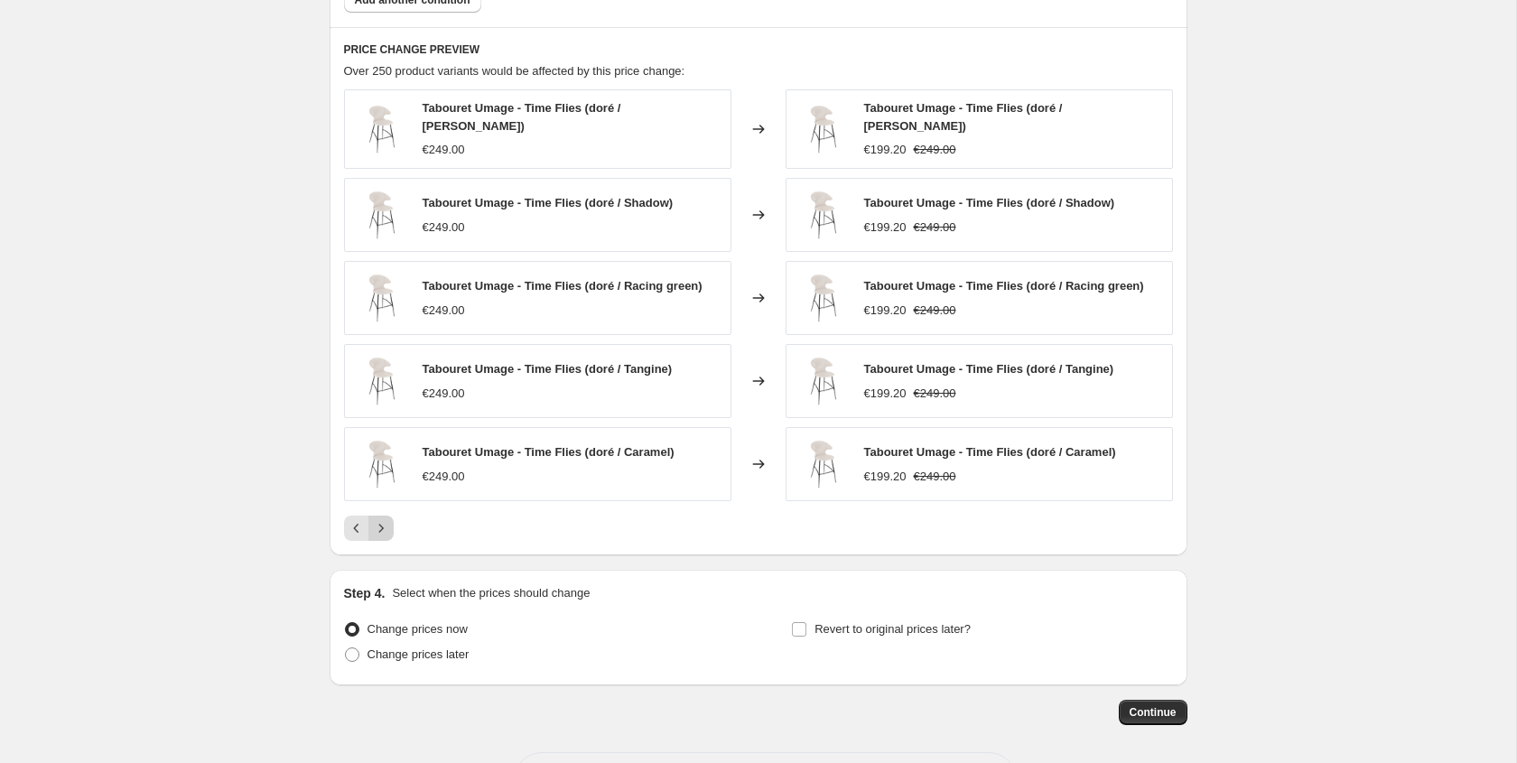
click at [382, 535] on button "Next" at bounding box center [380, 528] width 25 height 25
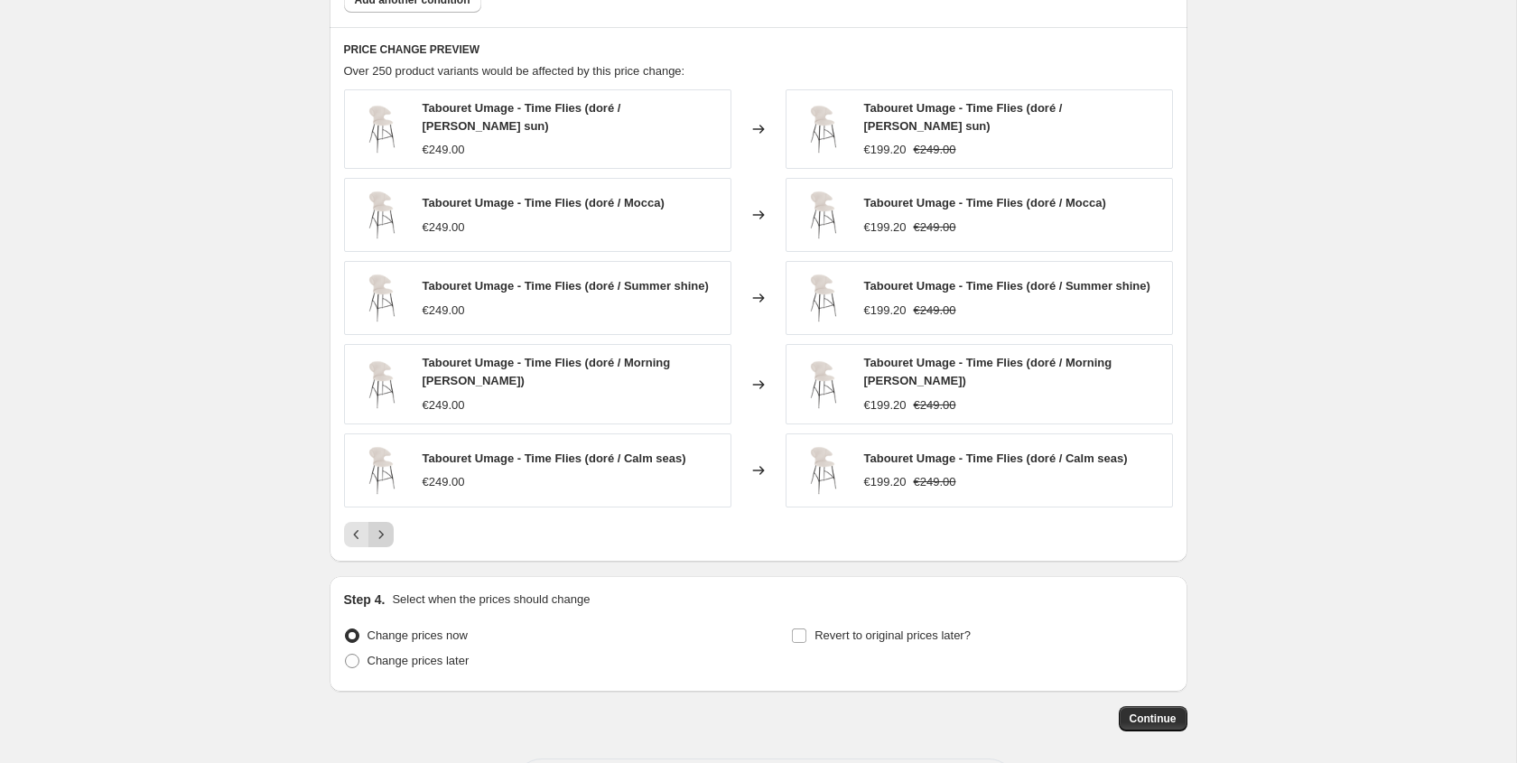
click at [387, 530] on icon "Next" at bounding box center [381, 534] width 18 height 18
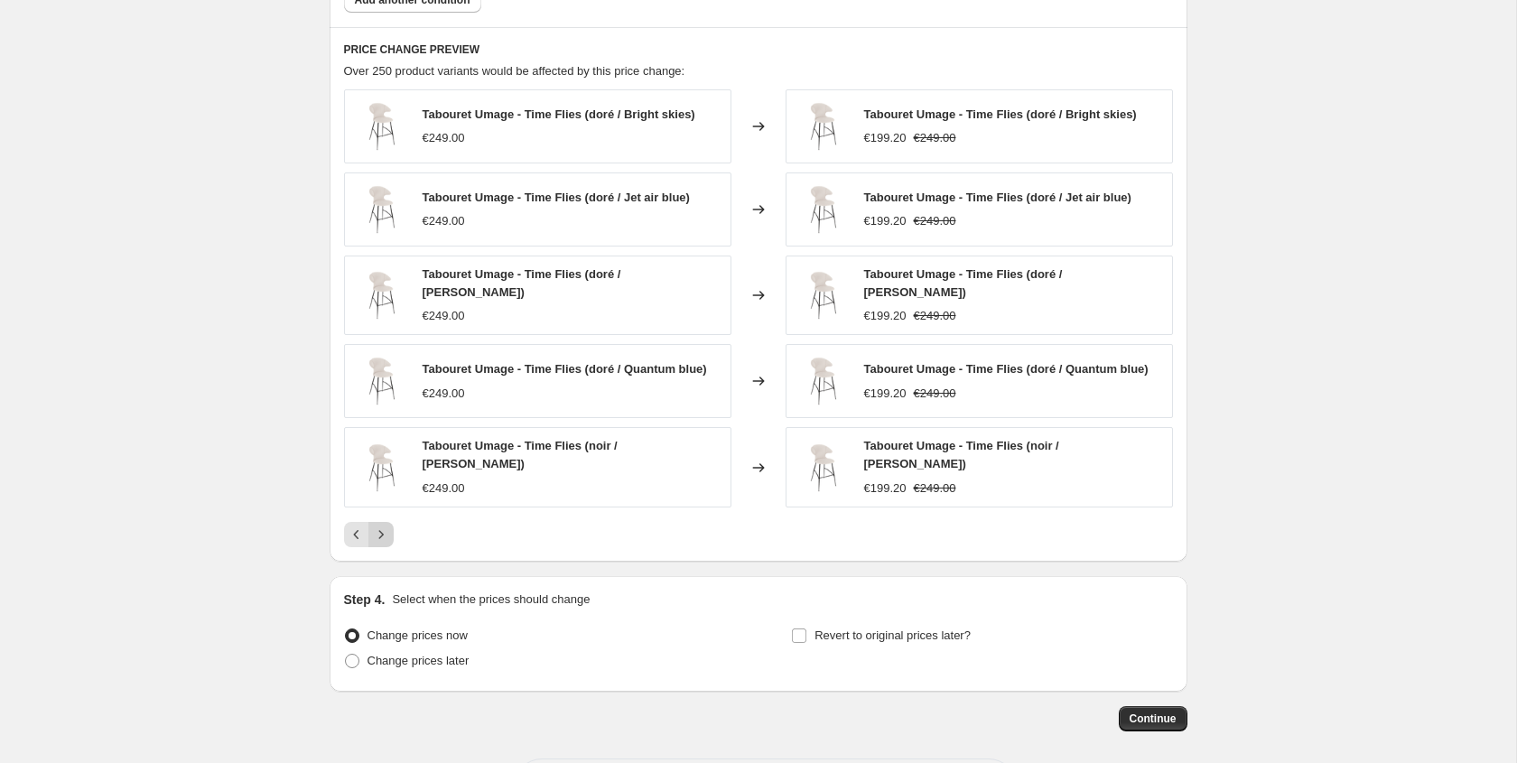
click at [387, 530] on icon "Next" at bounding box center [381, 534] width 18 height 18
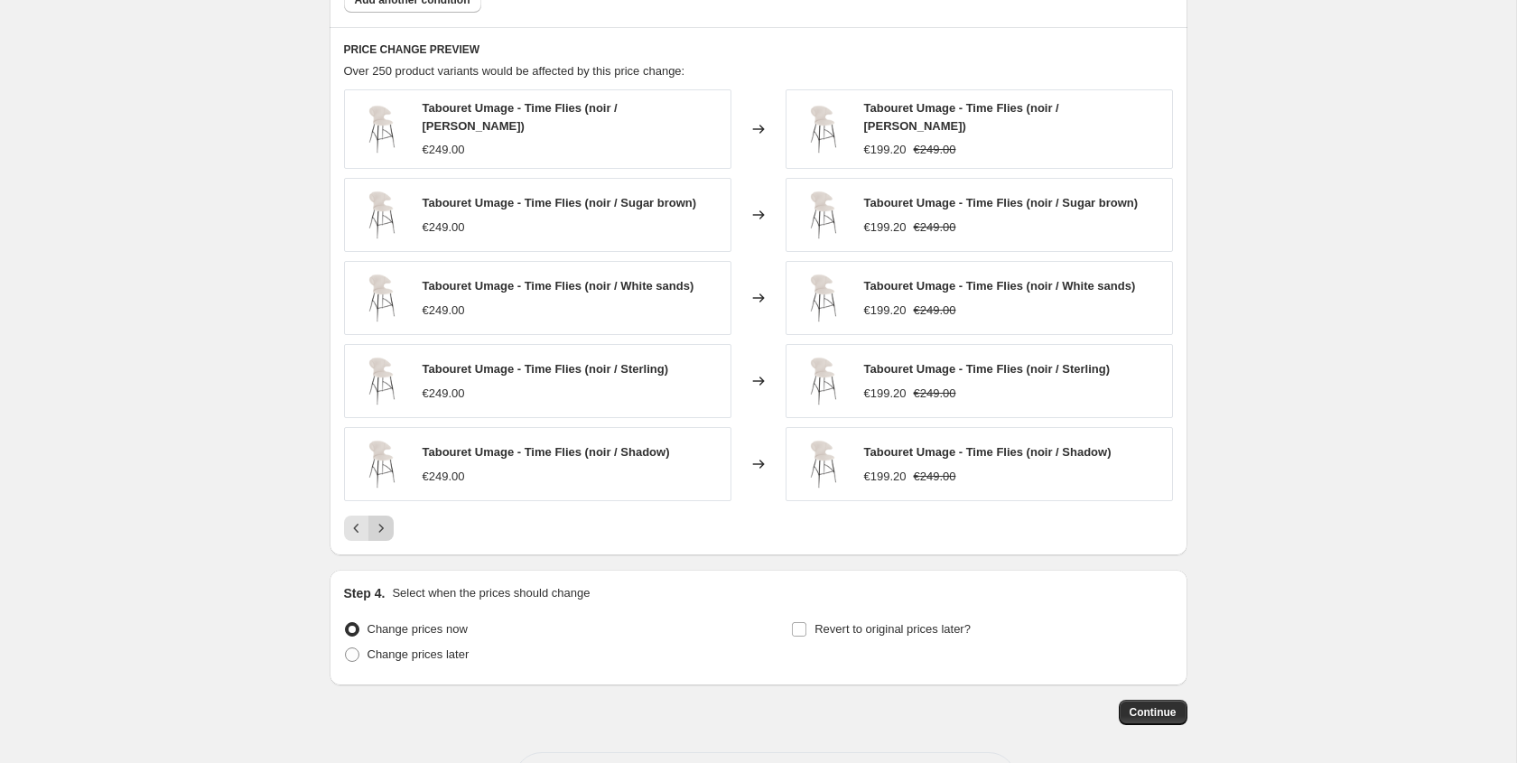
click at [387, 530] on icon "Next" at bounding box center [381, 528] width 18 height 18
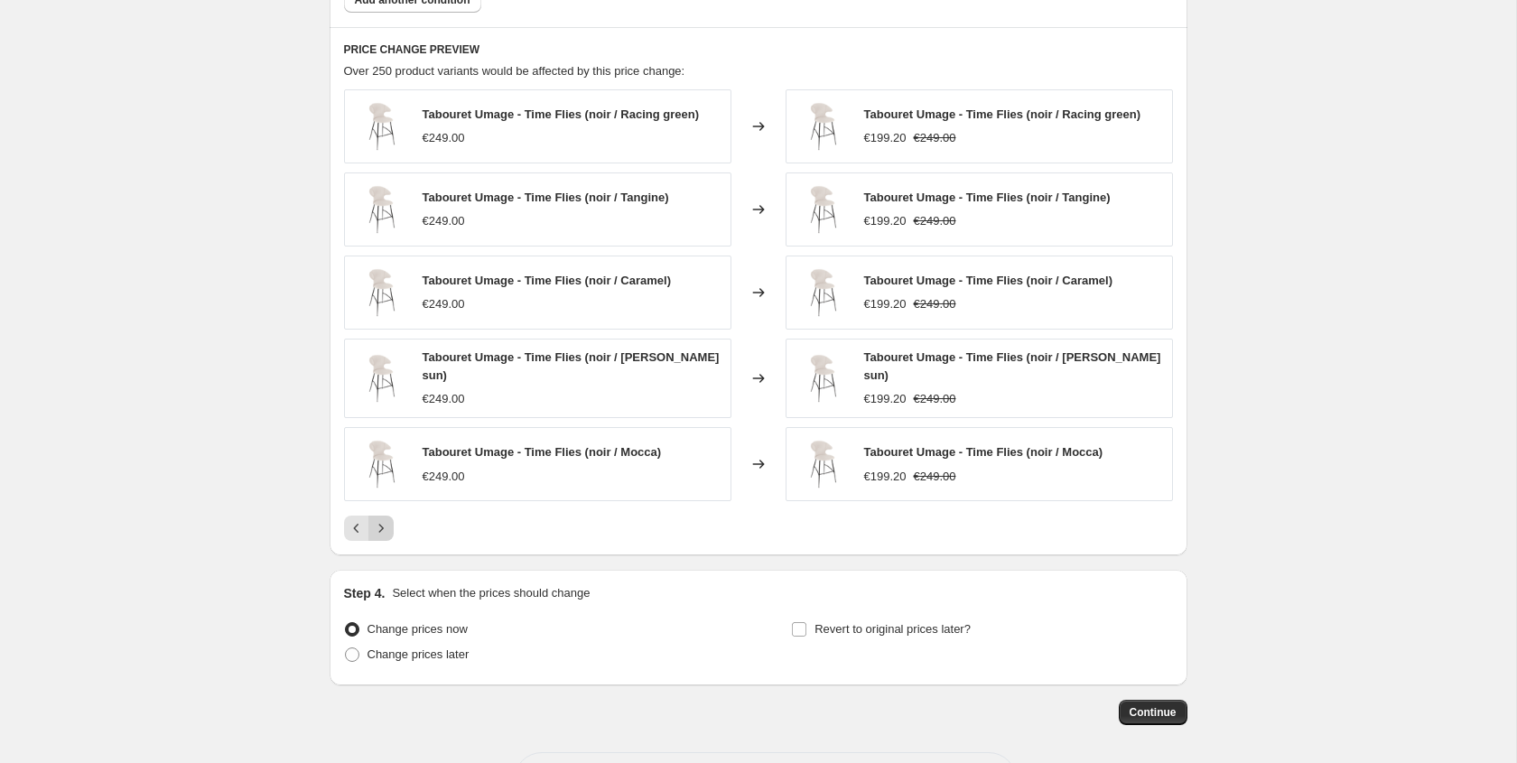
click at [387, 529] on icon "Next" at bounding box center [381, 528] width 18 height 18
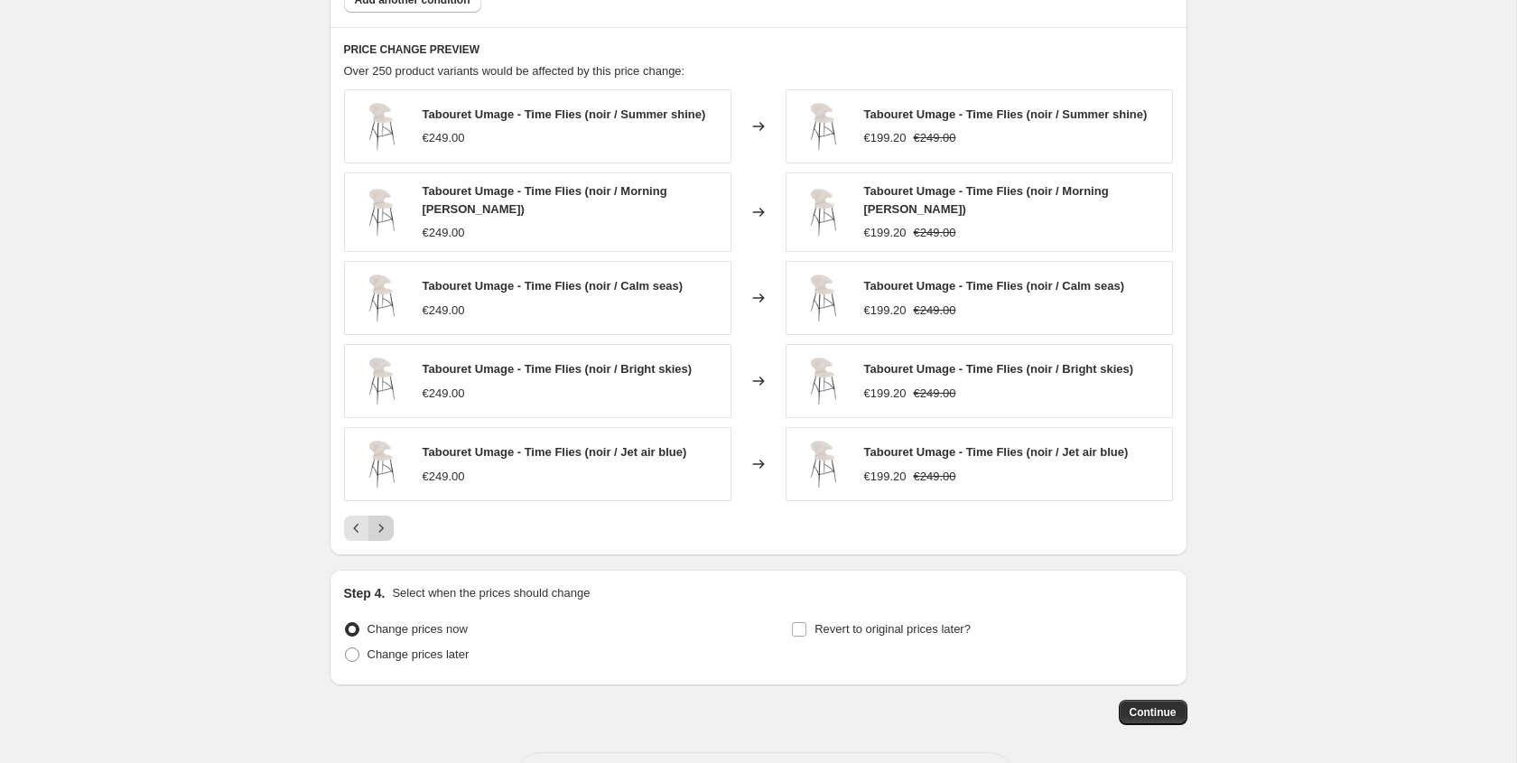
click at [387, 528] on icon "Next" at bounding box center [381, 528] width 18 height 18
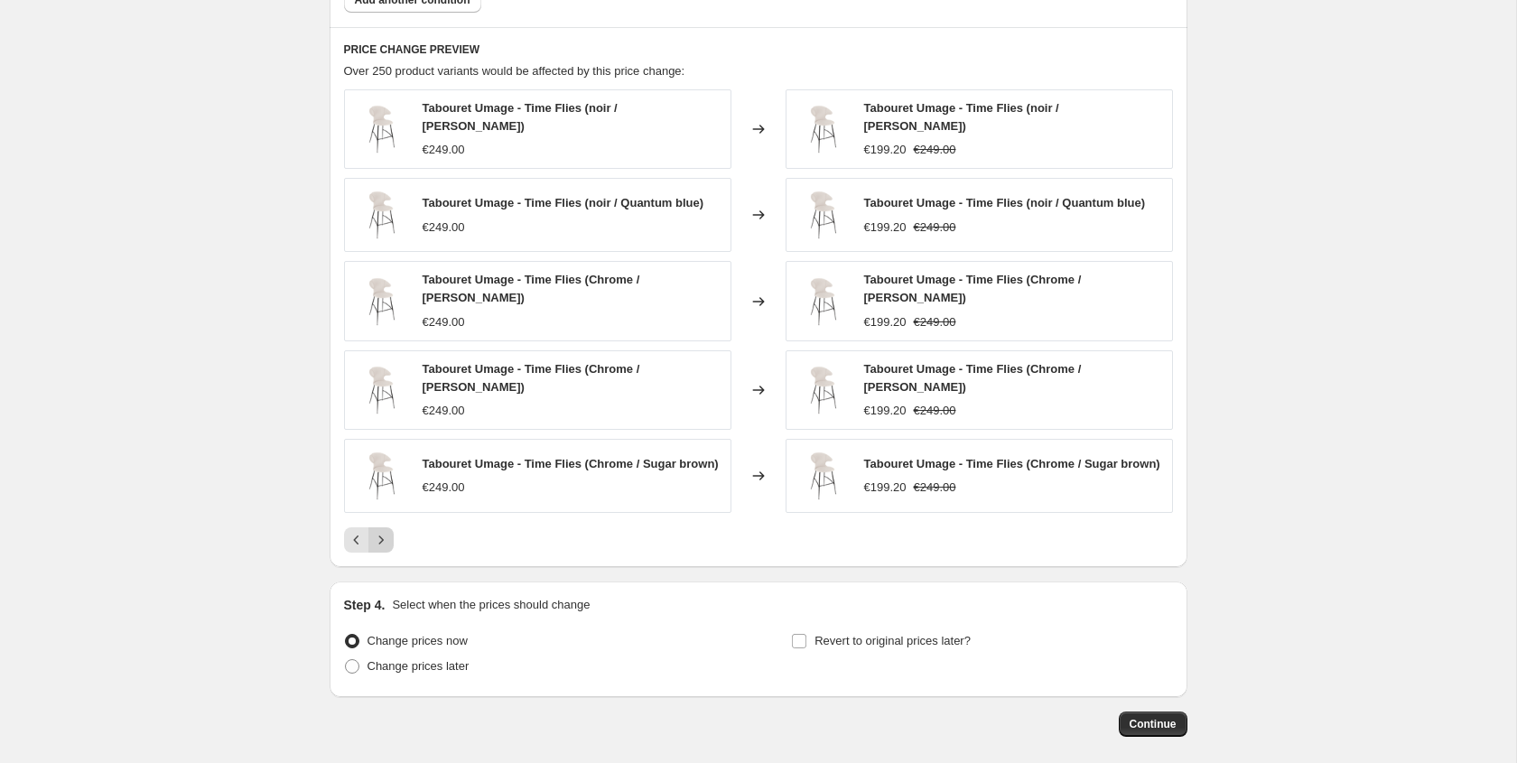
click at [387, 528] on button "Next" at bounding box center [380, 539] width 25 height 25
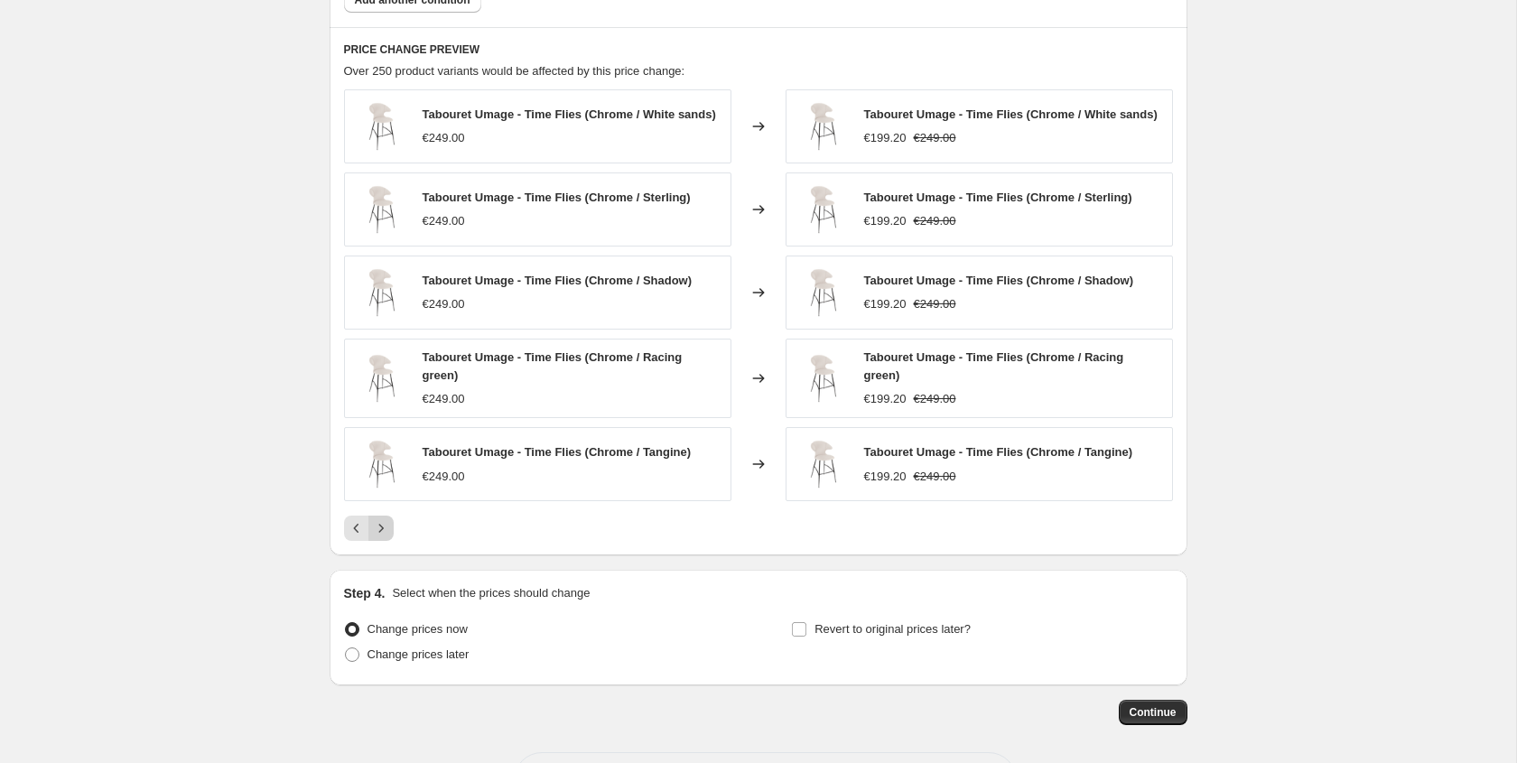
click at [387, 528] on icon "Next" at bounding box center [381, 528] width 18 height 18
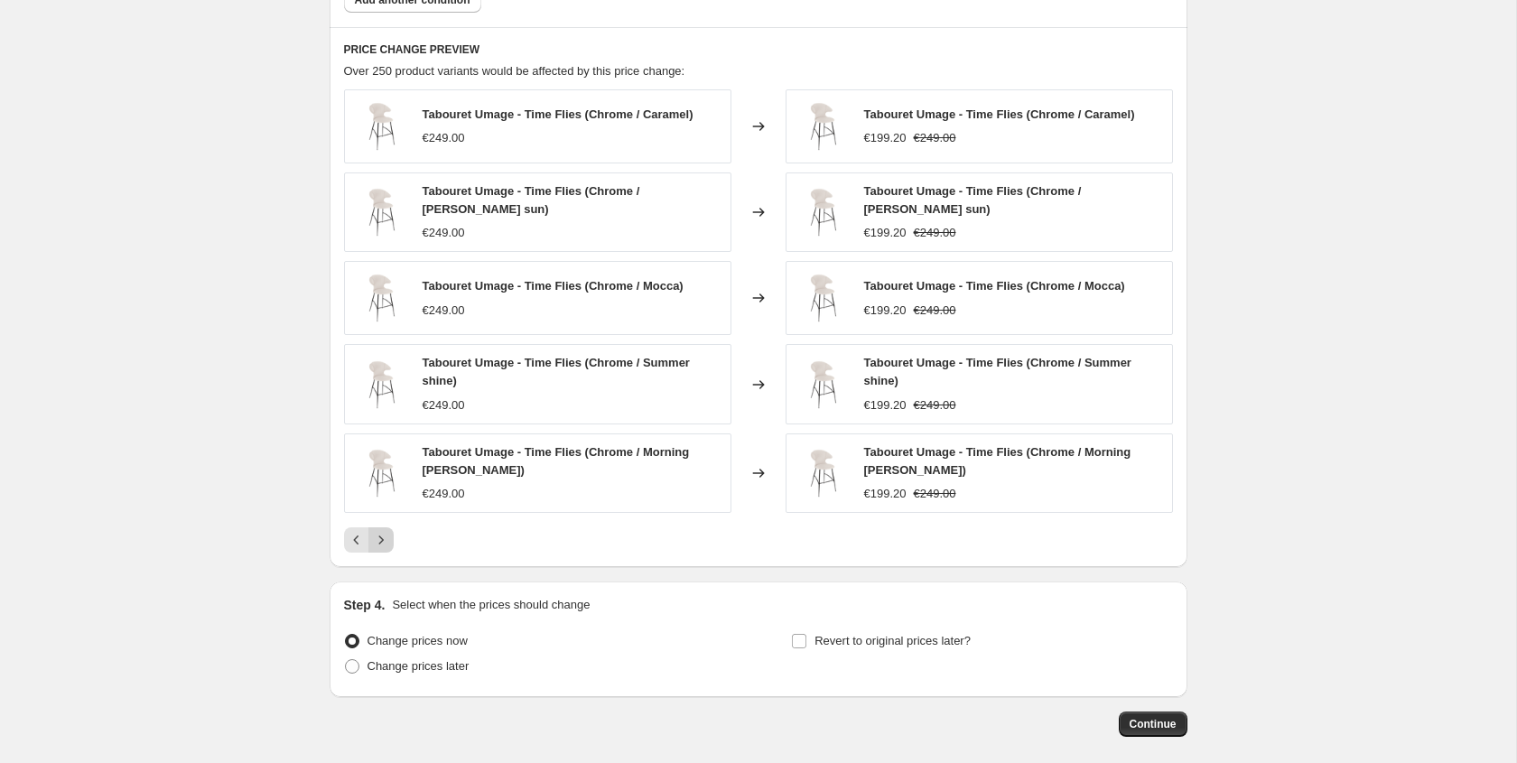
click at [387, 531] on icon "Next" at bounding box center [381, 540] width 18 height 18
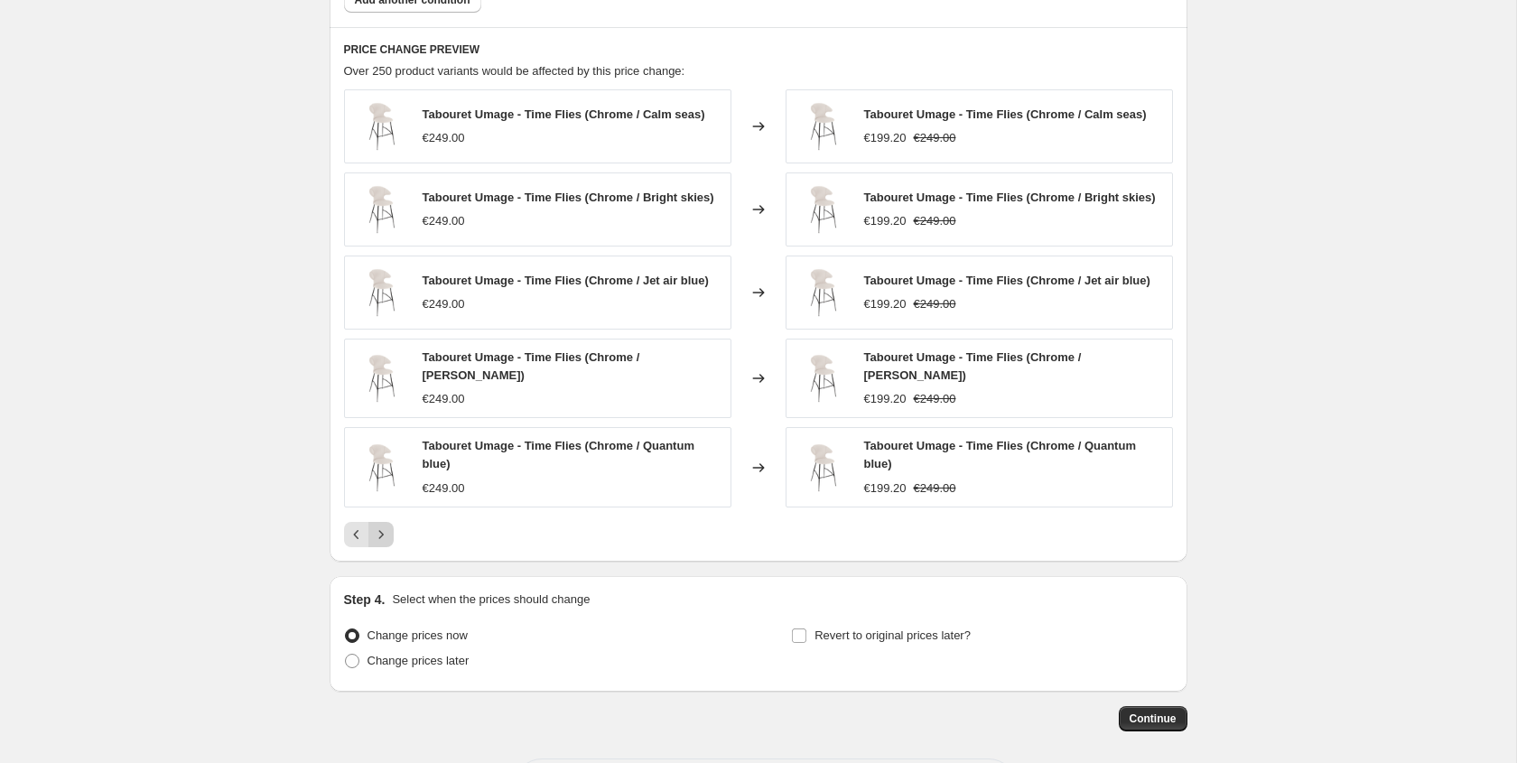
click at [387, 528] on icon "Next" at bounding box center [381, 534] width 18 height 18
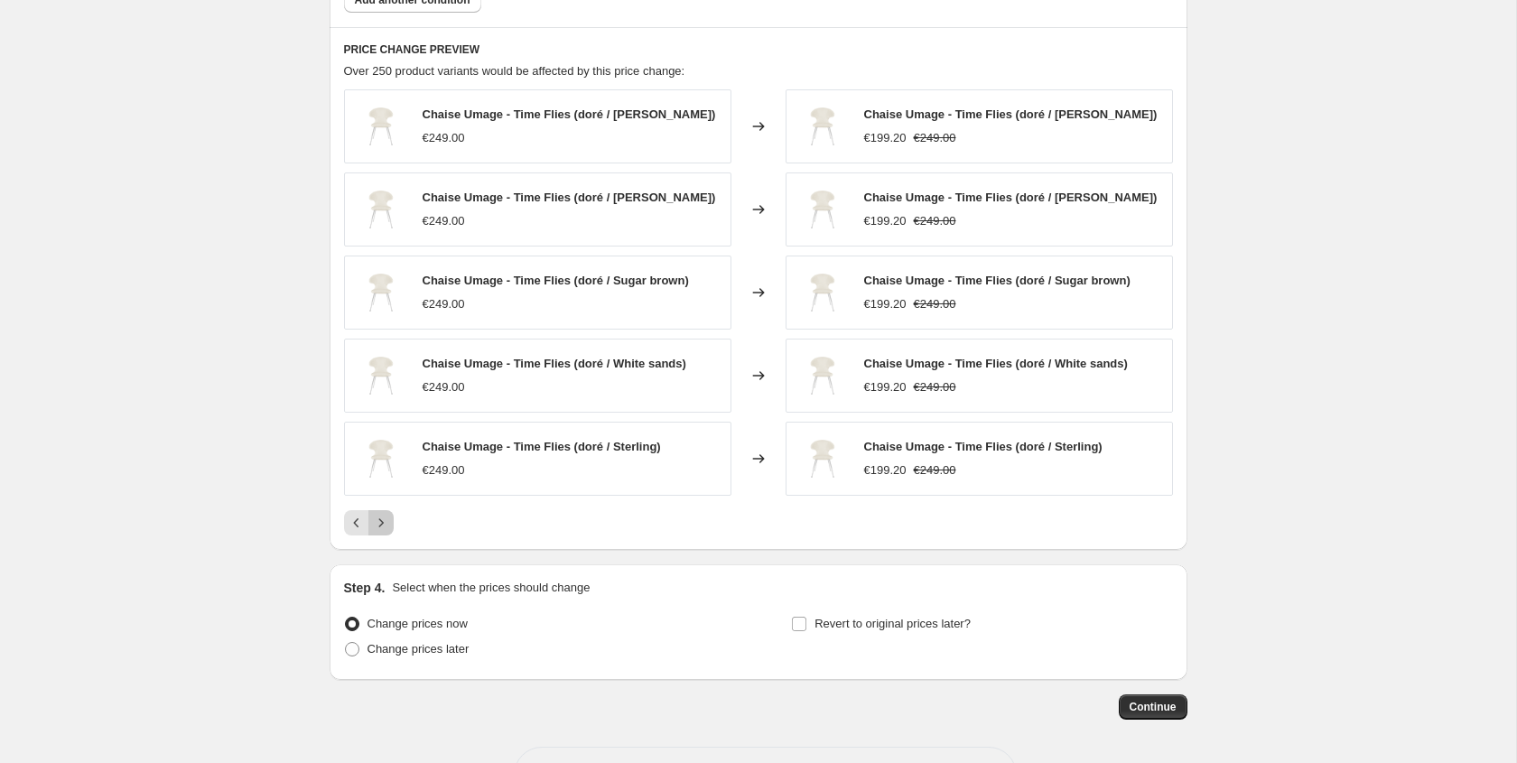
click at [387, 528] on icon "Next" at bounding box center [381, 523] width 18 height 18
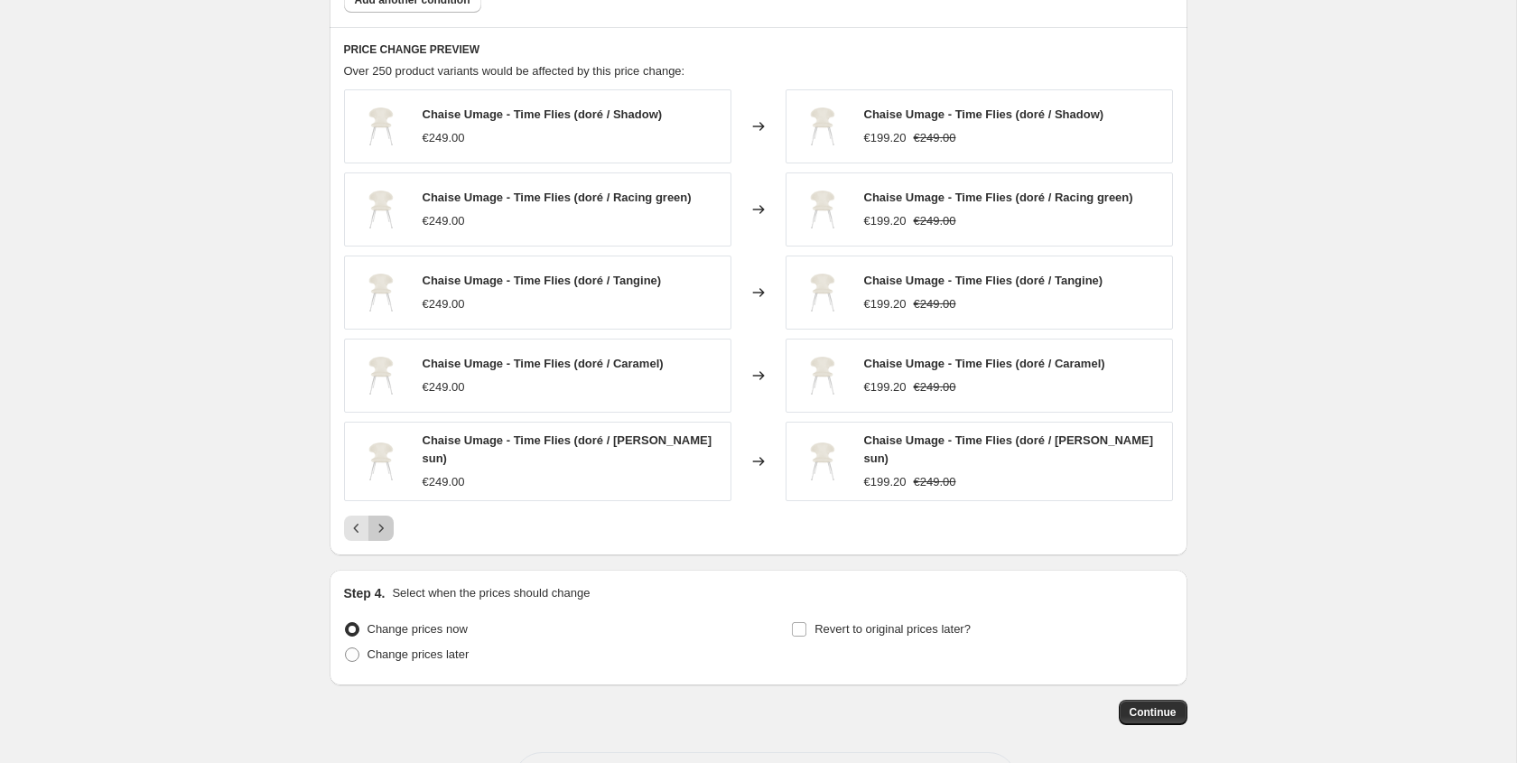
click at [387, 528] on icon "Next" at bounding box center [381, 528] width 18 height 18
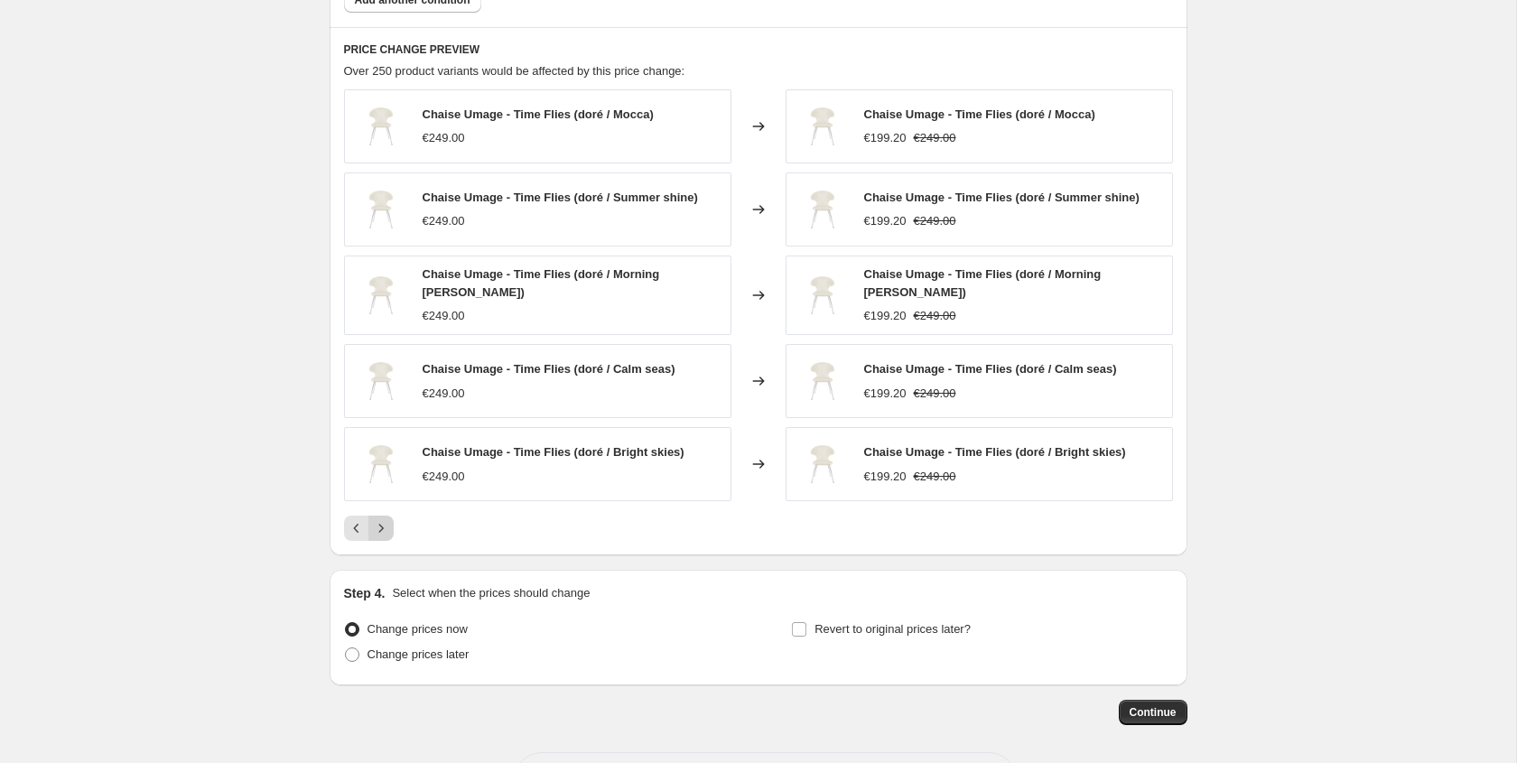
click at [387, 528] on icon "Next" at bounding box center [381, 528] width 18 height 18
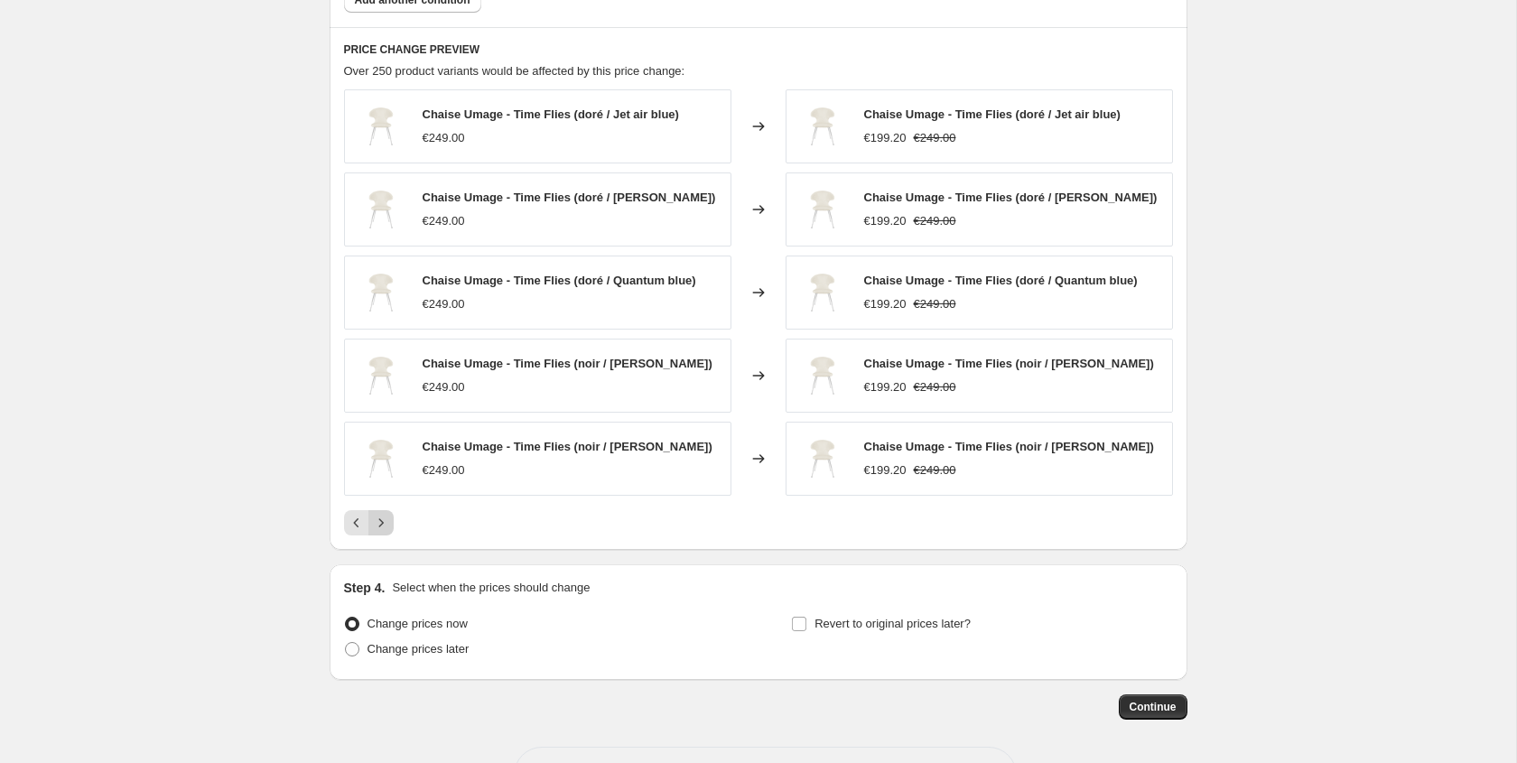
click at [387, 528] on icon "Next" at bounding box center [381, 523] width 18 height 18
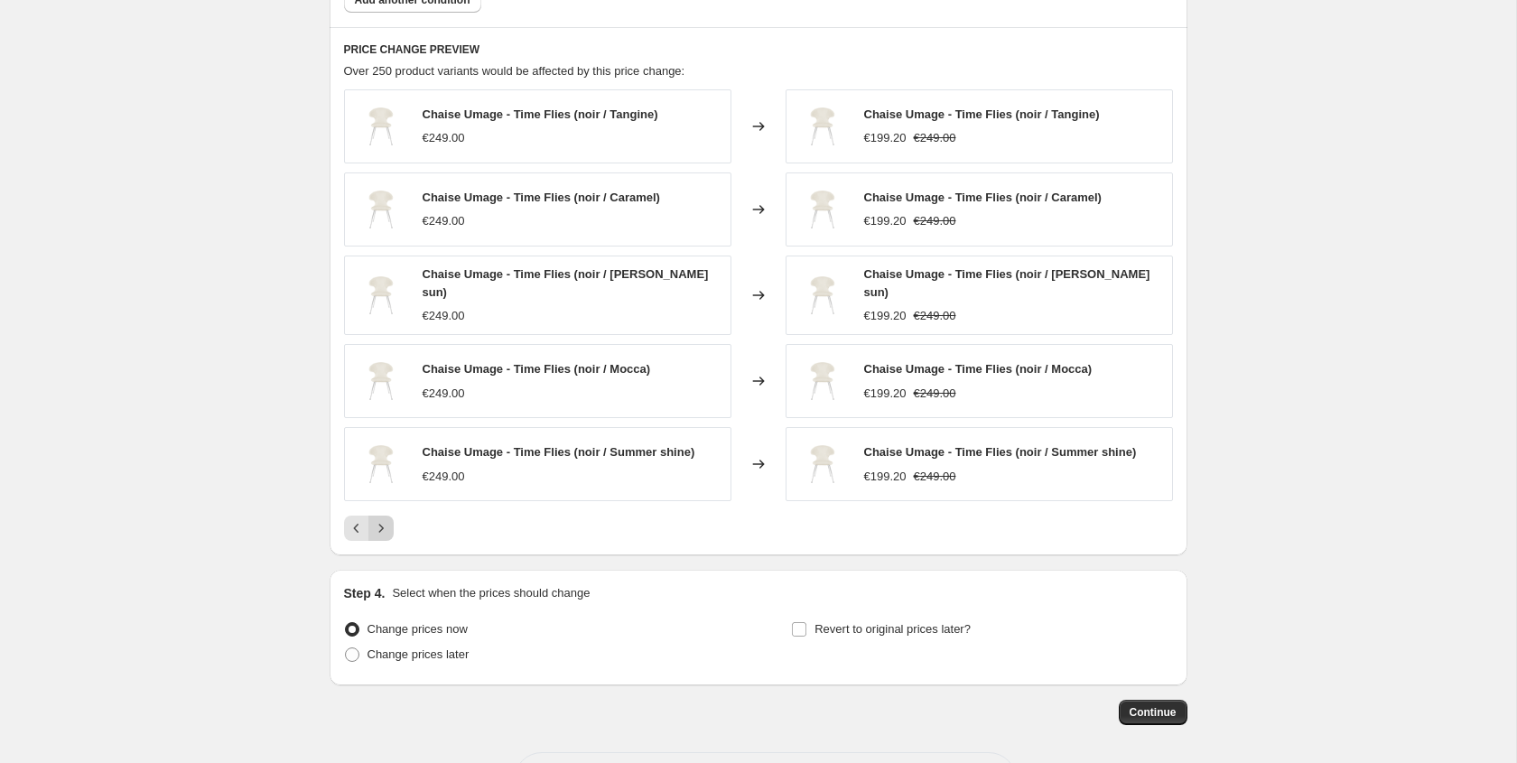
click at [386, 528] on icon "Next" at bounding box center [381, 528] width 18 height 18
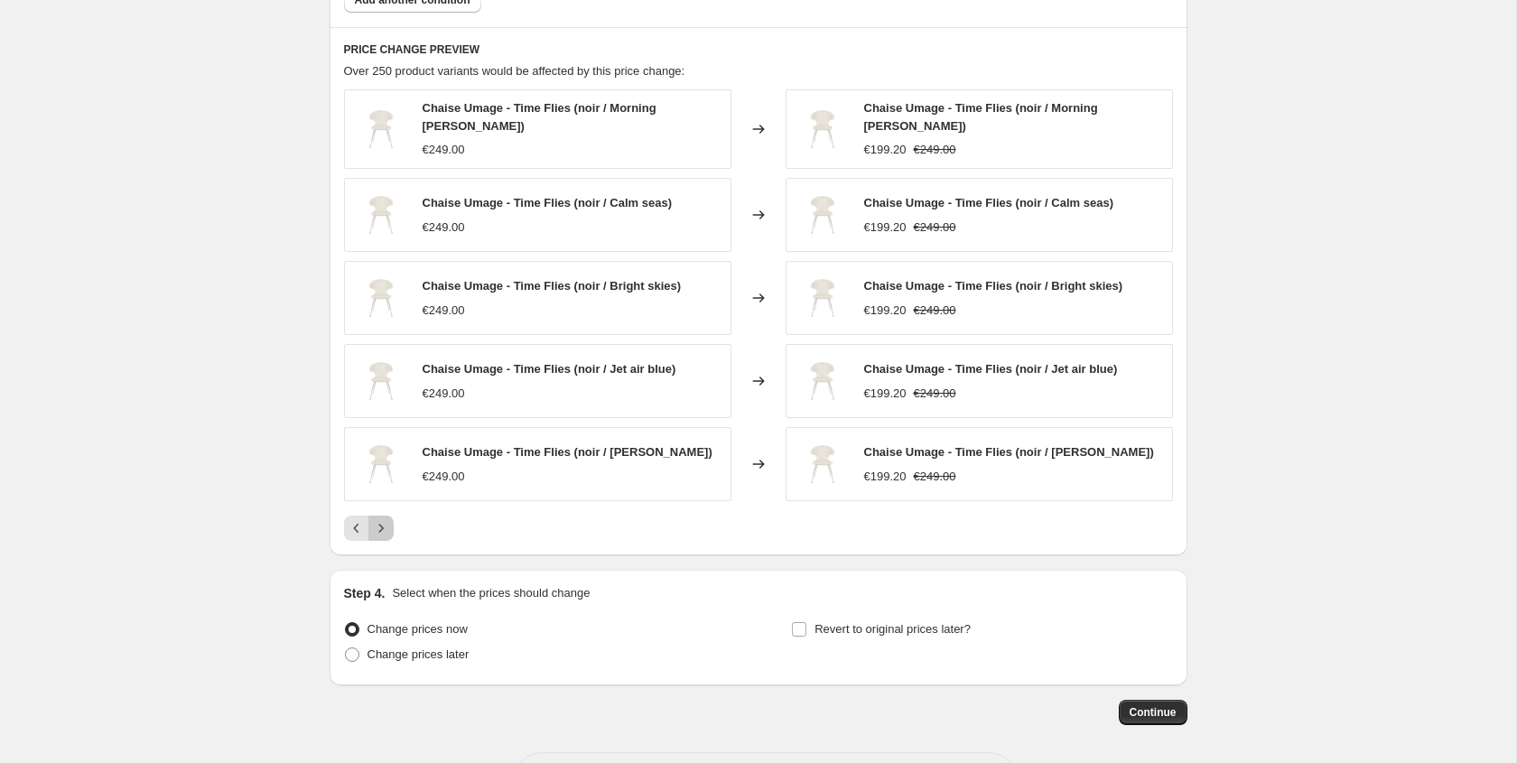
click at [387, 527] on icon "Next" at bounding box center [381, 528] width 18 height 18
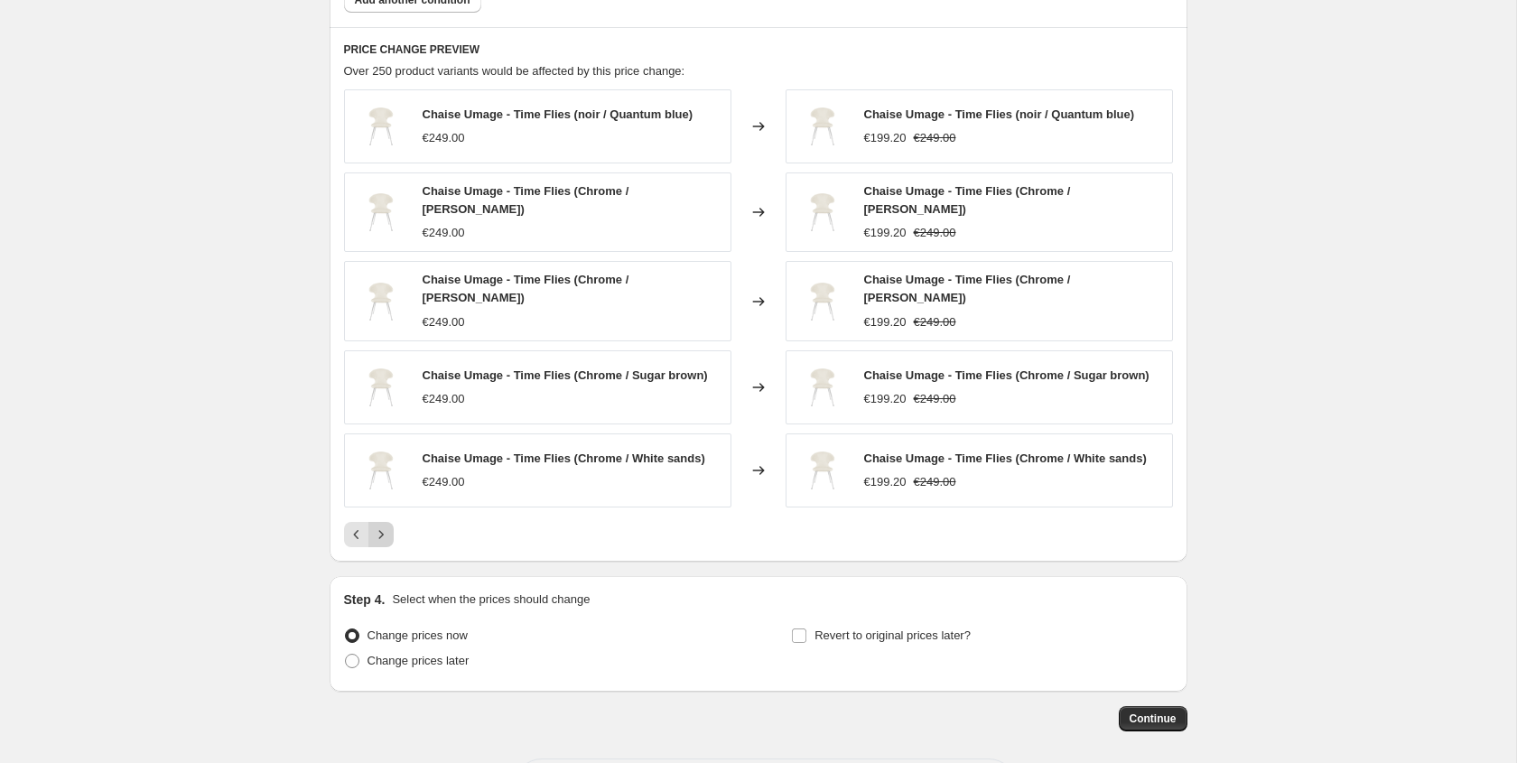
click at [388, 527] on icon "Next" at bounding box center [381, 534] width 18 height 18
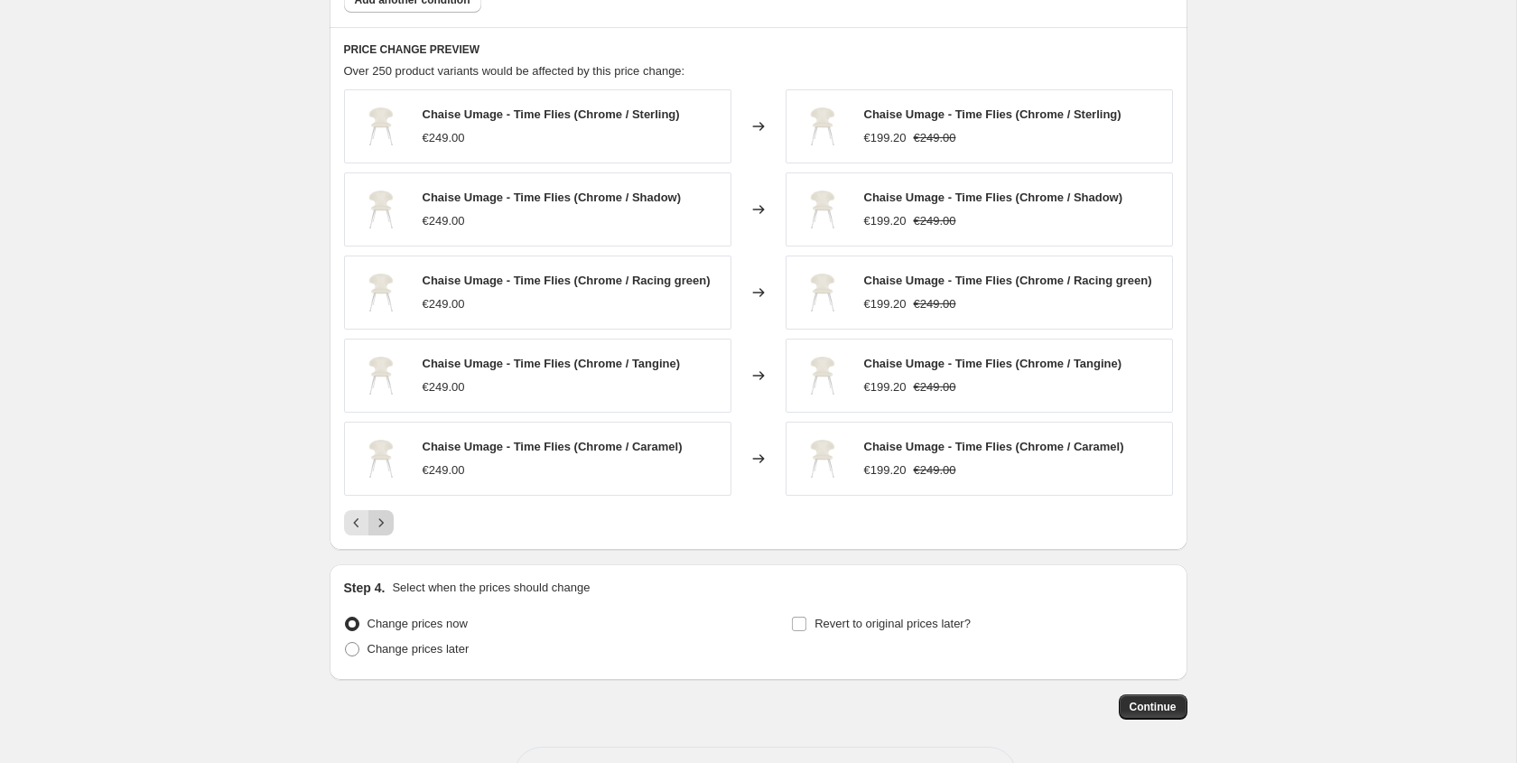
click at [390, 527] on button "Next" at bounding box center [380, 522] width 25 height 25
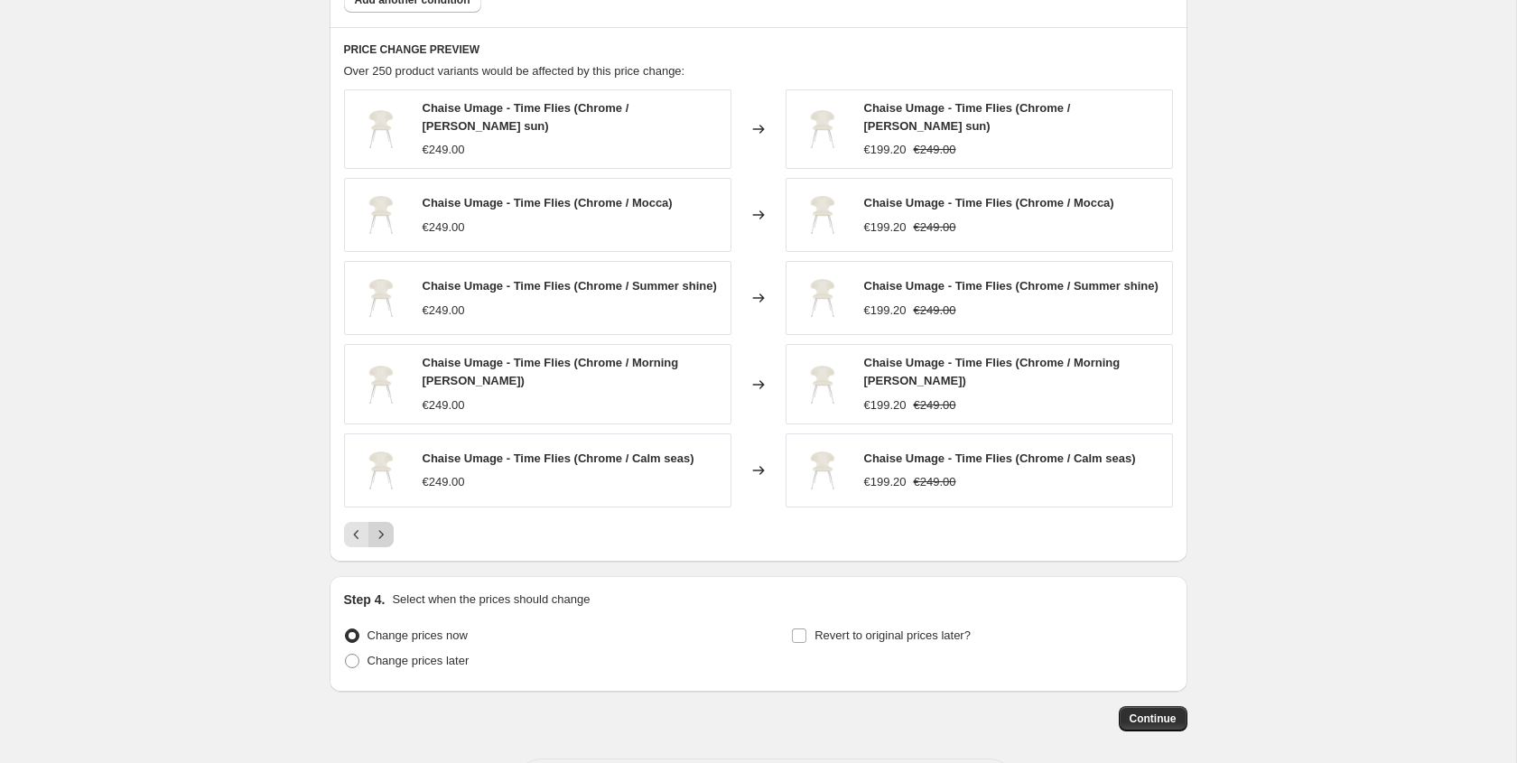
click at [390, 526] on button "Next" at bounding box center [380, 534] width 25 height 25
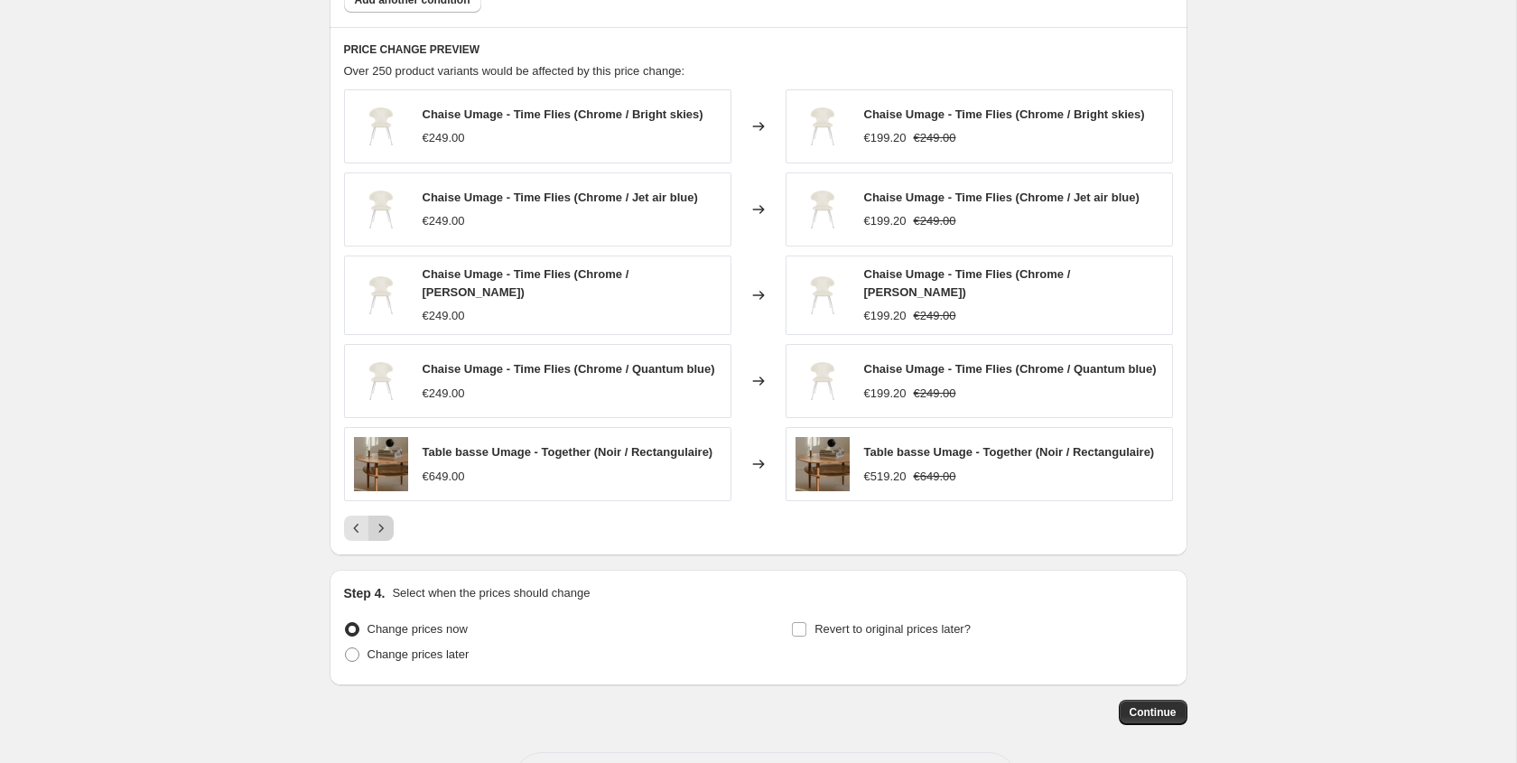
click at [390, 526] on button "Next" at bounding box center [380, 528] width 25 height 25
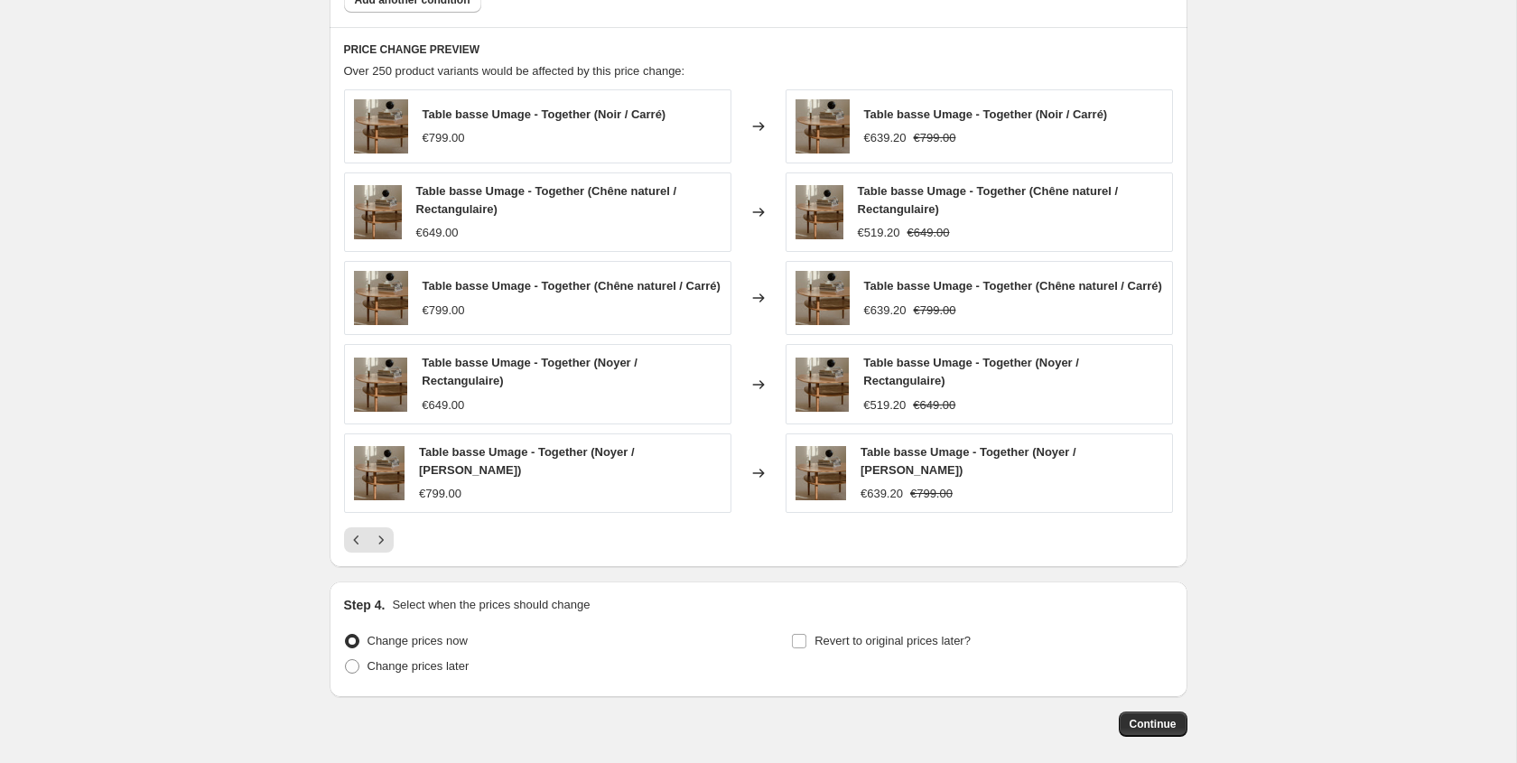
click at [391, 527] on div "Pagination" at bounding box center [380, 539] width 25 height 25
click at [383, 537] on icon "Next" at bounding box center [381, 540] width 18 height 18
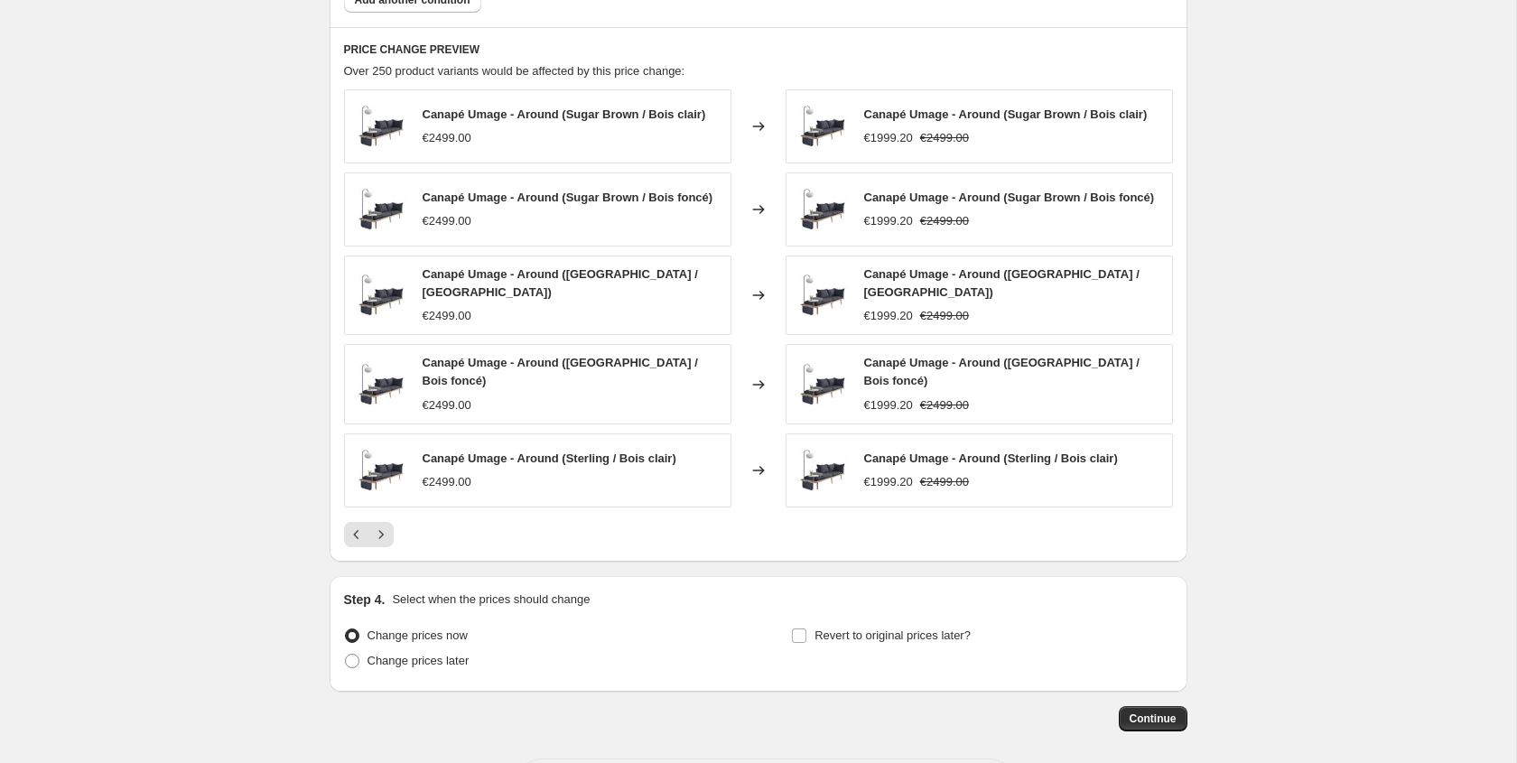
click at [383, 538] on div "PRICE CHANGE PREVIEW Over 250 product variants would be affected by this price …" at bounding box center [759, 294] width 858 height 535
click at [384, 525] on icon "Next" at bounding box center [381, 534] width 18 height 18
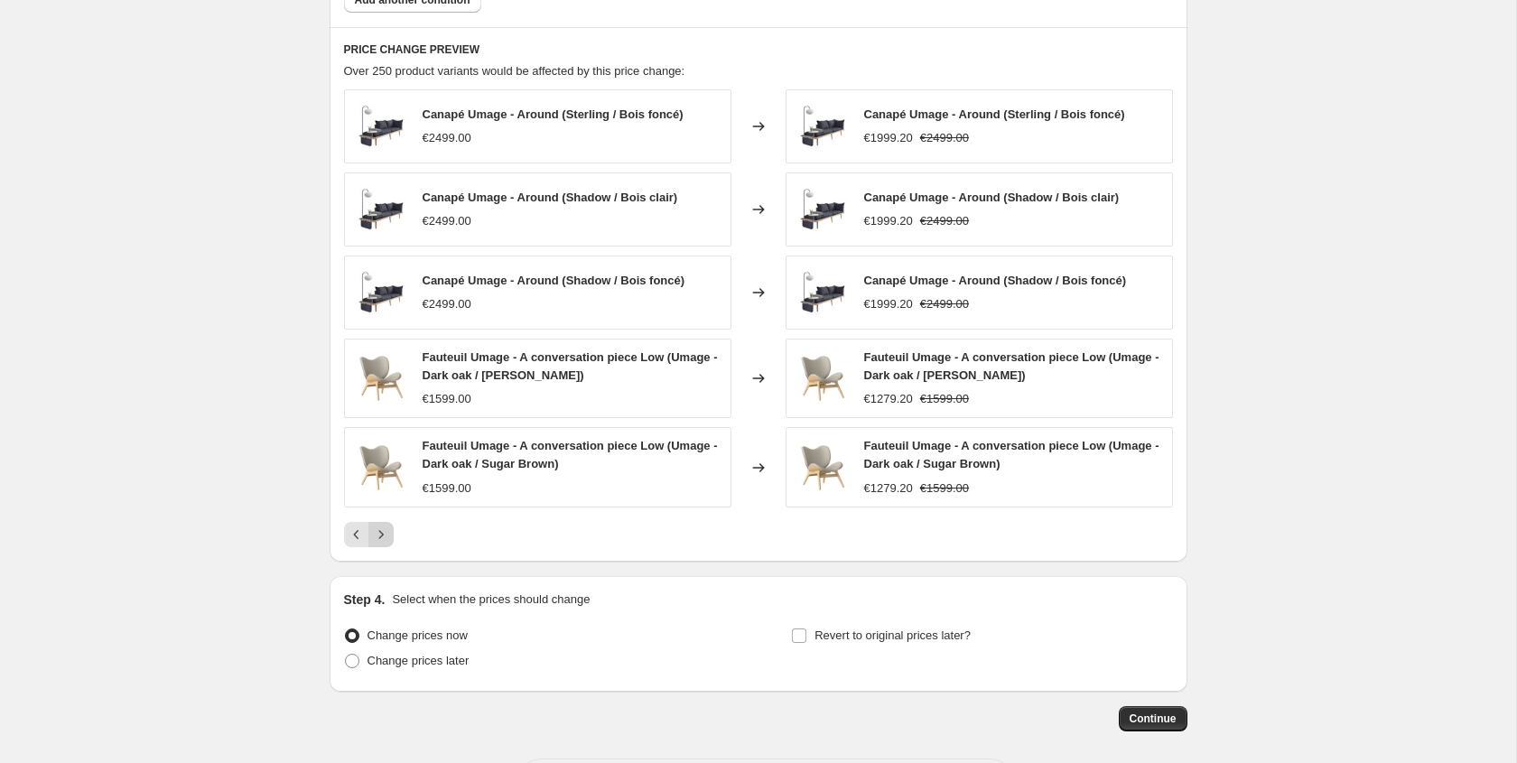
click at [384, 525] on button "Next" at bounding box center [380, 534] width 25 height 25
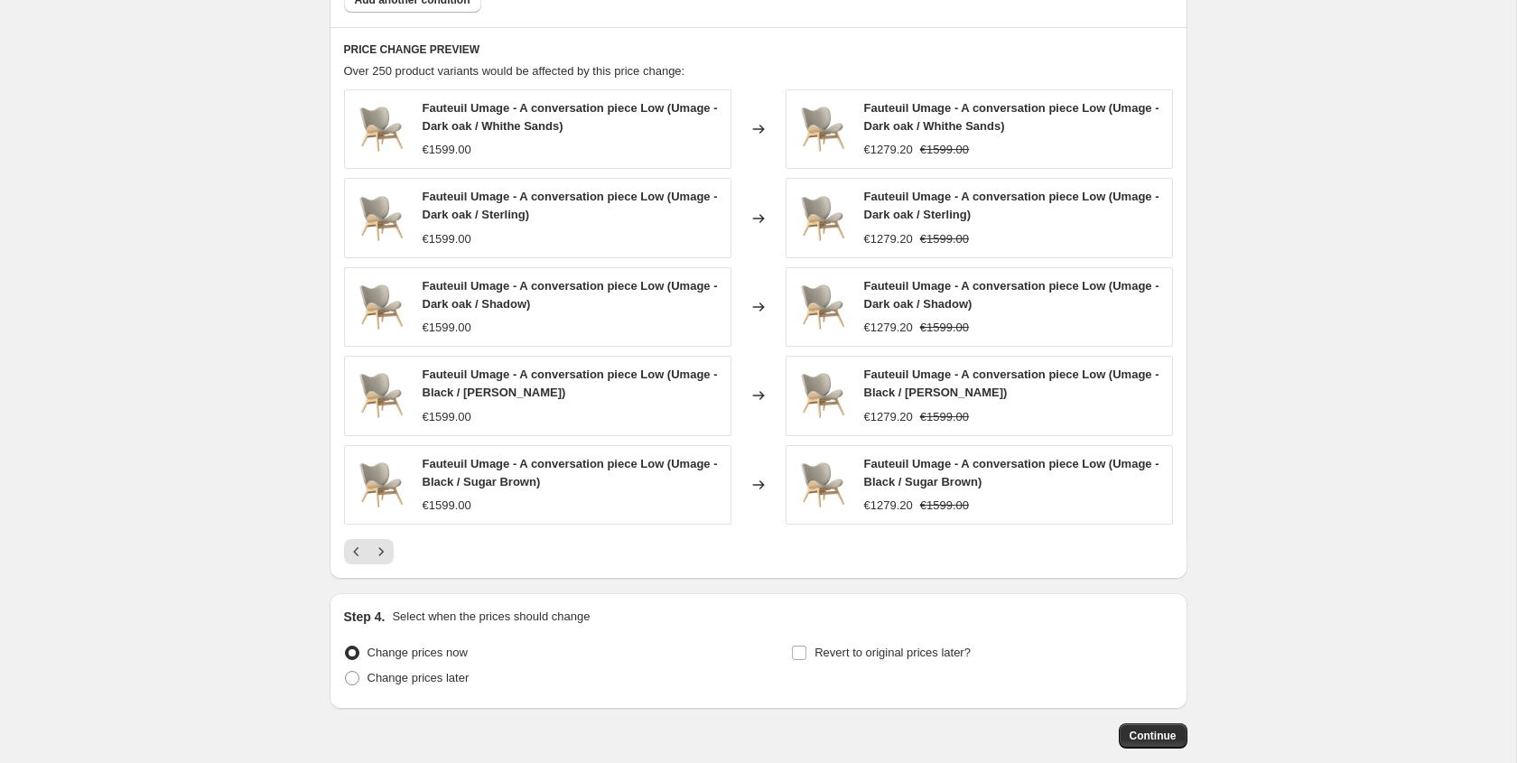
click at [384, 523] on div "Fauteuil Umage - A conversation piece Low (Umage - Black / Sugar Brown) €1599.00" at bounding box center [537, 484] width 387 height 79
click at [384, 534] on div "Fauteuil Umage - A conversation piece Low (Umage - Dark oak / Whithe Sands) €15…" at bounding box center [758, 326] width 829 height 475
click at [384, 555] on icon "Next" at bounding box center [381, 552] width 18 height 18
click at [384, 554] on icon "Next" at bounding box center [381, 552] width 18 height 18
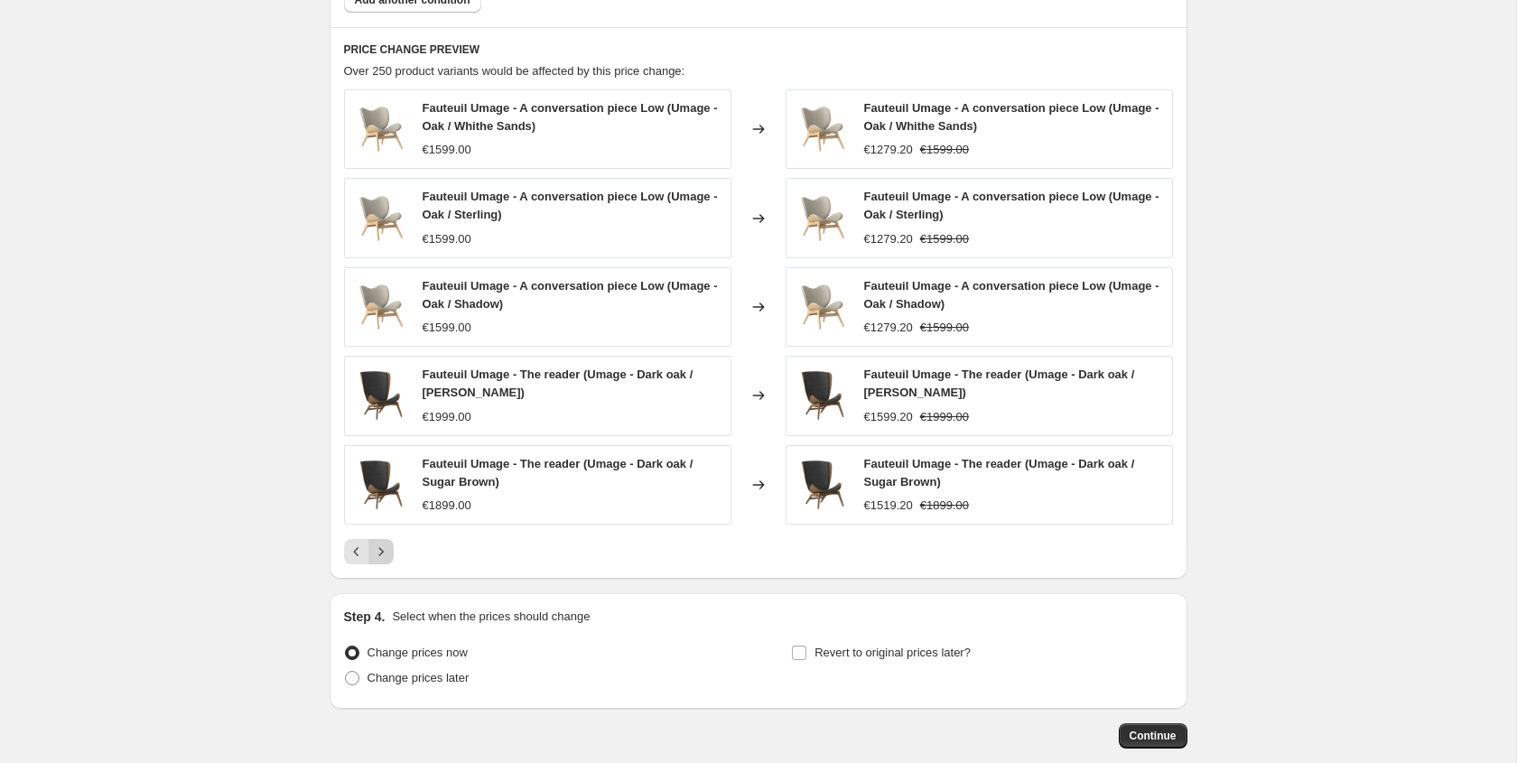
click at [381, 559] on icon "Next" at bounding box center [381, 552] width 18 height 18
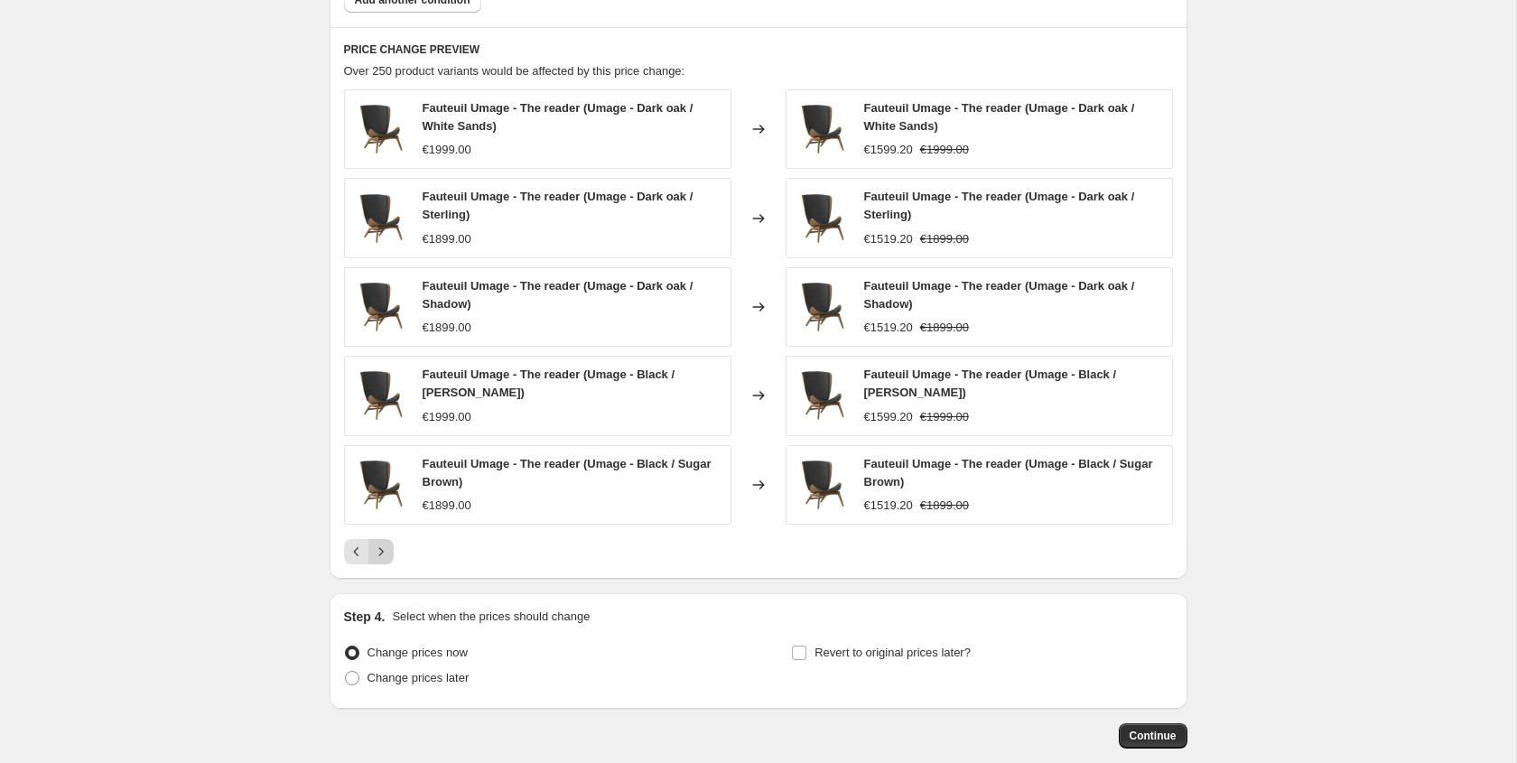
click at [381, 553] on icon "Next" at bounding box center [381, 552] width 18 height 18
click at [384, 552] on icon "Next" at bounding box center [381, 552] width 18 height 18
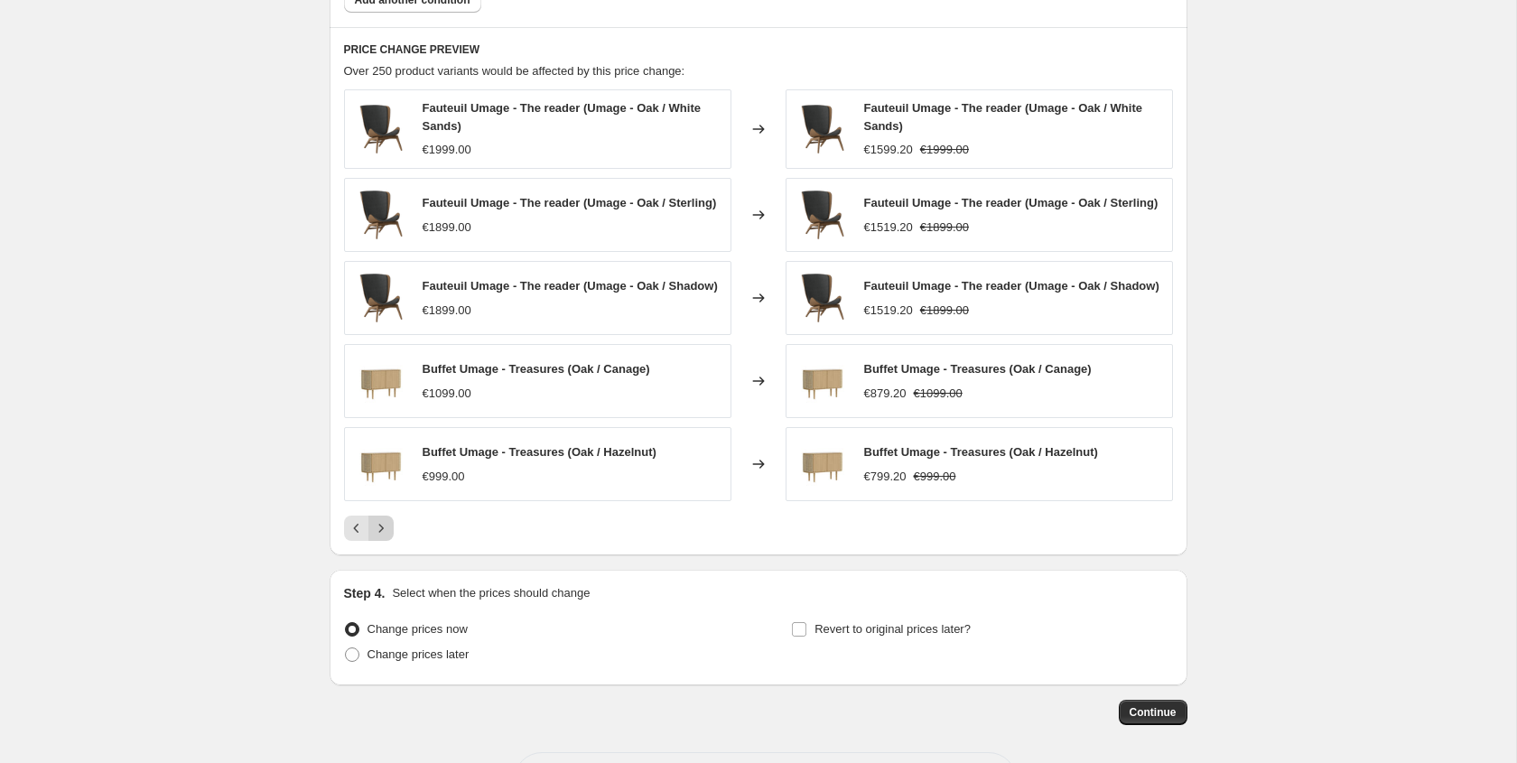
click at [384, 541] on button "Next" at bounding box center [380, 528] width 25 height 25
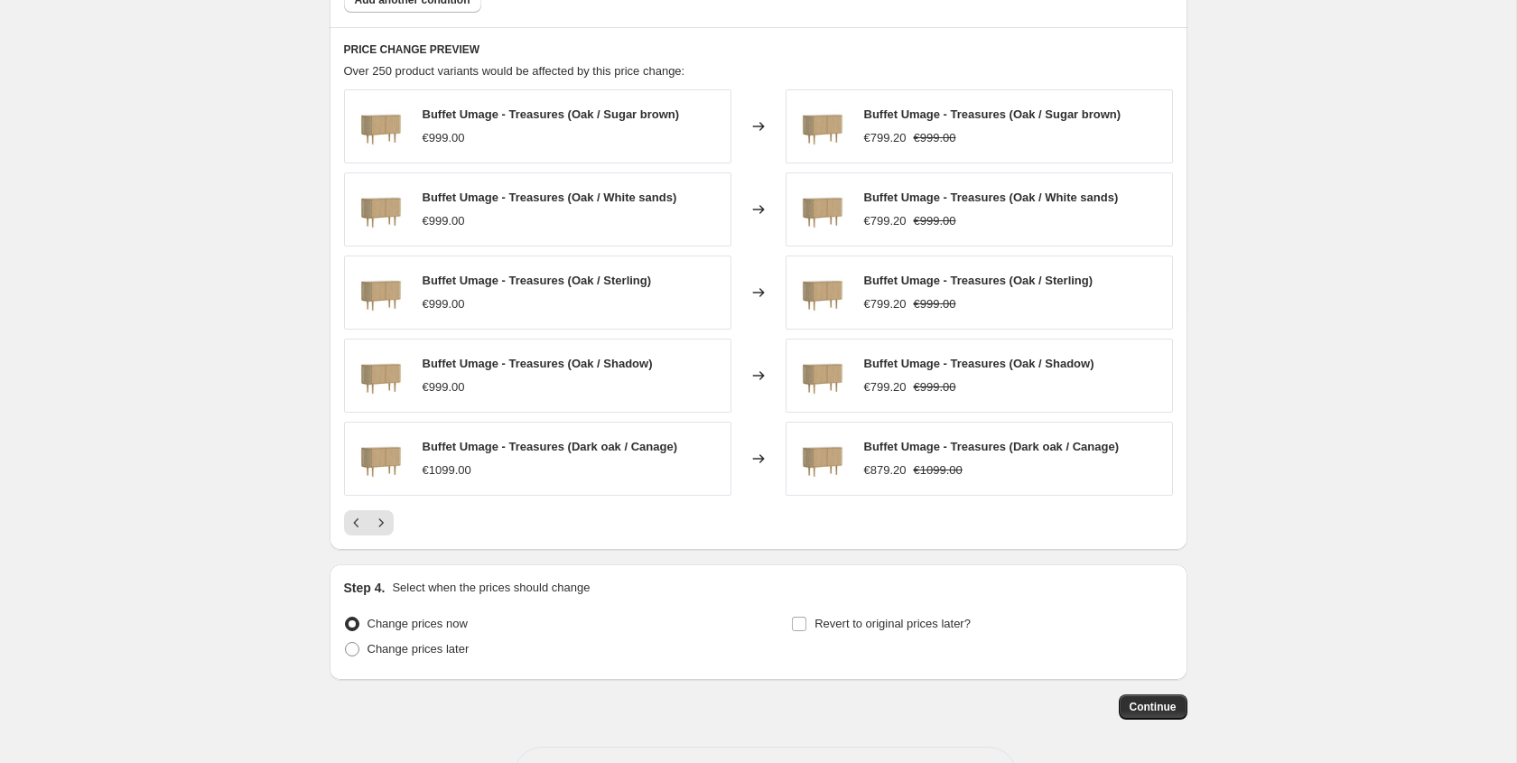
click at [380, 546] on div "PRICE CHANGE PREVIEW Over 250 product variants would be affected by this price …" at bounding box center [759, 288] width 858 height 523
click at [388, 541] on div "PRICE CHANGE PREVIEW Over 250 product variants would be affected by this price …" at bounding box center [759, 288] width 858 height 523
click at [386, 533] on button "Next" at bounding box center [380, 522] width 25 height 25
click at [386, 529] on icon "Next" at bounding box center [381, 523] width 18 height 18
click at [386, 525] on icon "Next" at bounding box center [381, 523] width 18 height 18
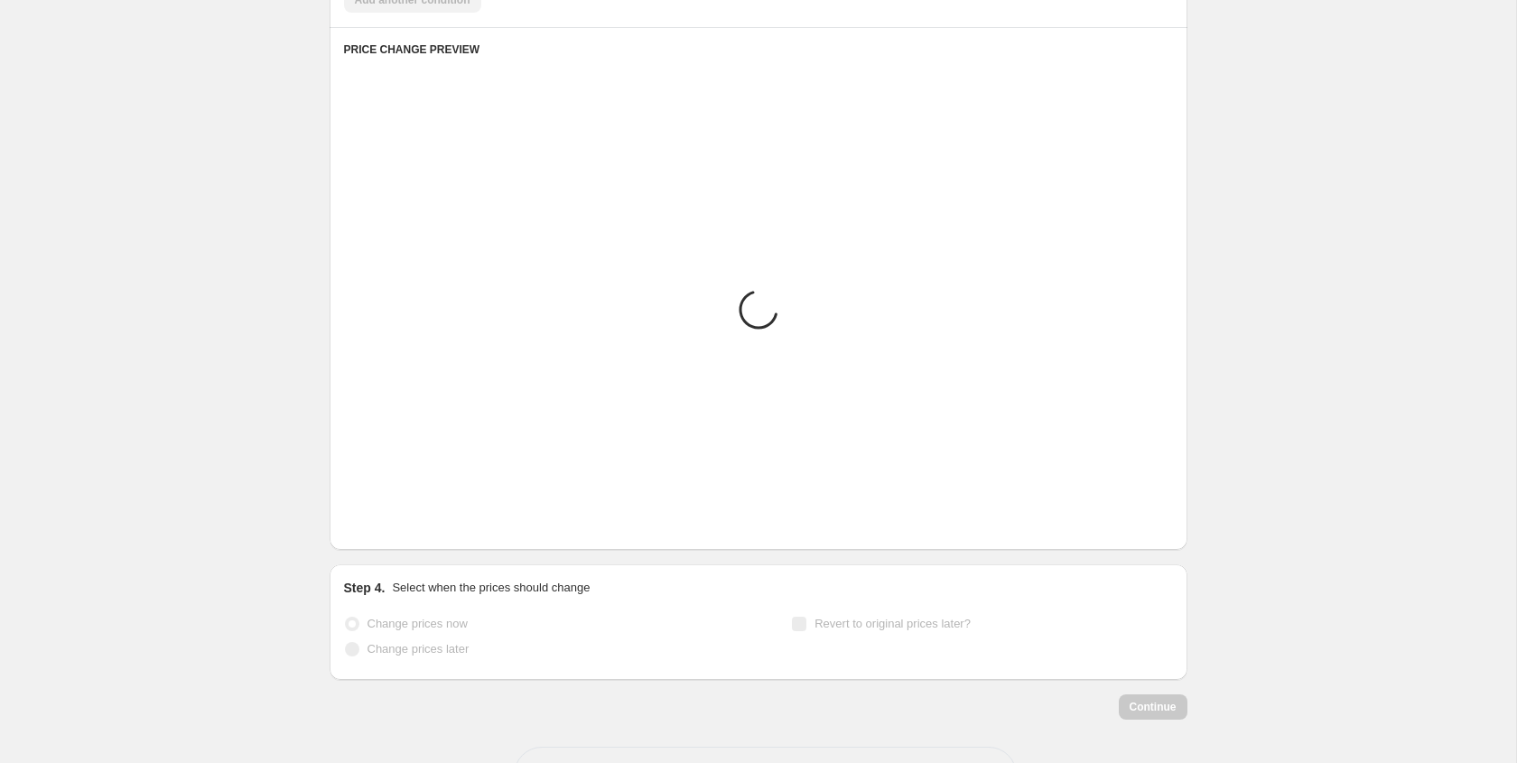
click at [387, 525] on icon "Next" at bounding box center [381, 523] width 18 height 18
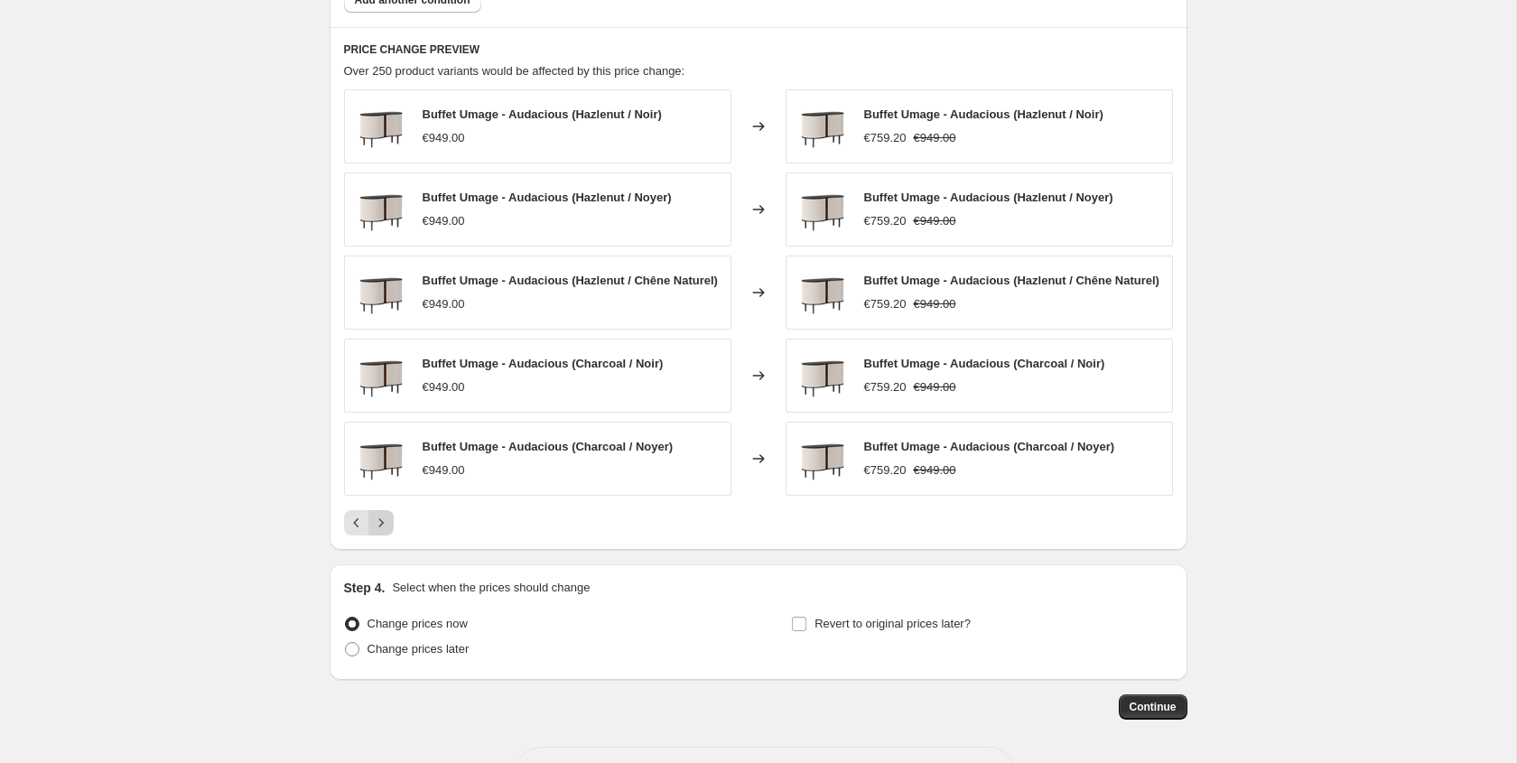
click at [387, 525] on icon "Next" at bounding box center [381, 523] width 18 height 18
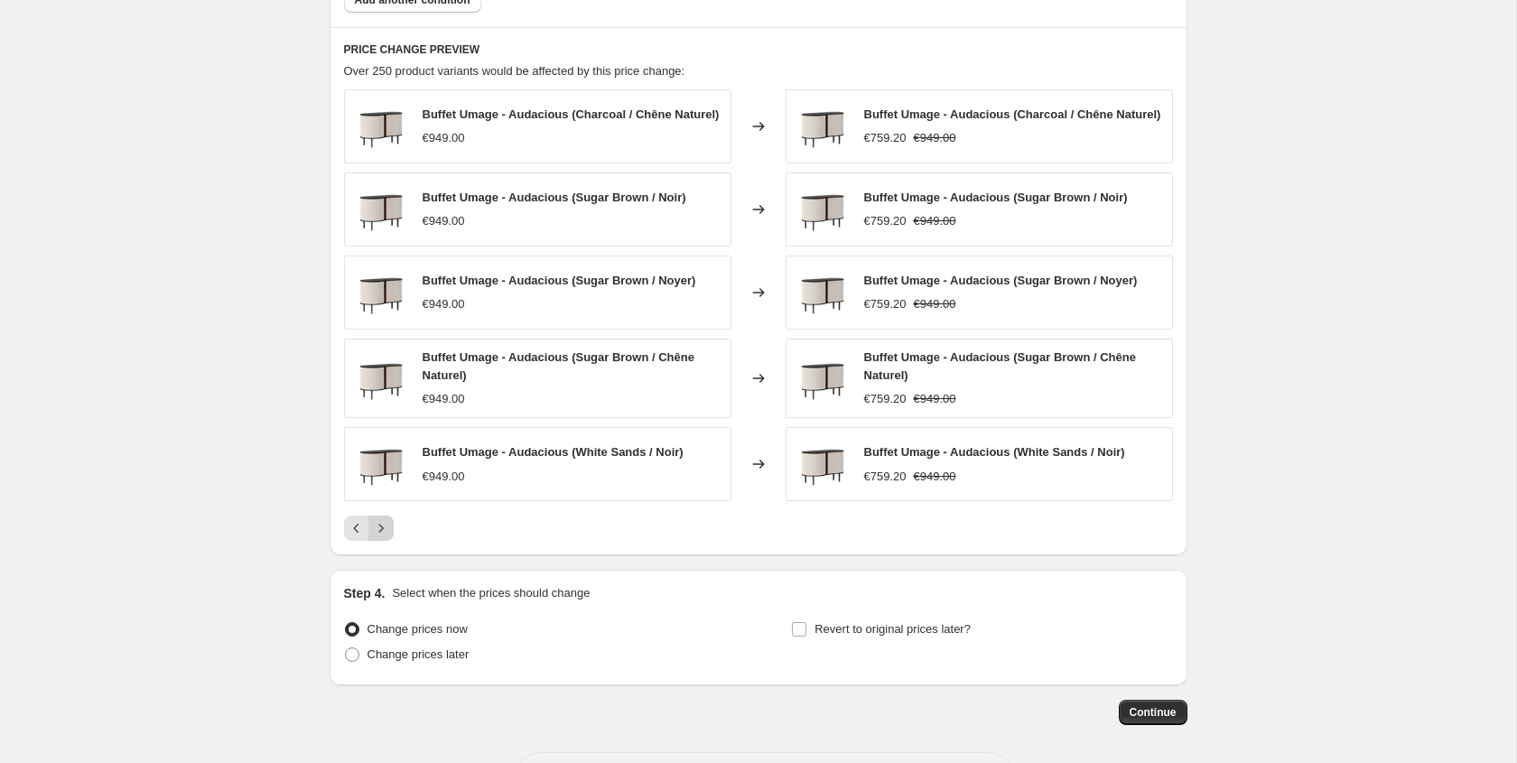
click at [387, 525] on icon "Next" at bounding box center [381, 528] width 18 height 18
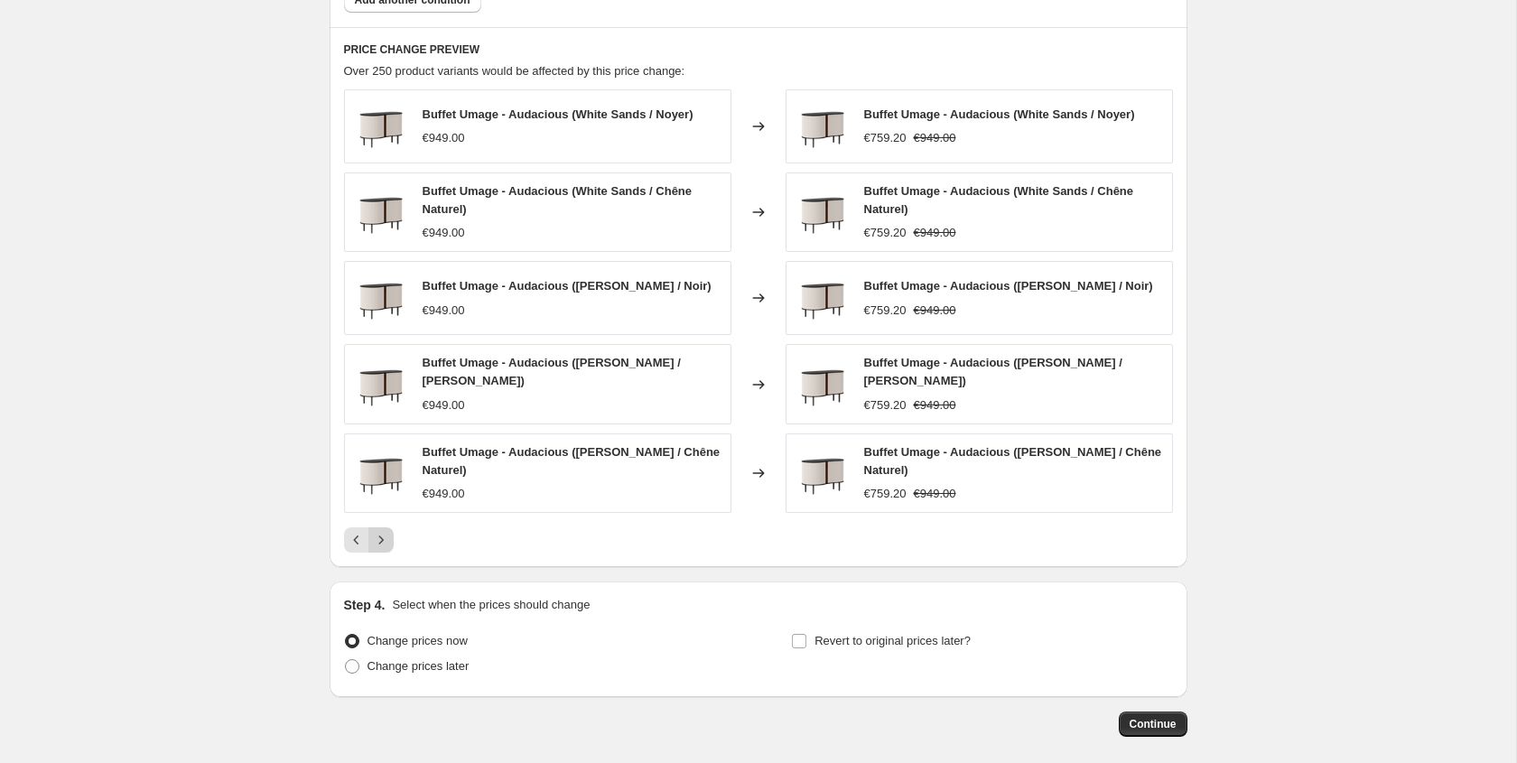
click at [388, 531] on icon "Next" at bounding box center [381, 540] width 18 height 18
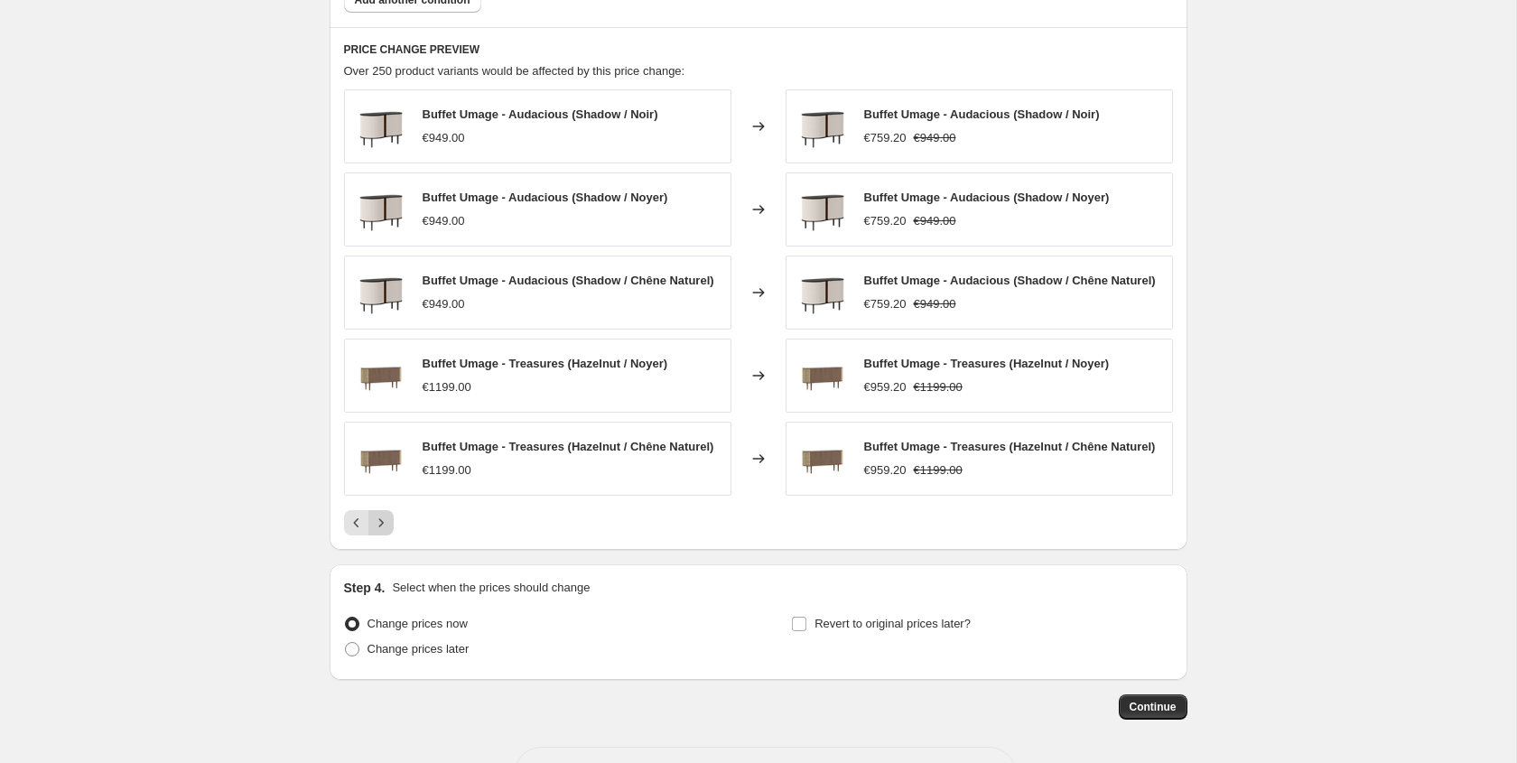
click at [388, 525] on icon "Next" at bounding box center [381, 523] width 18 height 18
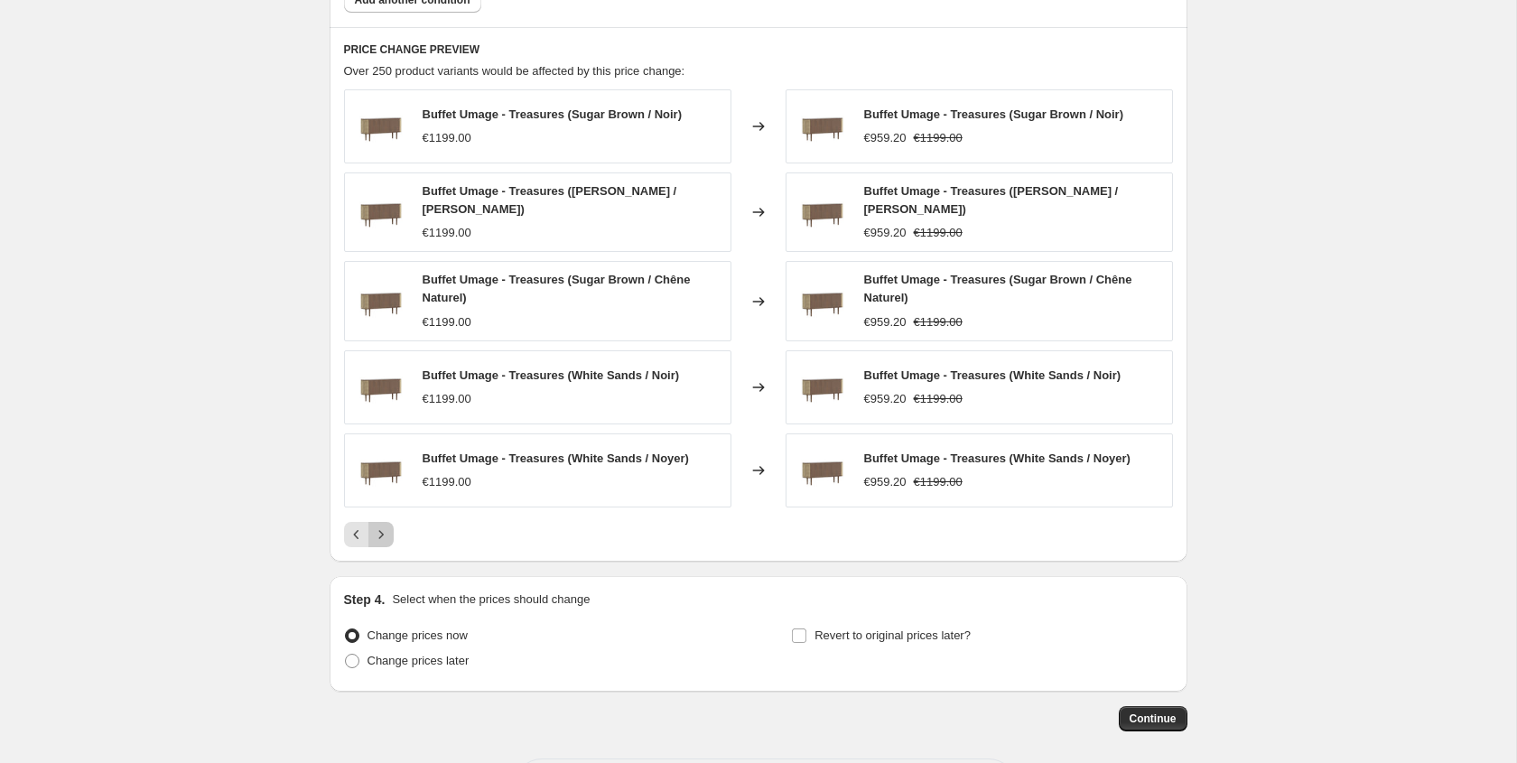
click at [389, 525] on icon "Next" at bounding box center [381, 534] width 18 height 18
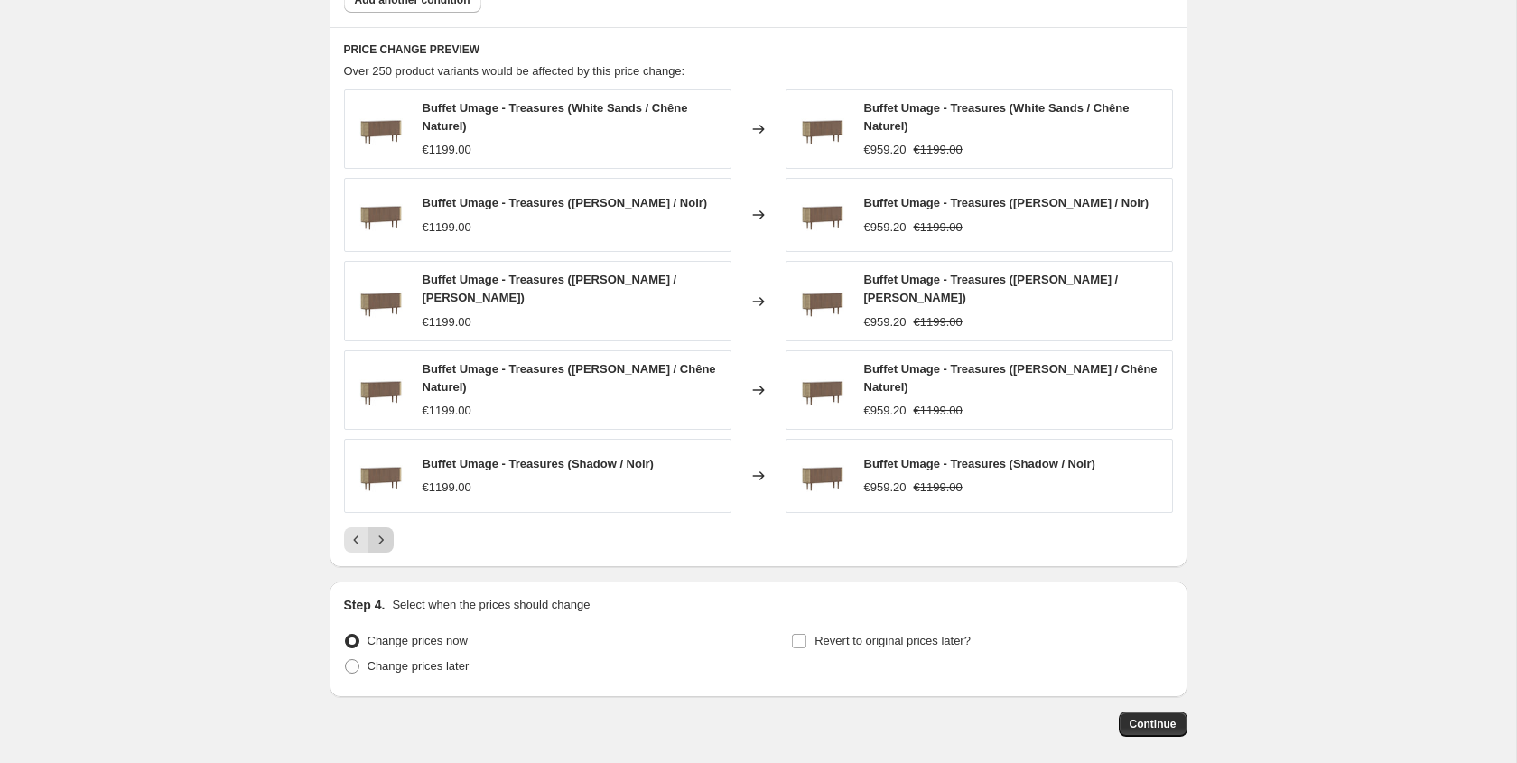
click at [389, 527] on button "Next" at bounding box center [380, 539] width 25 height 25
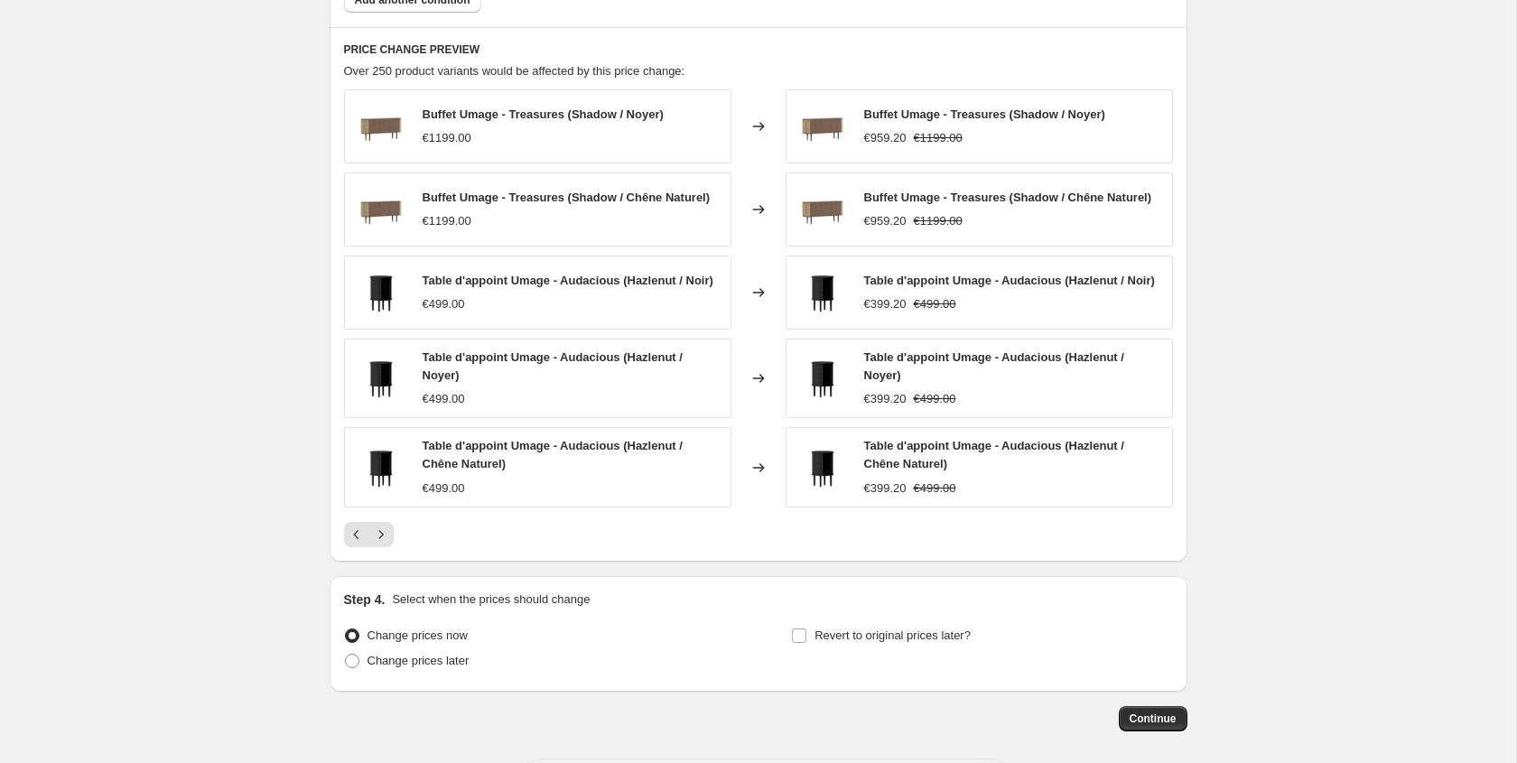
click at [390, 525] on div "Buffet Umage - Treasures (Shadow / Noyer) €1199.00 Changed to Buffet Umage - Tr…" at bounding box center [758, 318] width 829 height 458
click at [390, 544] on button "Next" at bounding box center [380, 534] width 25 height 25
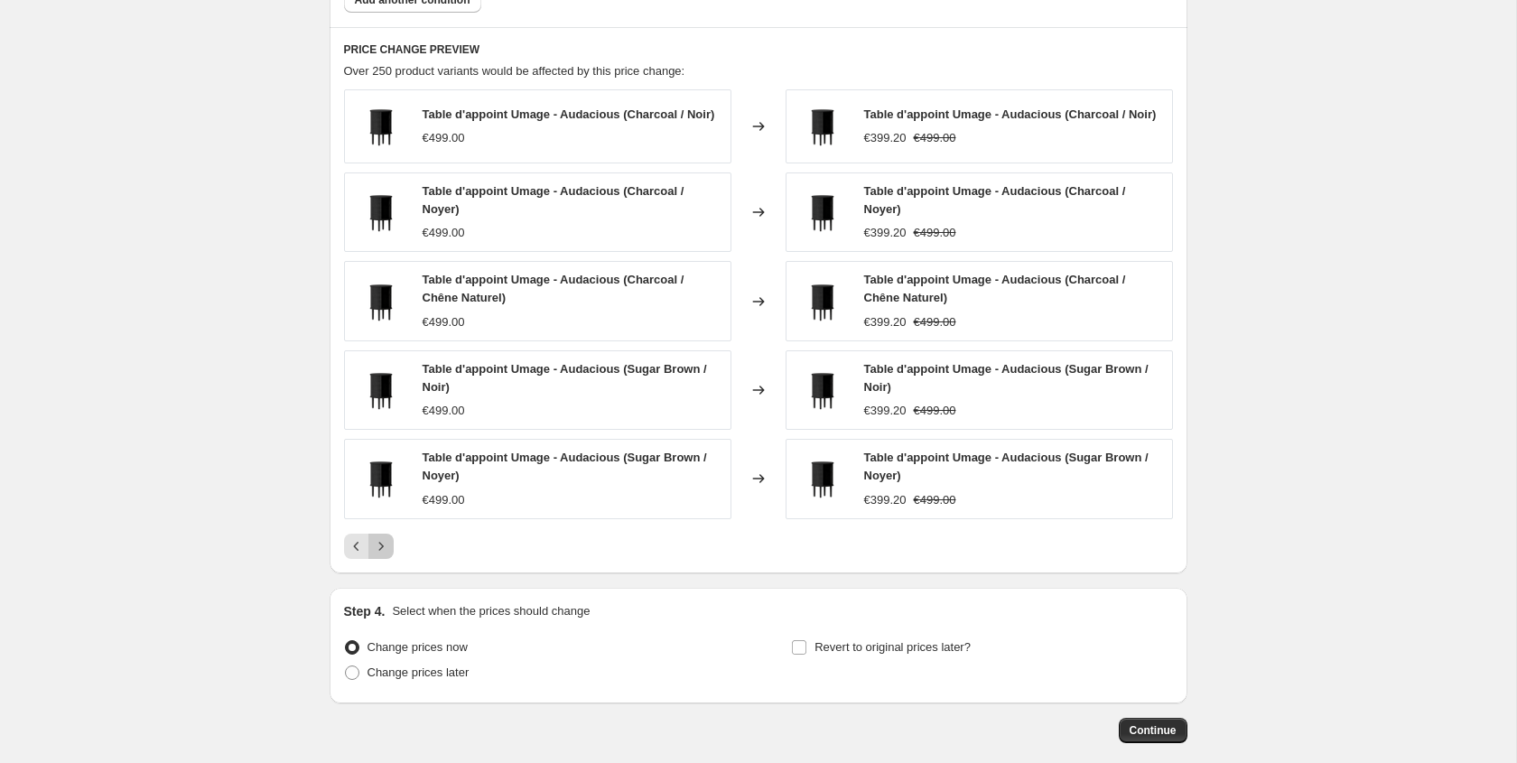
click at [389, 545] on icon "Next" at bounding box center [381, 546] width 18 height 18
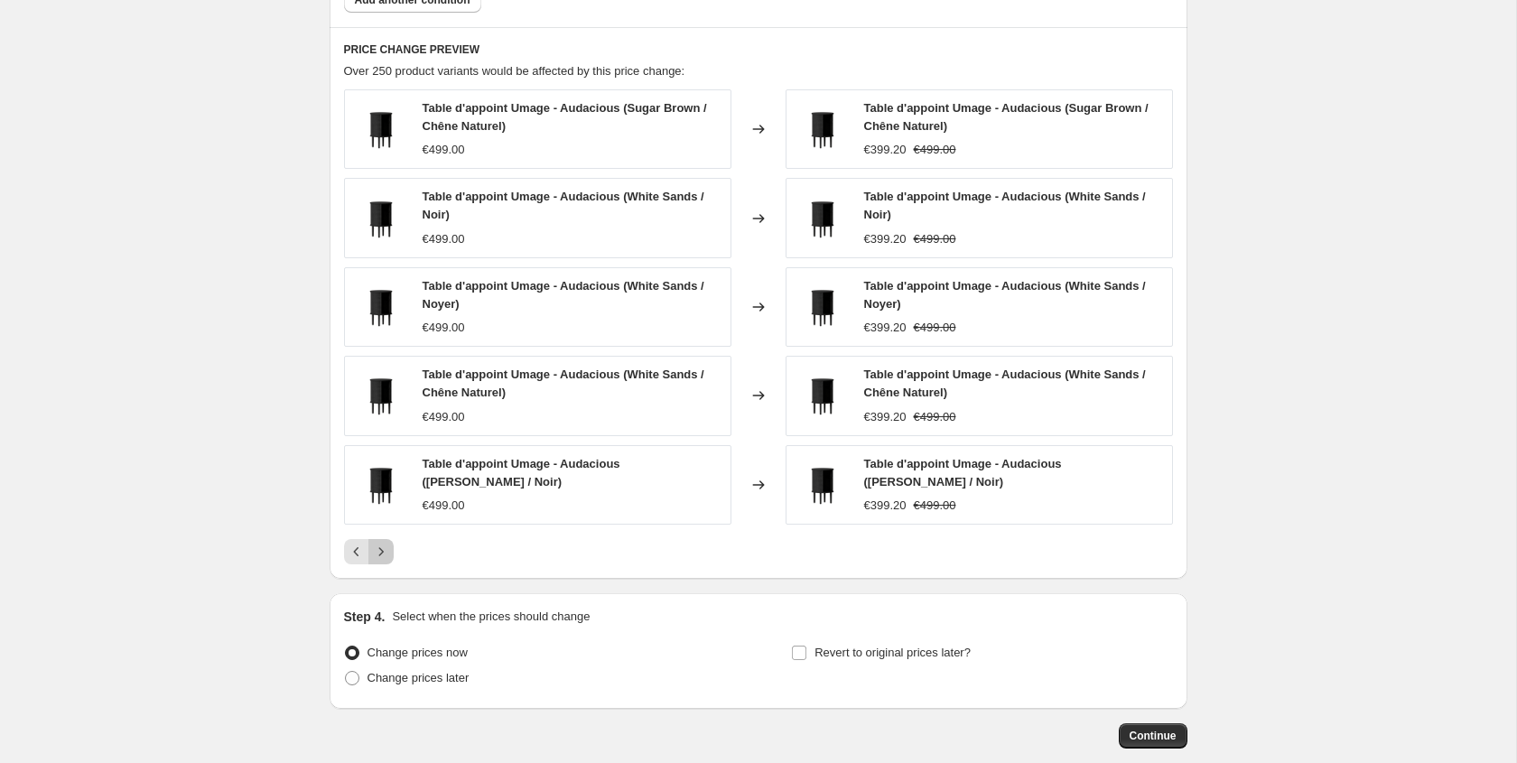
click at [389, 545] on icon "Next" at bounding box center [381, 552] width 18 height 18
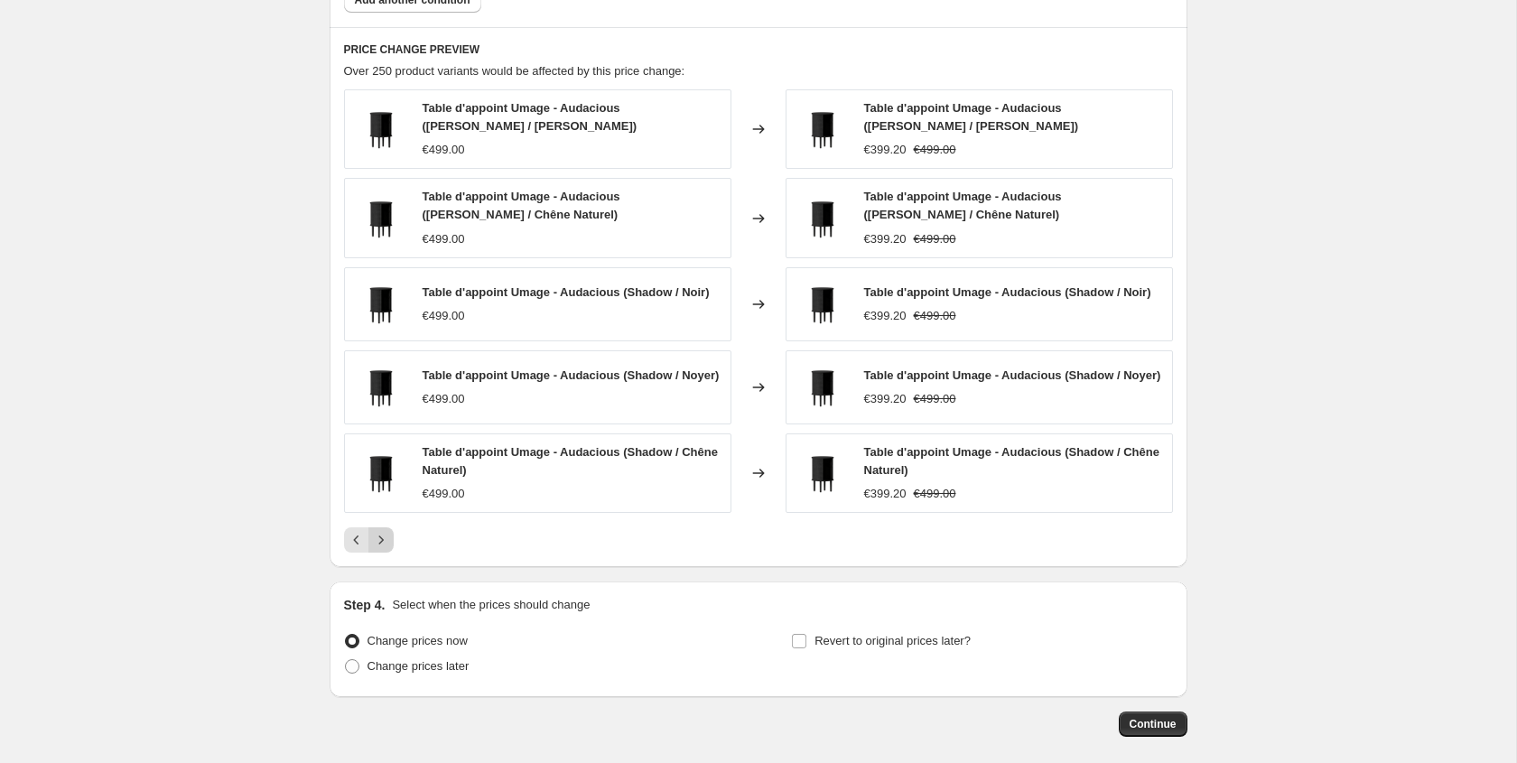
click at [389, 545] on icon "Next" at bounding box center [381, 540] width 18 height 18
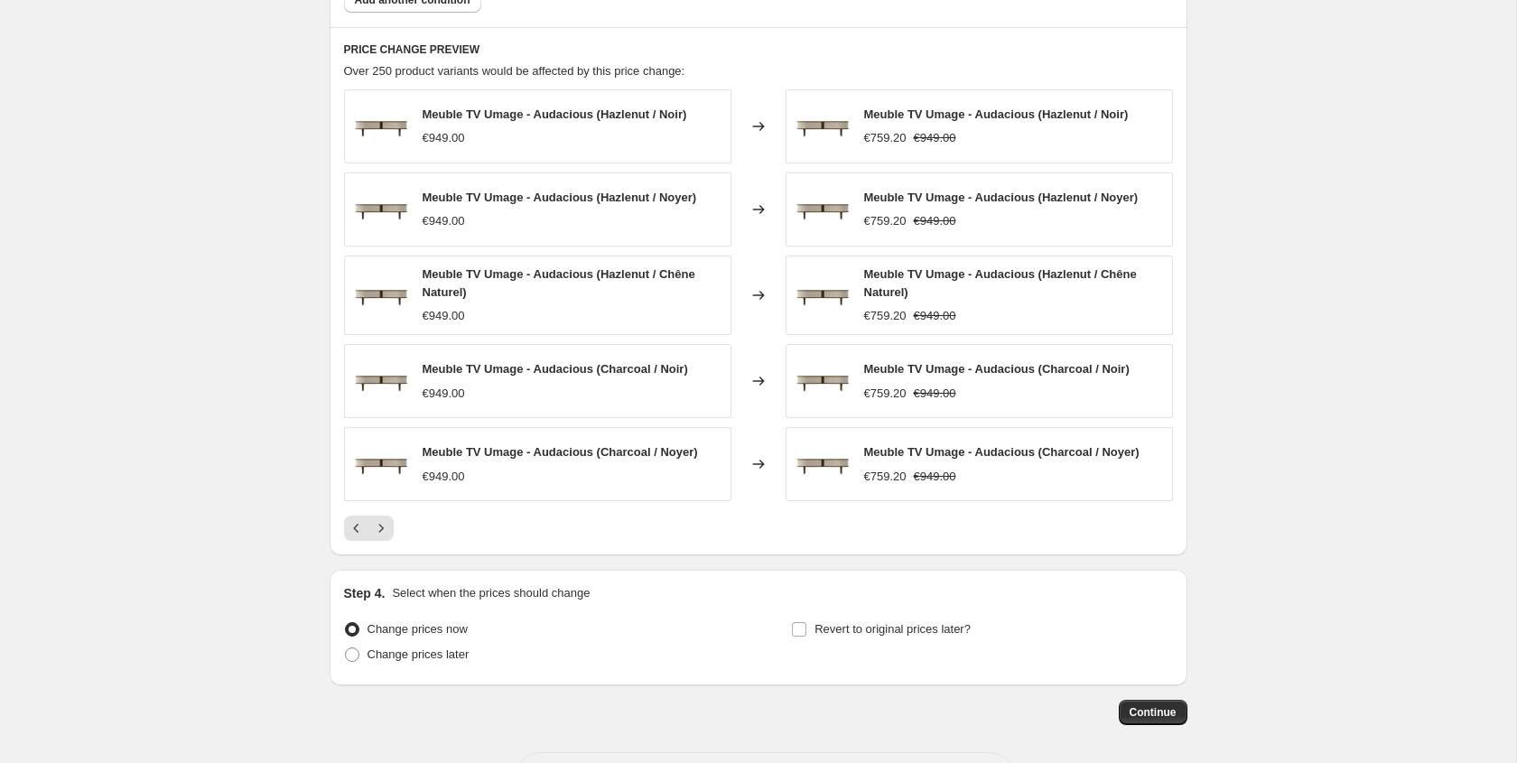
click at [389, 545] on div "PRICE CHANGE PREVIEW Over 250 product variants would be affected by this price …" at bounding box center [759, 291] width 858 height 529
click at [389, 541] on div "PRICE CHANGE PREVIEW Over 250 product variants would be affected by this price …" at bounding box center [759, 291] width 858 height 529
click at [387, 534] on icon "Next" at bounding box center [381, 528] width 18 height 18
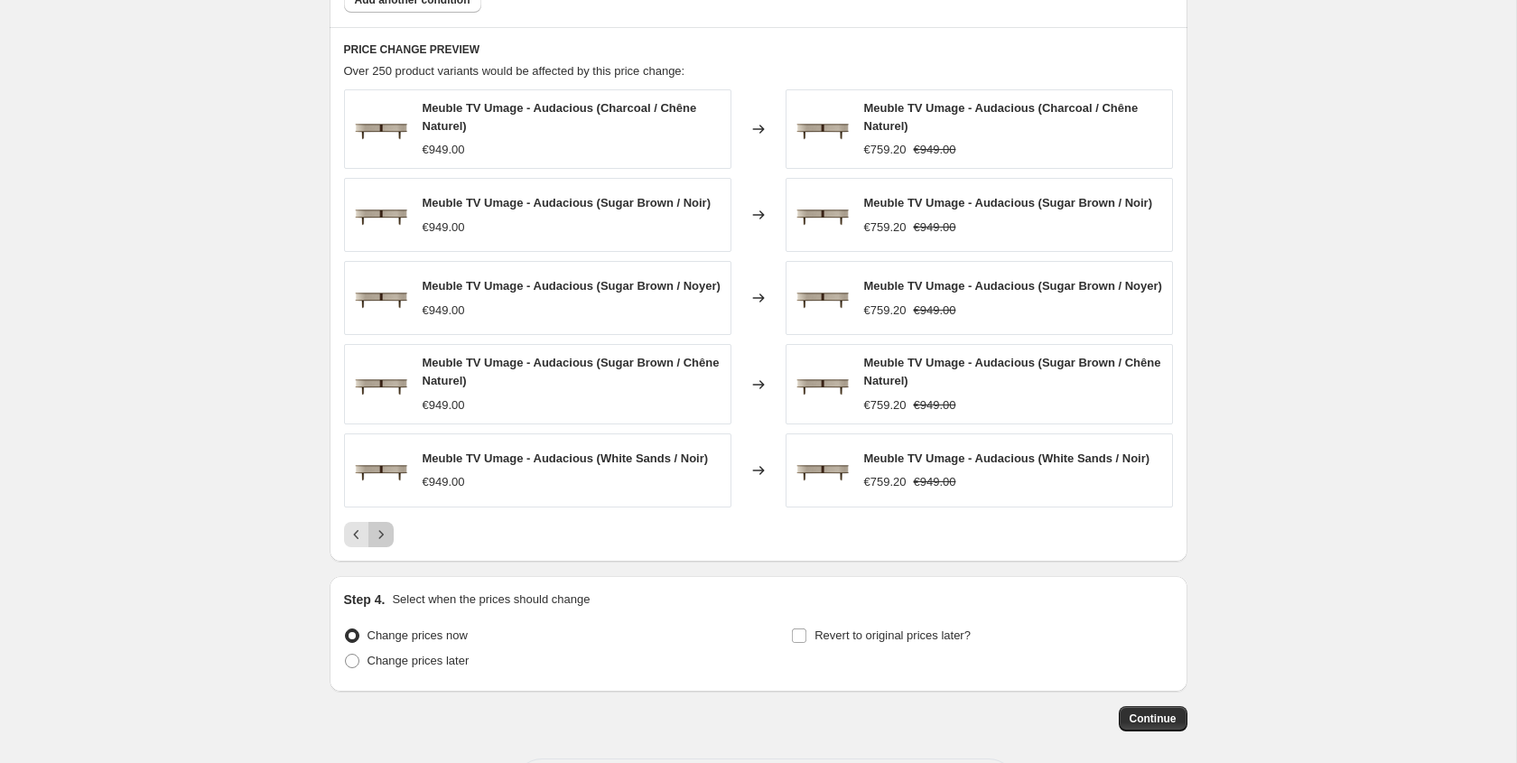
click at [388, 531] on icon "Next" at bounding box center [381, 534] width 18 height 18
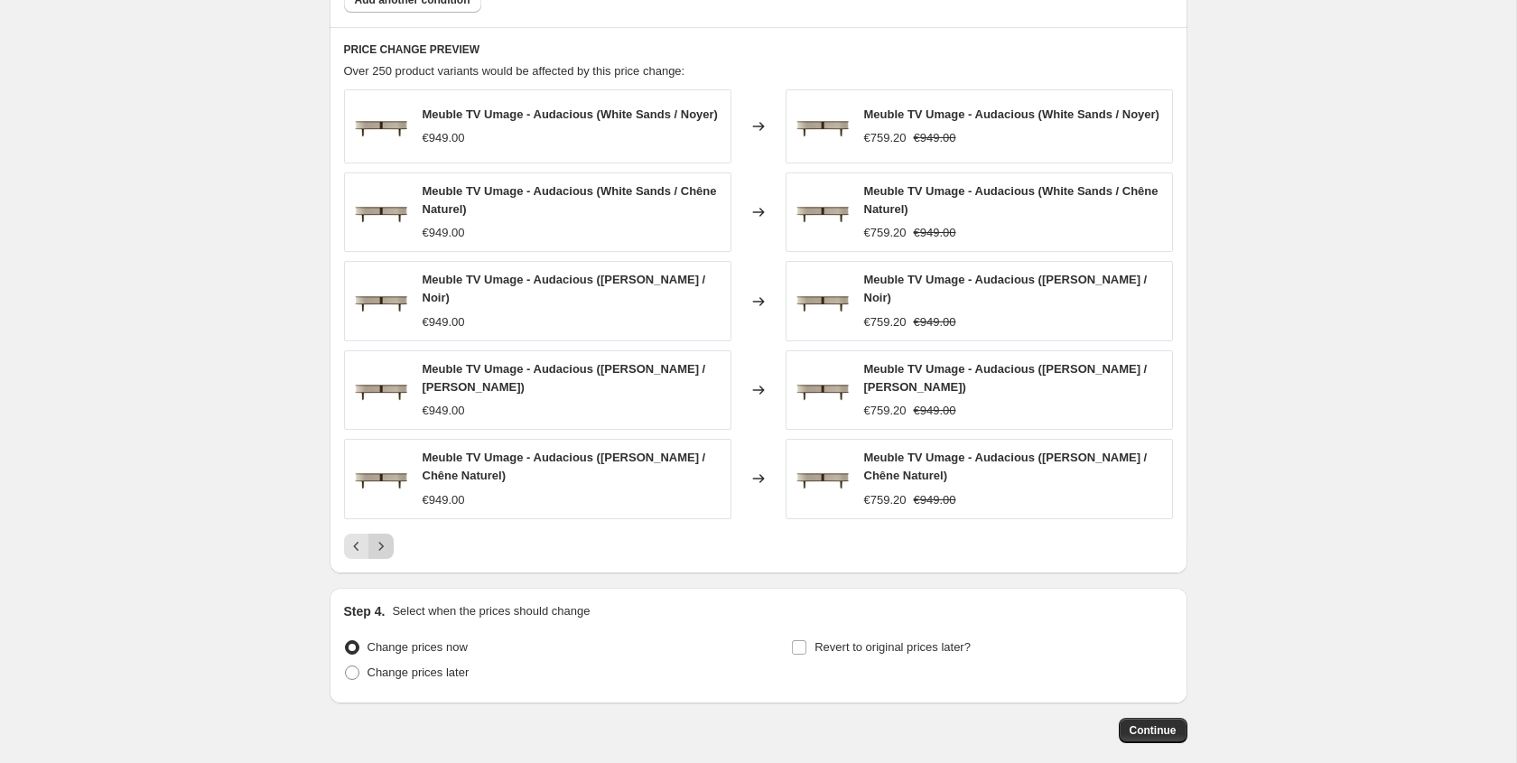
click at [388, 537] on icon "Next" at bounding box center [381, 546] width 18 height 18
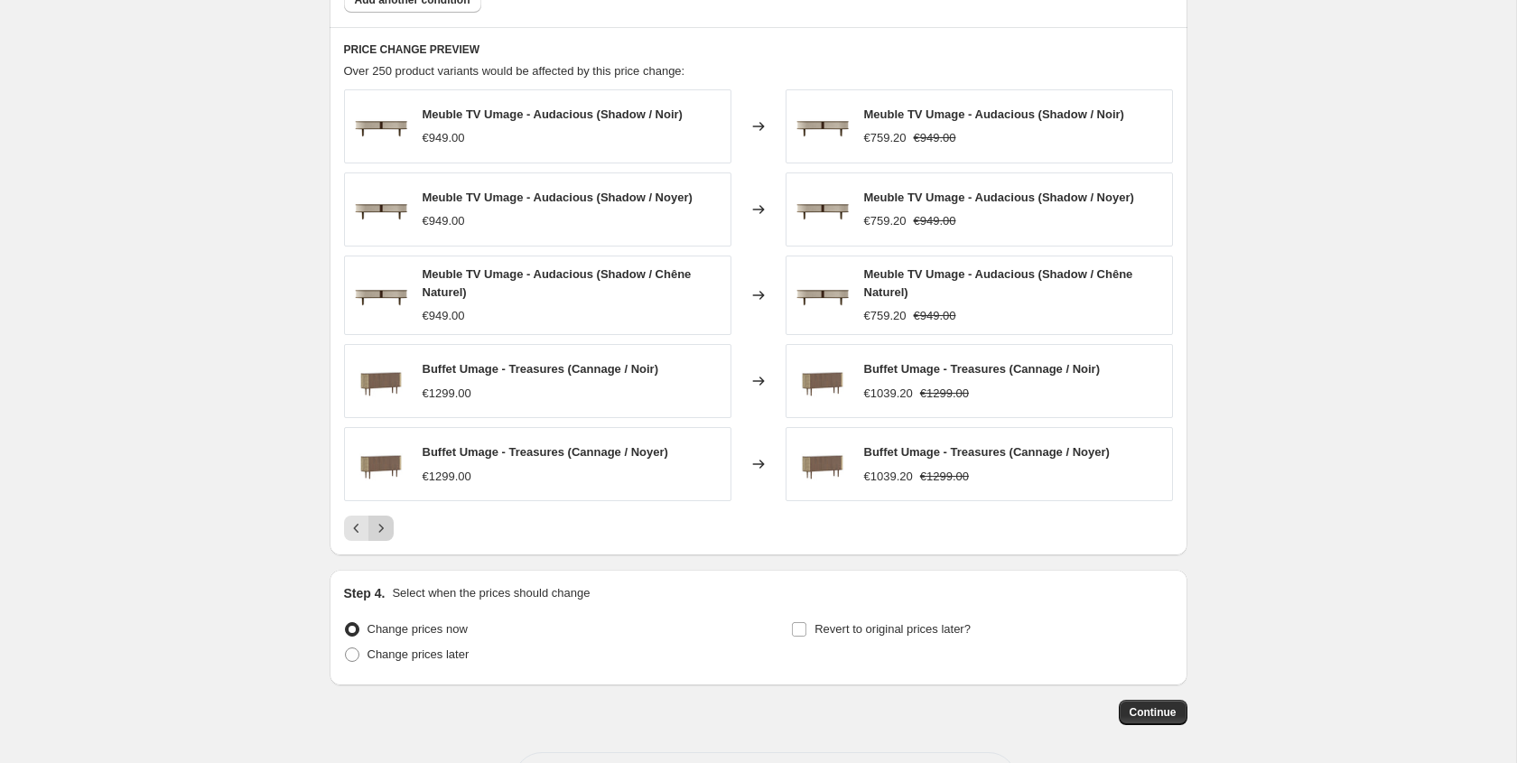
click at [390, 532] on button "Next" at bounding box center [380, 528] width 25 height 25
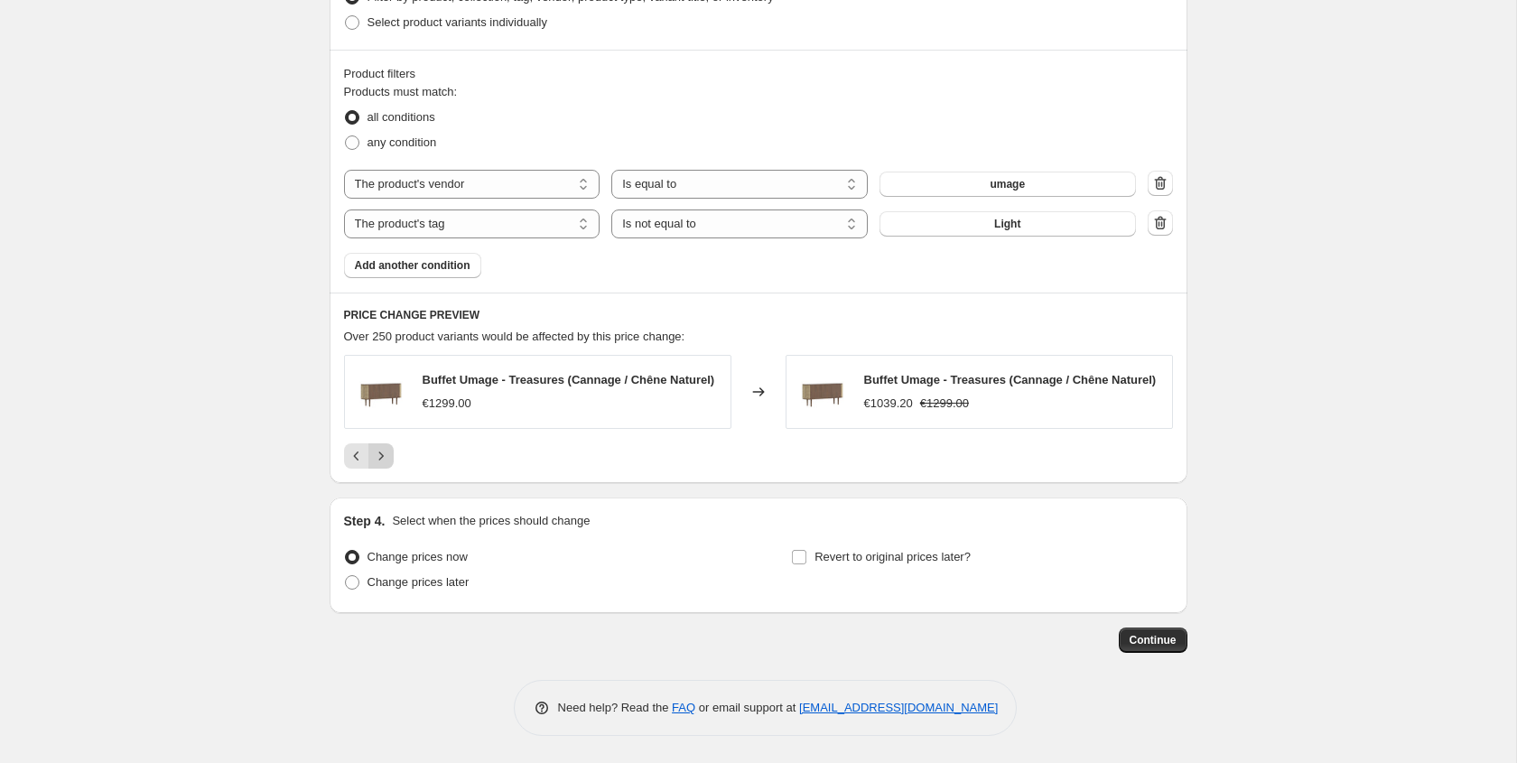
scroll to position [958, 0]
click at [390, 533] on div "Step 4. Select when the prices should change Change prices now Change prices la…" at bounding box center [758, 555] width 829 height 87
drag, startPoint x: 390, startPoint y: 533, endPoint x: 416, endPoint y: 487, distance: 53.0
click at [399, 589] on span "Change prices later" at bounding box center [418, 582] width 102 height 14
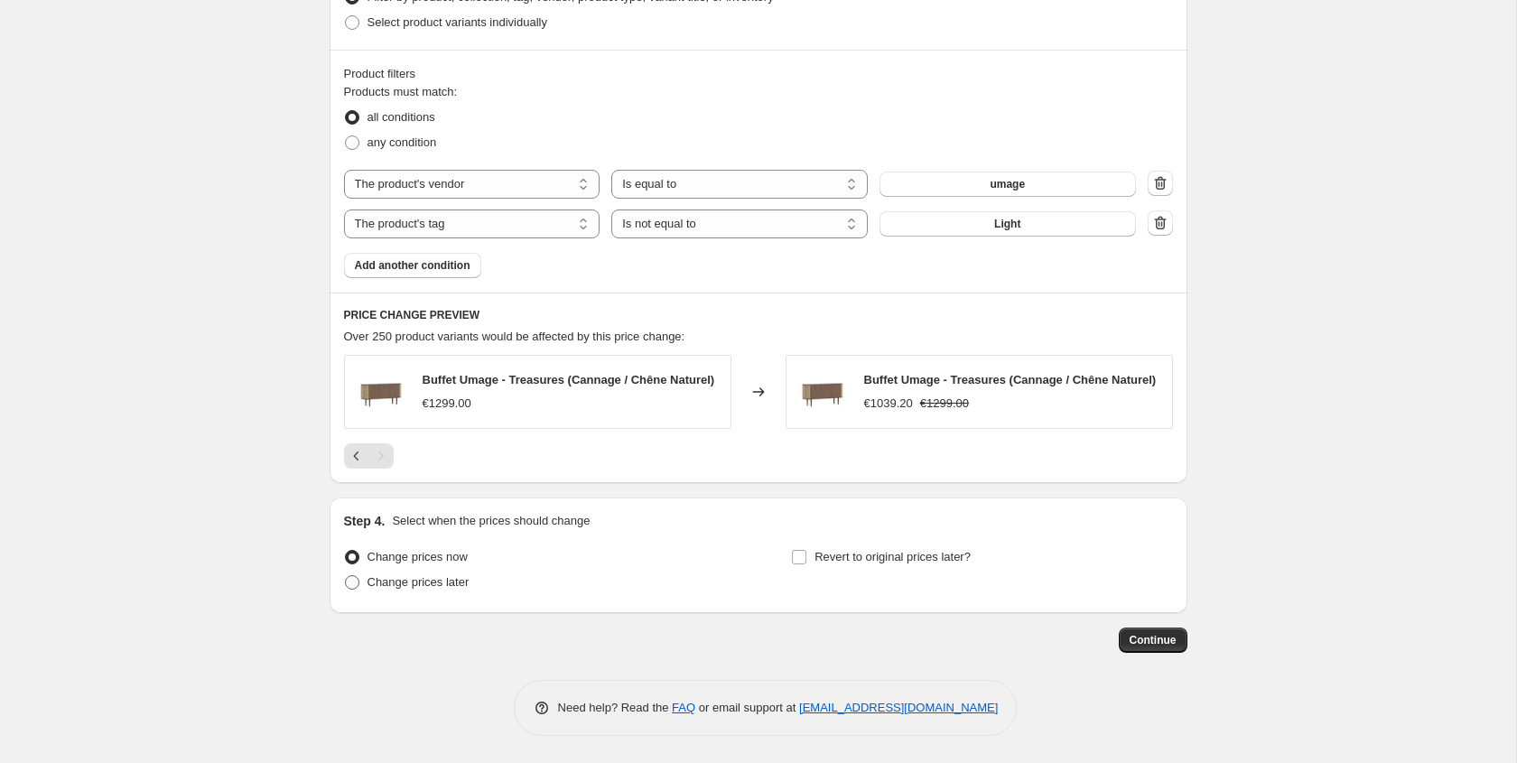
click at [346, 576] on input "Change prices later" at bounding box center [345, 575] width 1 height 1
radio input "true"
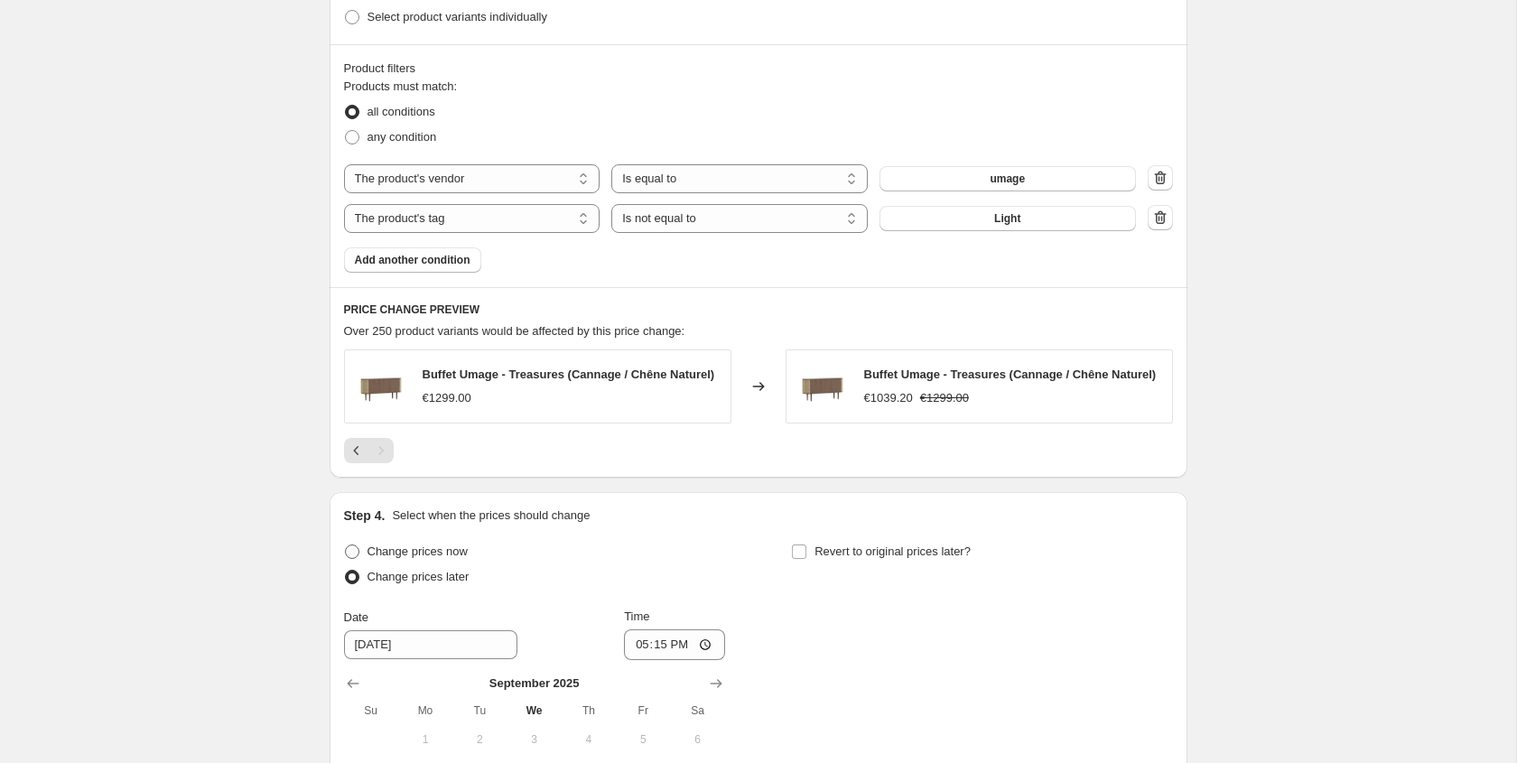
click at [413, 552] on span "Change prices now" at bounding box center [417, 551] width 100 height 14
click at [346, 545] on input "Change prices now" at bounding box center [345, 544] width 1 height 1
radio input "true"
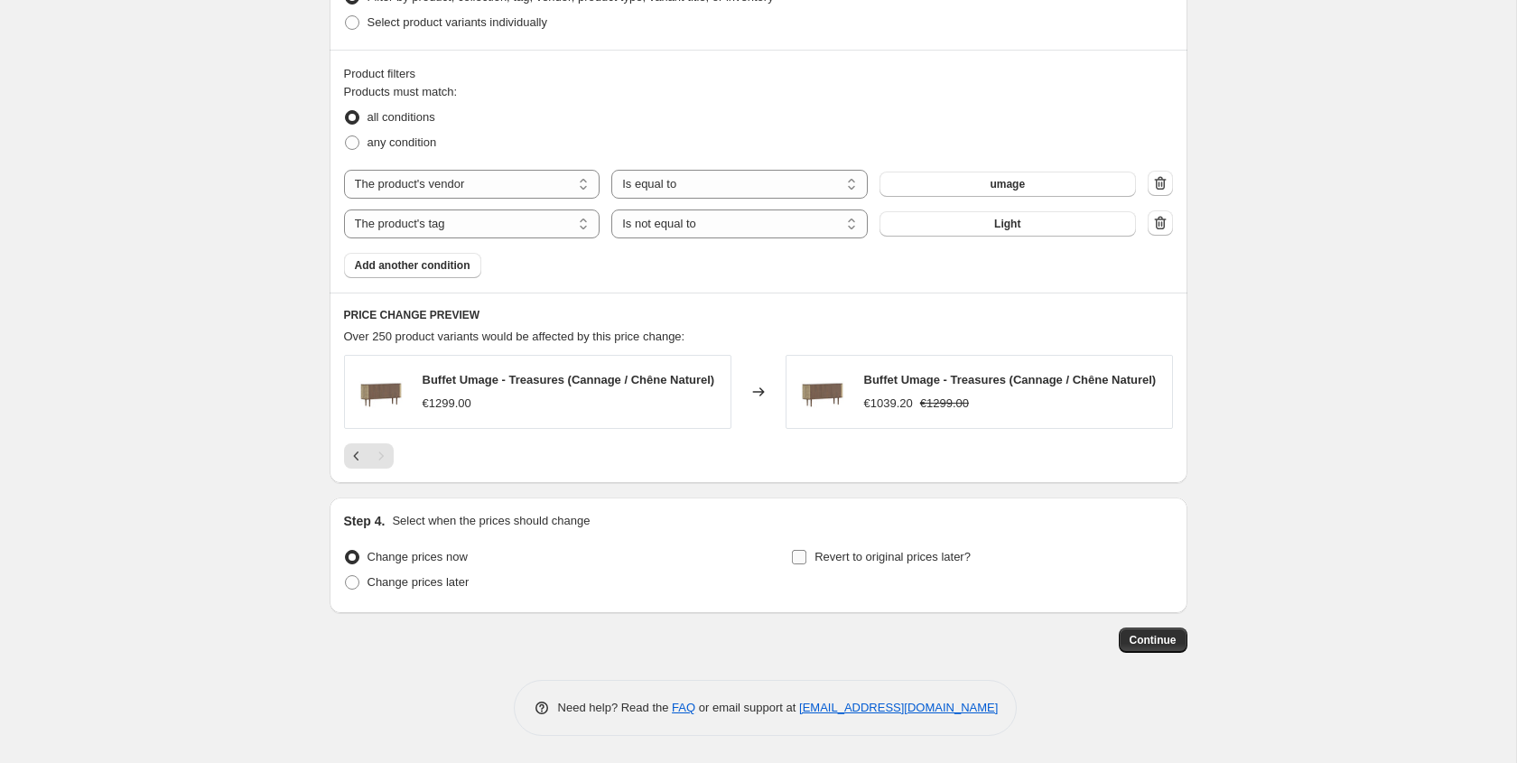
click at [803, 554] on input "Revert to original prices later?" at bounding box center [799, 557] width 14 height 14
checkbox input "true"
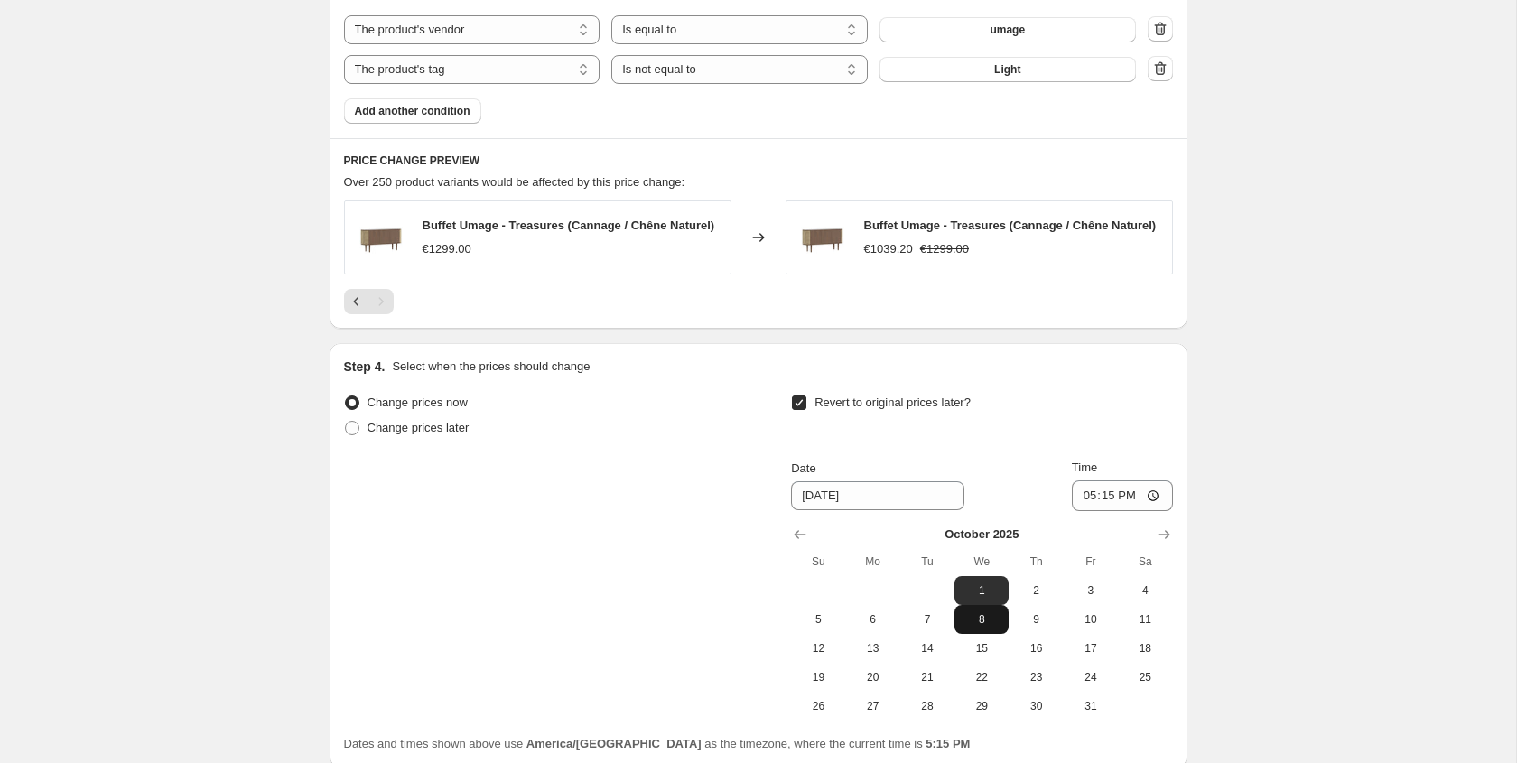
scroll to position [1173, 0]
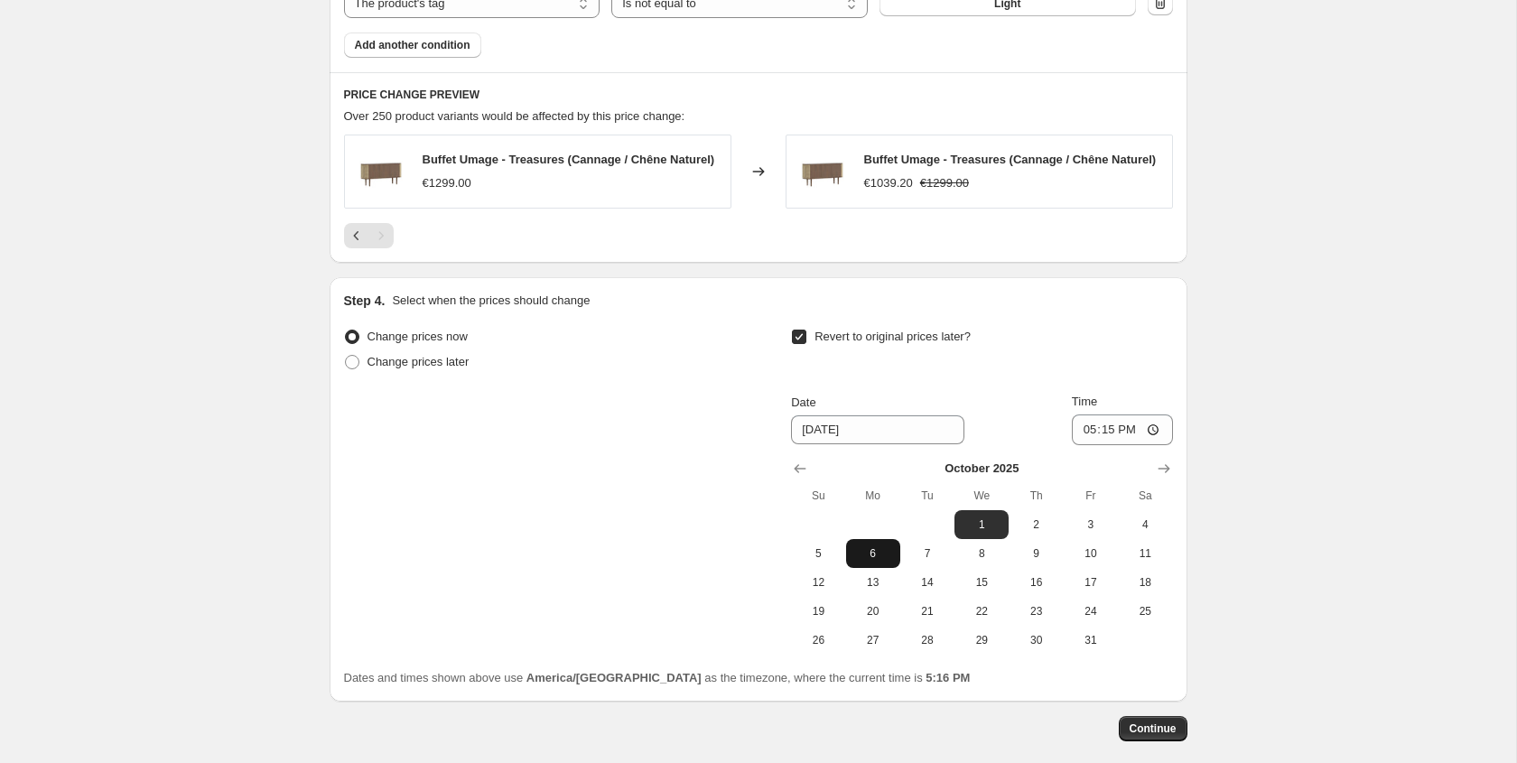
click at [887, 547] on button "6" at bounding box center [873, 553] width 54 height 29
type input "10/6/2025"
click at [1093, 435] on input "17:15" at bounding box center [1122, 429] width 101 height 31
type input "18:00"
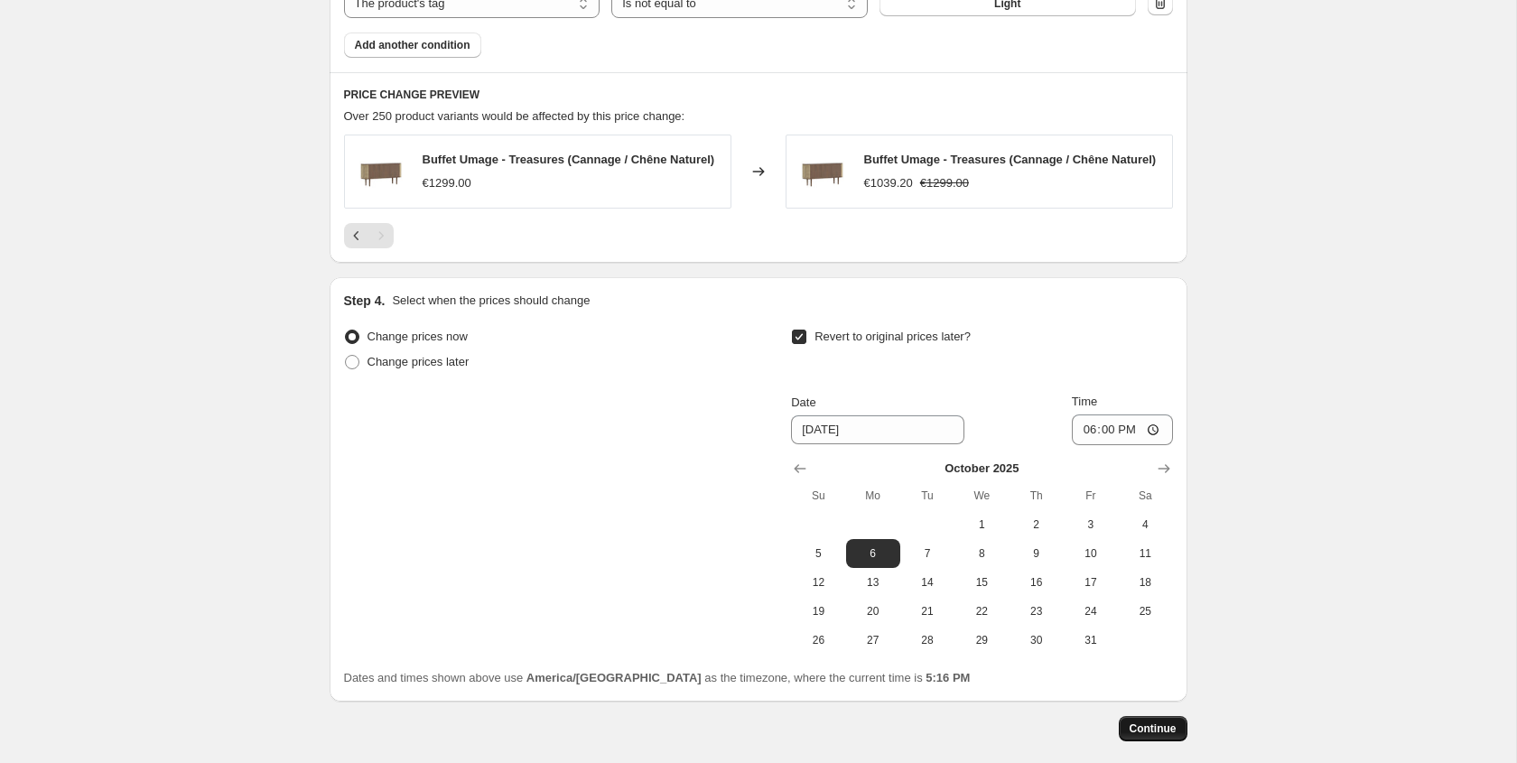
click at [1140, 721] on button "Continue" at bounding box center [1153, 728] width 69 height 25
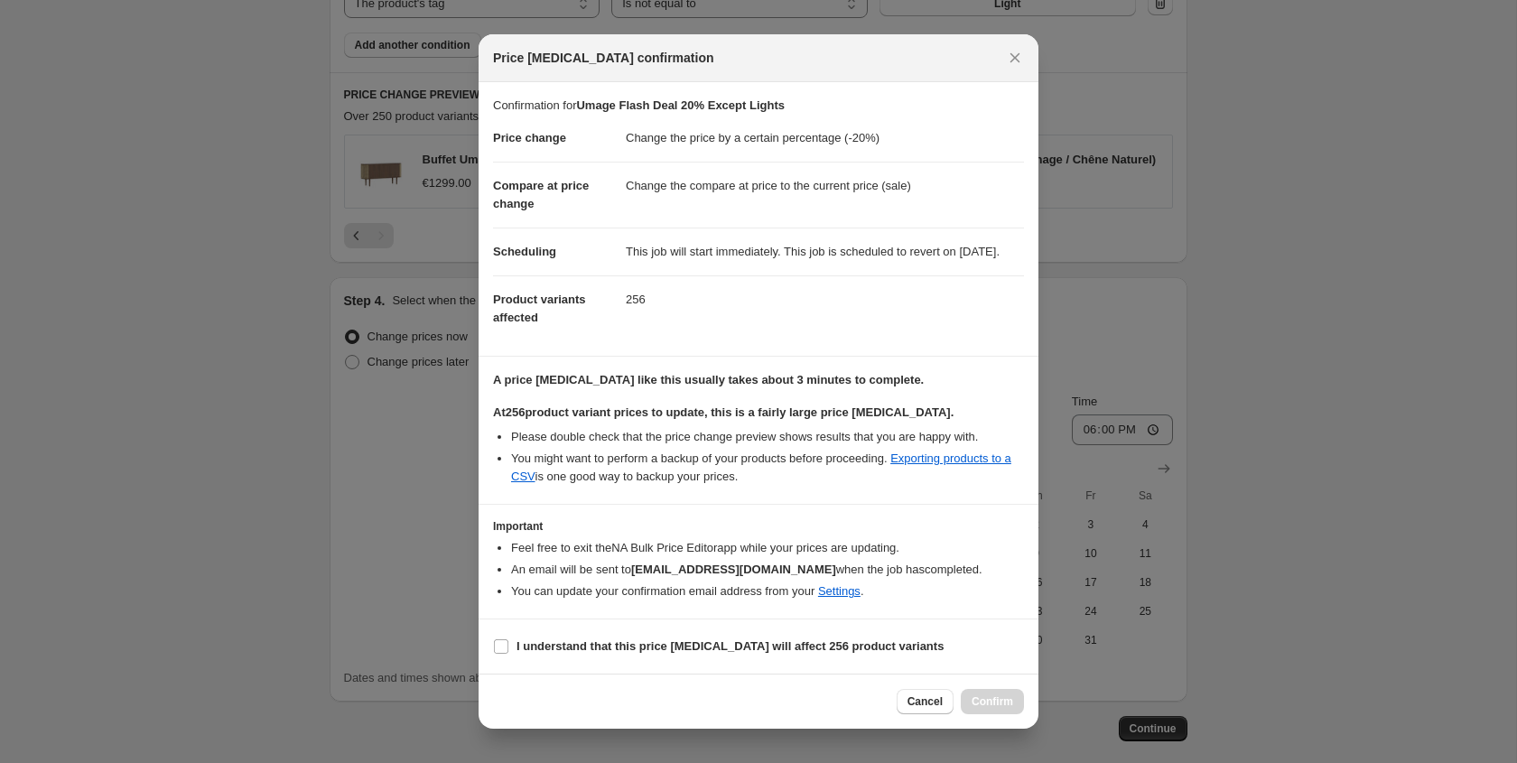
click at [846, 500] on section "A price change job like this usually takes about 3 minutes to complete. At 256 …" at bounding box center [759, 430] width 560 height 146
click at [628, 653] on b "I understand that this price change job will affect 256 product variants" at bounding box center [729, 646] width 427 height 14
click at [508, 654] on input "I understand that this price change job will affect 256 product variants" at bounding box center [501, 646] width 14 height 14
checkbox input "true"
click at [995, 709] on span "Confirm" at bounding box center [993, 701] width 42 height 14
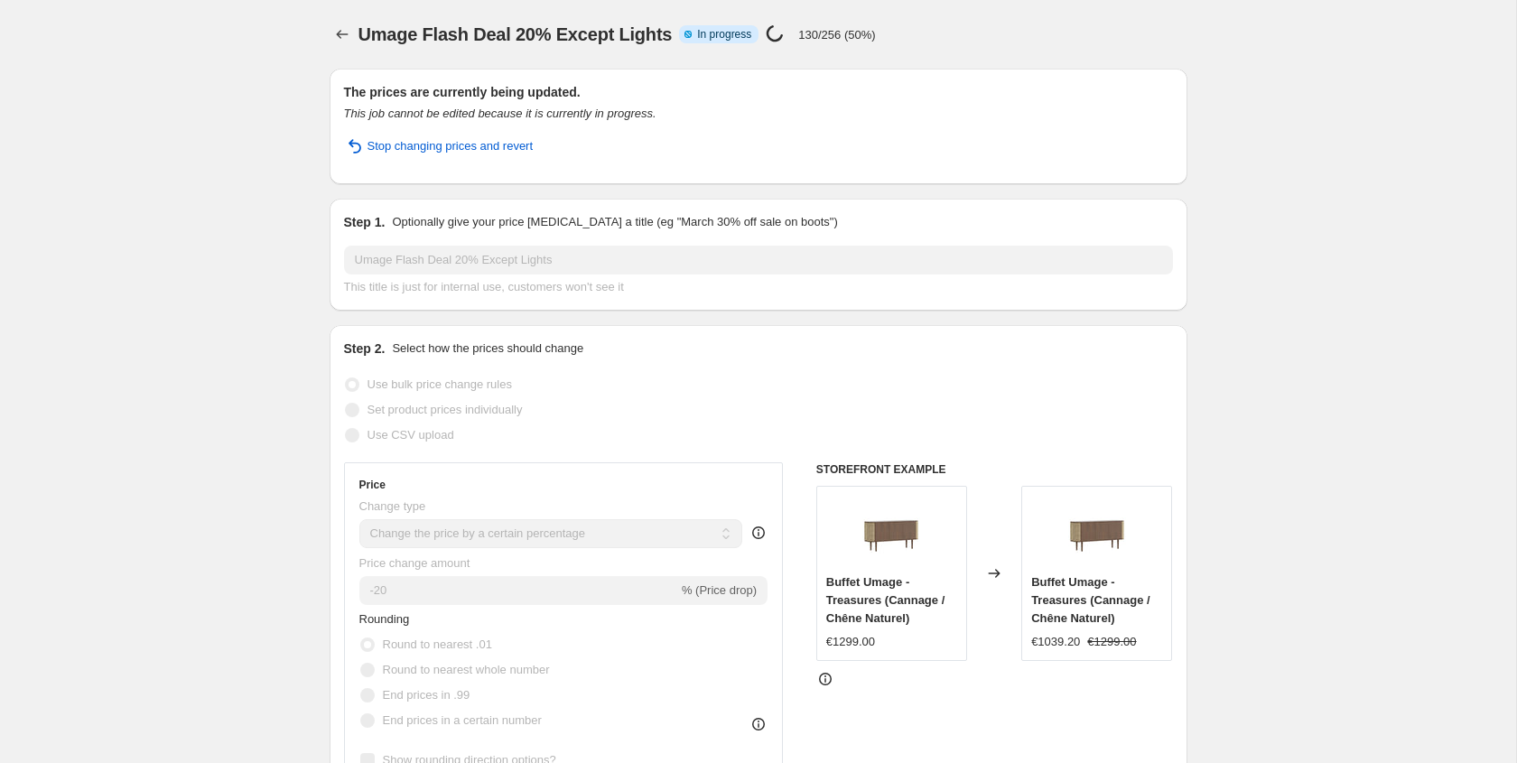
select select "percentage"
select select "vendor"
select select "tag"
select select "not_equal"
